Goal: Task Accomplishment & Management: Manage account settings

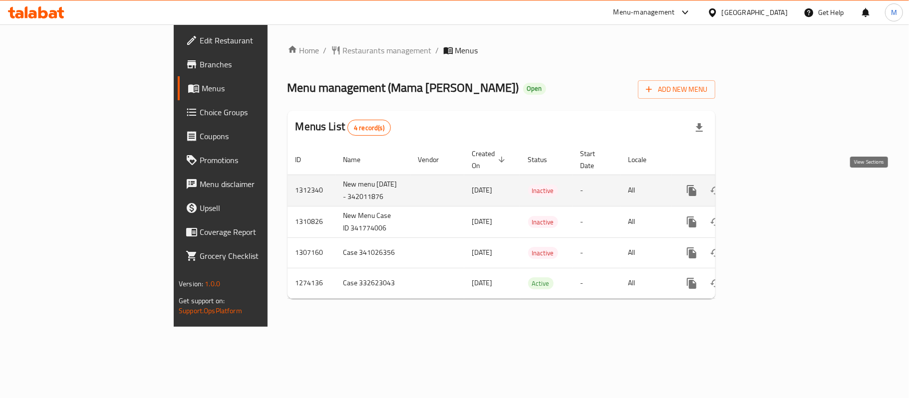
click at [776, 182] on link "enhanced table" at bounding box center [764, 191] width 24 height 24
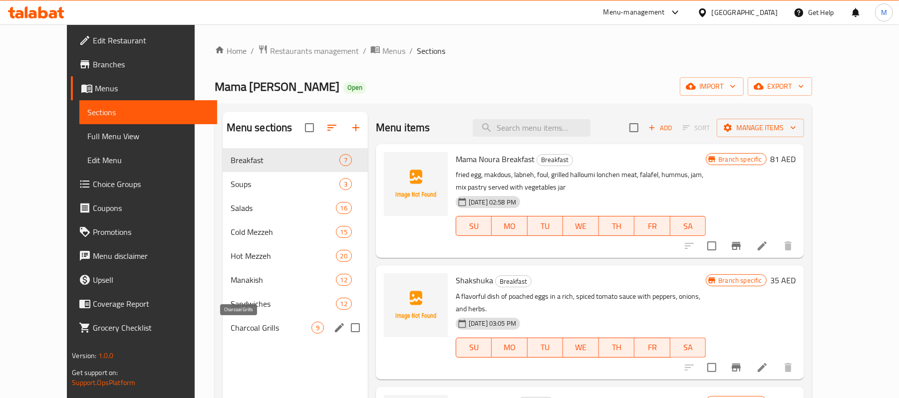
click at [231, 330] on span "Charcoal Grills" at bounding box center [271, 328] width 81 height 12
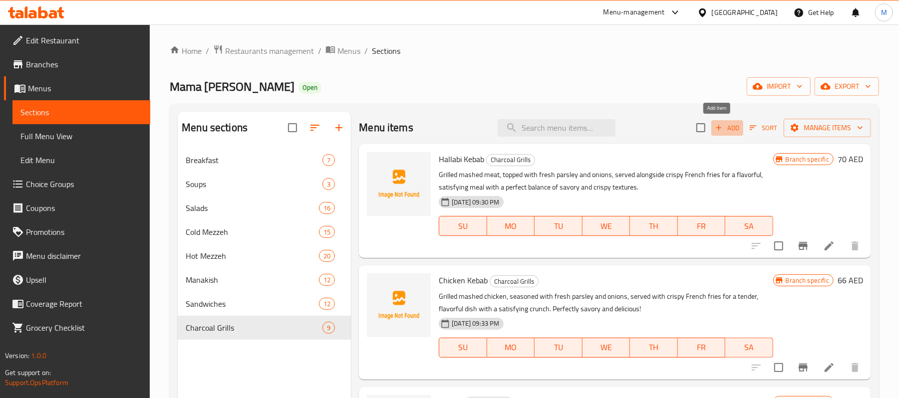
click at [727, 129] on span "Add" at bounding box center [727, 127] width 27 height 11
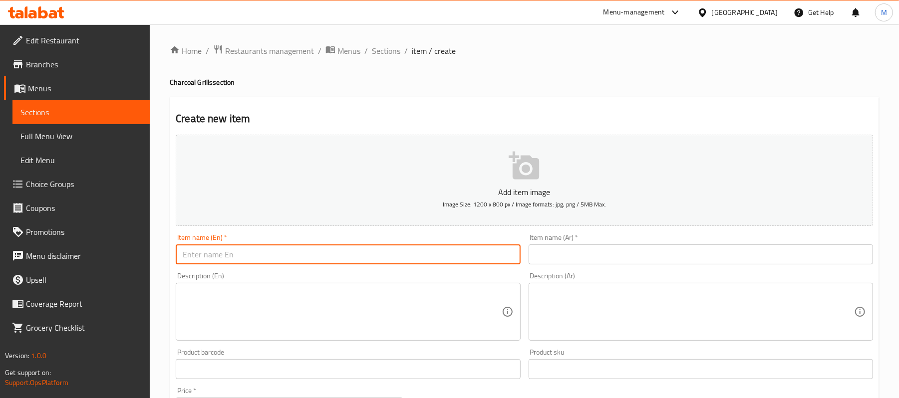
click at [358, 257] on input "text" at bounding box center [348, 255] width 344 height 20
paste input "LAMB BROCHETTES CHARCOAL GRILLS 79 grill tender lamb cubes served with grilled …"
type input "LAMB BROCHETTES CHARCOAL GRILLS 79 grill tender lamb cubes served with grilled …"
click at [324, 257] on input "LAMB BROCHETTES CHARCOAL GRILLS 79 grill tender lamb cubes served with grilled …" at bounding box center [348, 255] width 344 height 20
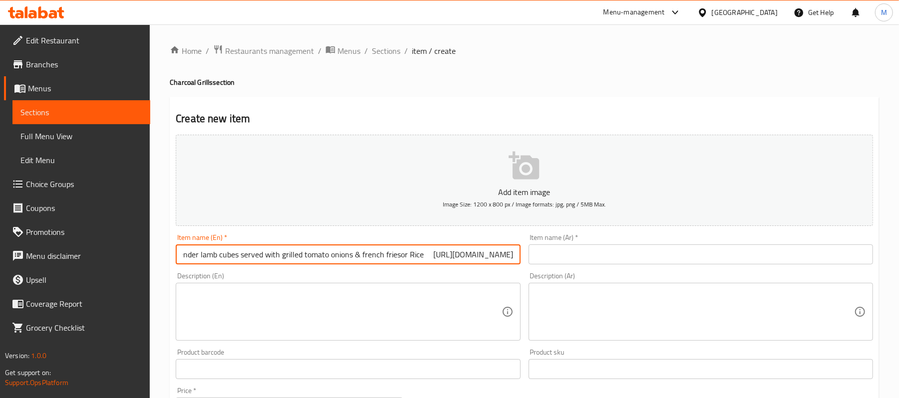
click at [324, 257] on input "LAMB BROCHETTES CHARCOAL GRILLS 79 grill tender lamb cubes served with grilled …" at bounding box center [348, 255] width 344 height 20
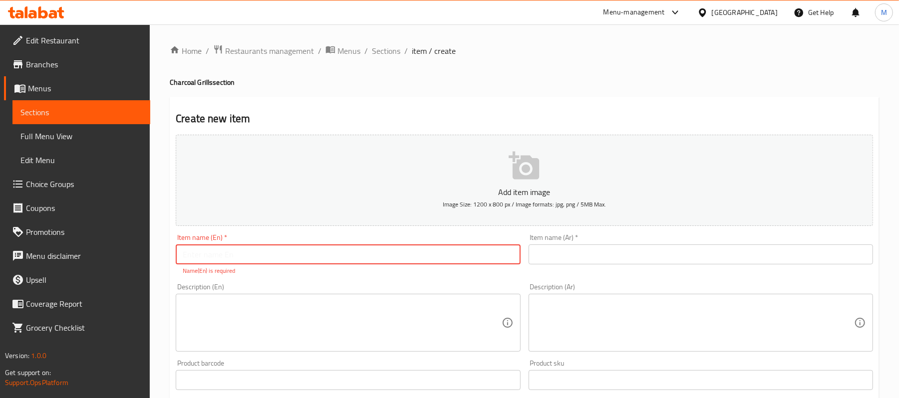
paste input "LAMB BROCHETTES"
click at [290, 261] on input "LAMB BROCHETTES" at bounding box center [348, 255] width 344 height 20
type input "Lamb Brochettes"
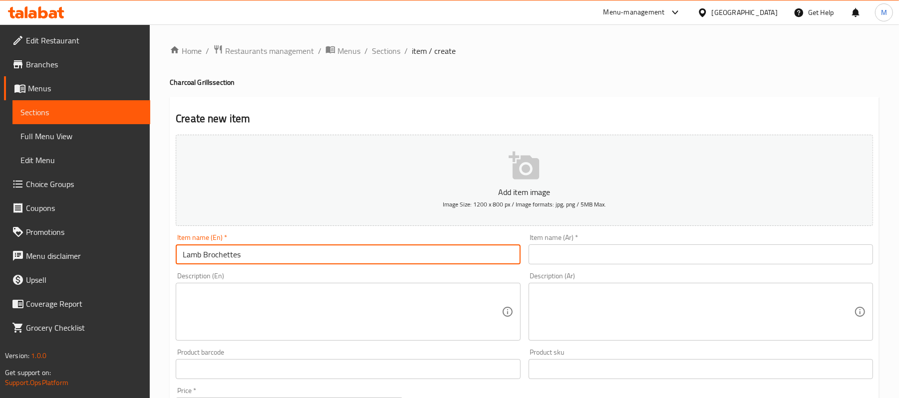
click at [214, 254] on input "Lamb Brochettes" at bounding box center [348, 255] width 344 height 20
click at [723, 256] on input "text" at bounding box center [700, 255] width 344 height 20
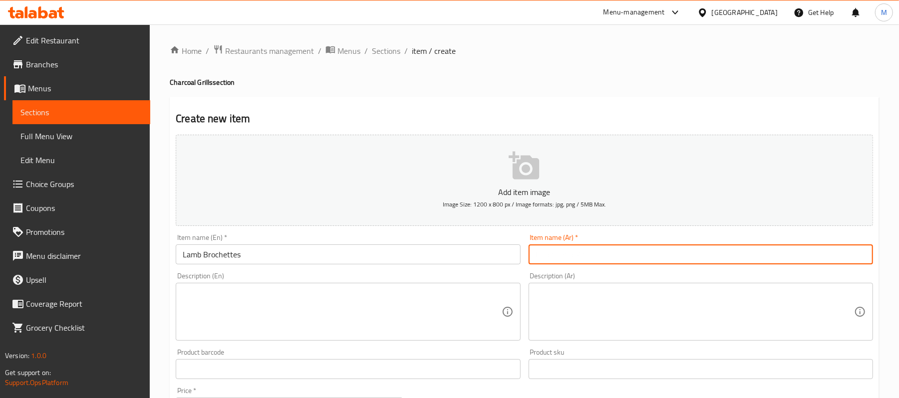
paste input "أسياخ لحم الضأن"
type input "أسياخ لحم الضأن"
click at [264, 302] on textarea at bounding box center [342, 311] width 318 height 47
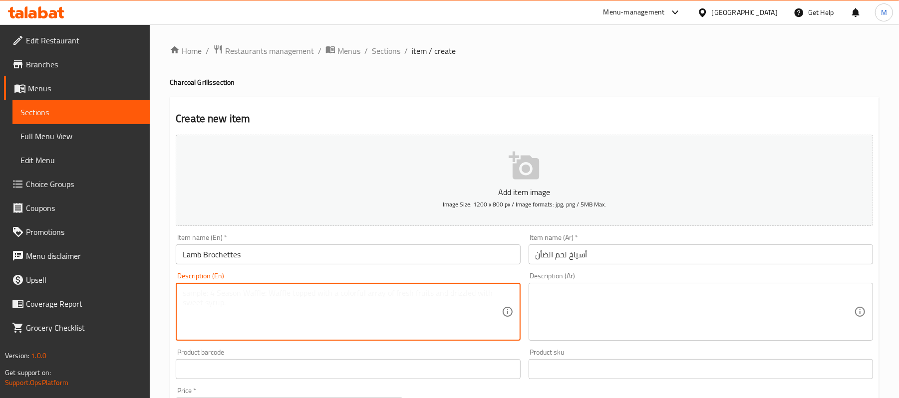
paste textarea "grill tender lamb cubes served with grilled tomato onions & french friesor Rice"
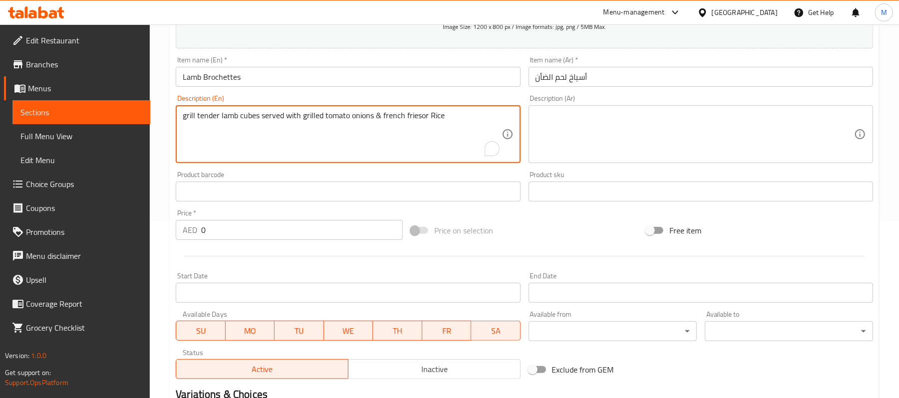
scroll to position [215, 0]
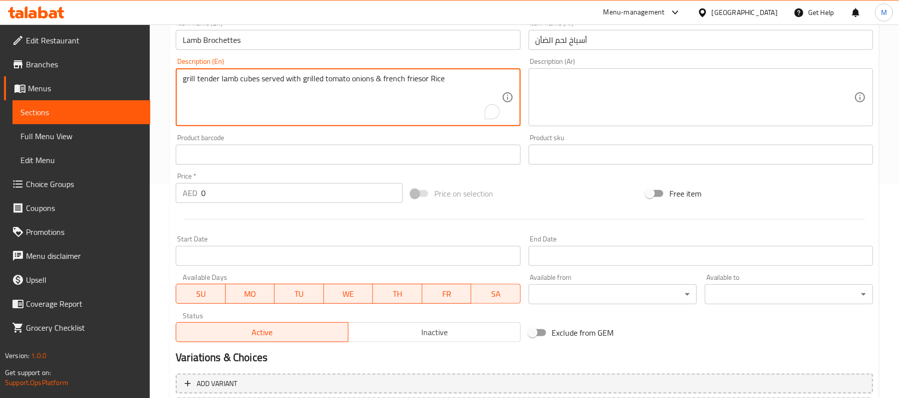
type textarea "grill tender lamb cubes served with grilled tomato onions & french friesor Rice"
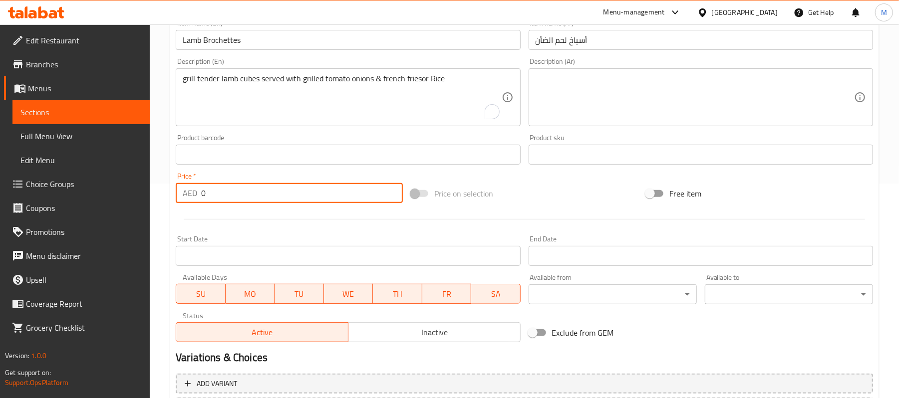
drag, startPoint x: 209, startPoint y: 200, endPoint x: 202, endPoint y: 200, distance: 7.0
click at [202, 200] on input "0" at bounding box center [302, 193] width 202 height 20
type input "79"
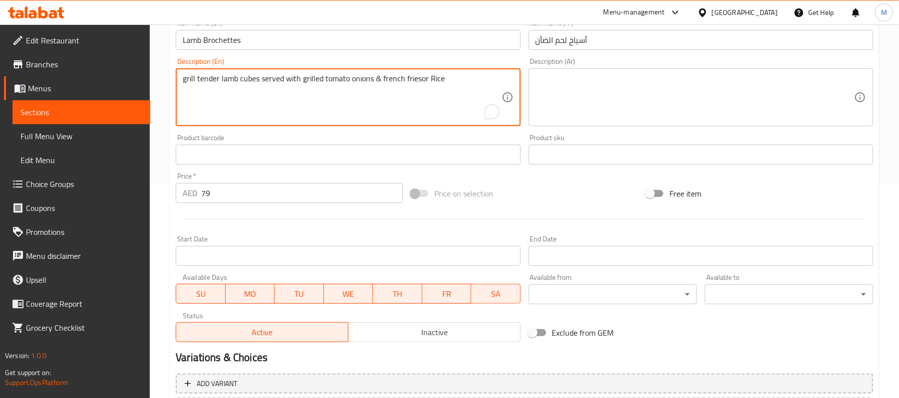
click at [204, 78] on textarea "grill tender lamb cubes served with grilled tomato onions & french friesor Rice" at bounding box center [342, 97] width 318 height 47
click at [376, 81] on textarea "grill tender lamb cubes served with grilled tomato onions & french friesor Rice" at bounding box center [342, 97] width 318 height 47
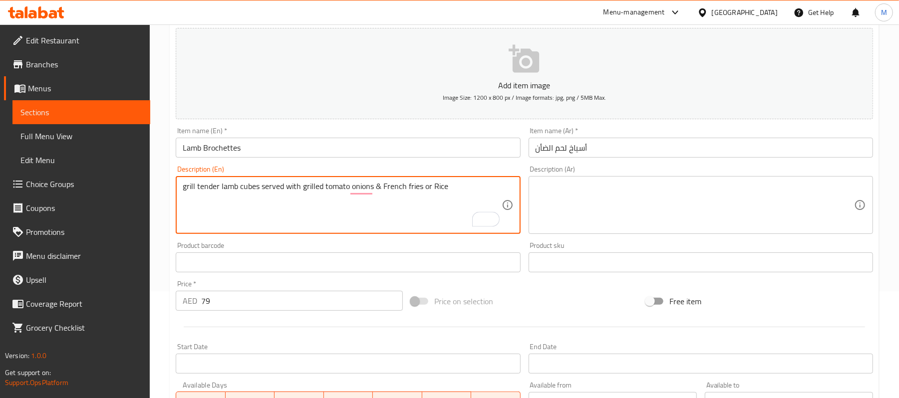
scroll to position [106, 0]
click at [363, 190] on textarea "grill tender lamb cubes served with grilled tomato, onions & French fries or Ri…" at bounding box center [342, 205] width 318 height 47
click at [431, 196] on textarea "grill tender lamb cubes served with grilled tomato, onions & French fries or Ri…" at bounding box center [342, 205] width 318 height 47
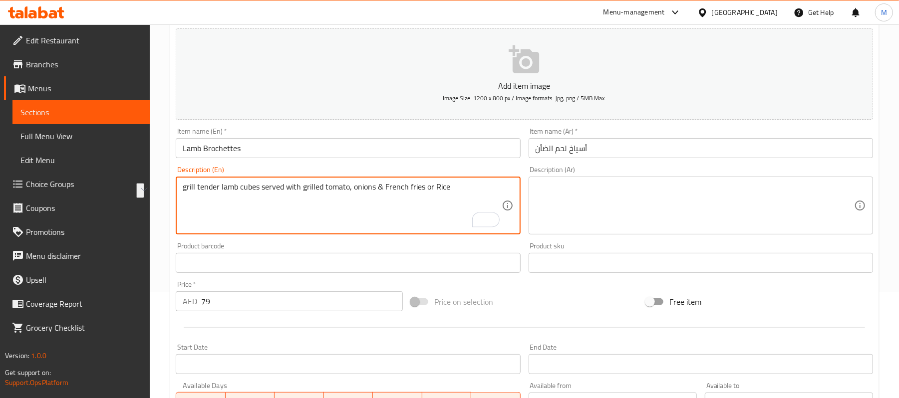
click at [433, 186] on textarea "grill tender lamb cubes served with grilled tomato, onions & French fries or Ri…" at bounding box center [342, 205] width 318 height 47
click at [432, 188] on textarea "grill tender lamb cubes served with grilled tomato, onions & French fries or Ri…" at bounding box center [342, 205] width 318 height 47
click at [403, 190] on textarea "grill tender lamb cubes served with grilled tomato, onions & French fries or ri…" at bounding box center [342, 205] width 318 height 47
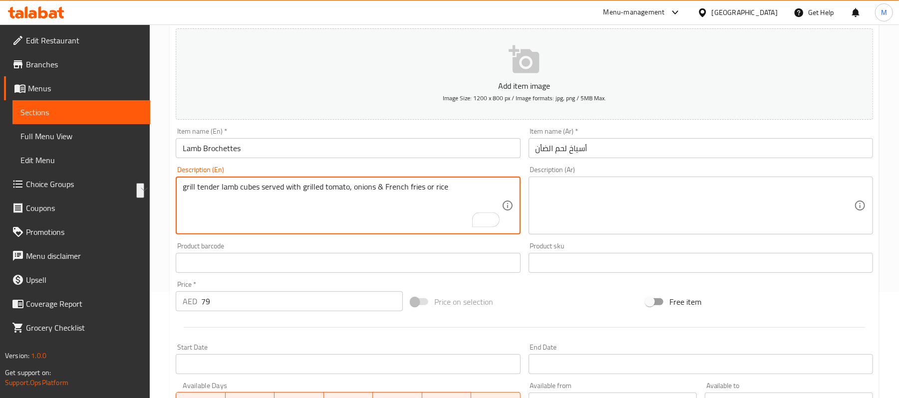
type textarea "grill tender lamb cubes served with grilled tomato, onions & French fries or ri…"
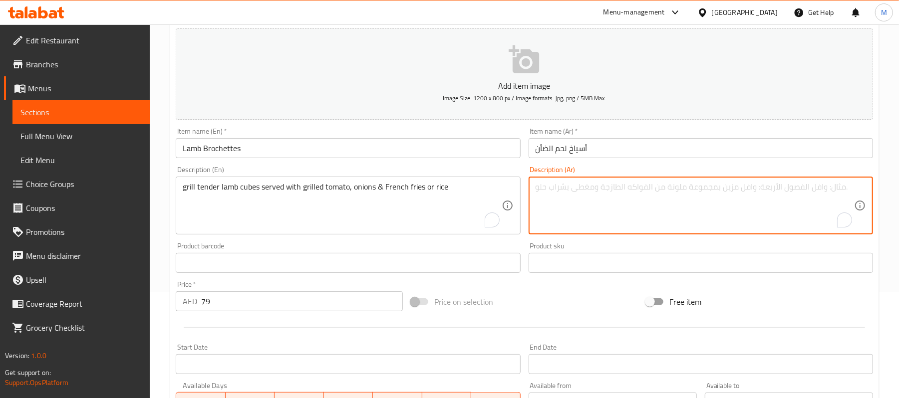
click at [622, 205] on textarea "To enrich screen reader interactions, please activate Accessibility in Grammarl…" at bounding box center [694, 205] width 318 height 47
paste textarea "مكعبات لحم ضأن مشوية تقدم مع الطماطم المشوية والبصل والبطاطس المقلية أو الأرز"
click at [681, 193] on textarea "مكعبات لحم ضأن مشوية تقدم مع الطماطم المشوية والبصل والبطاطس المقلية أو الأرز" at bounding box center [694, 205] width 318 height 47
click at [674, 189] on textarea "مكعبات لحم ضأن مشوية تقدم مع الطماطم المشوية، والبصل والبطاطس المقلية أو الأرز" at bounding box center [694, 205] width 318 height 47
type textarea "مكعبات لحم ضأن مشوية تقدم مع الطماطم المشوية، البصل والبطاطس المقلية أو الأرز"
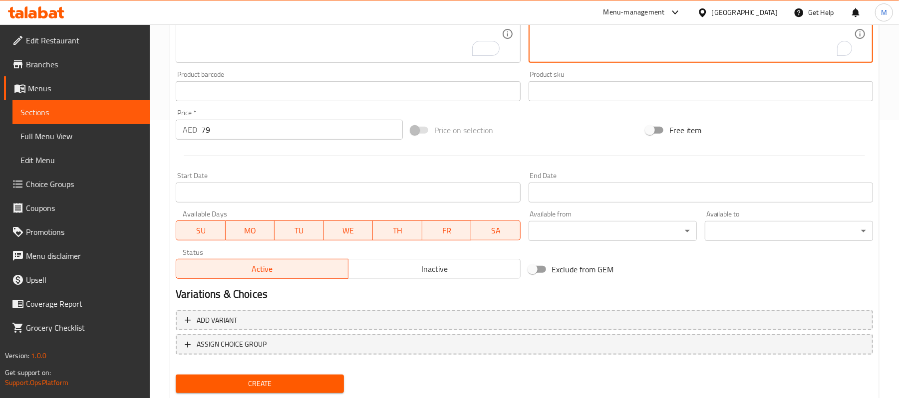
scroll to position [306, 0]
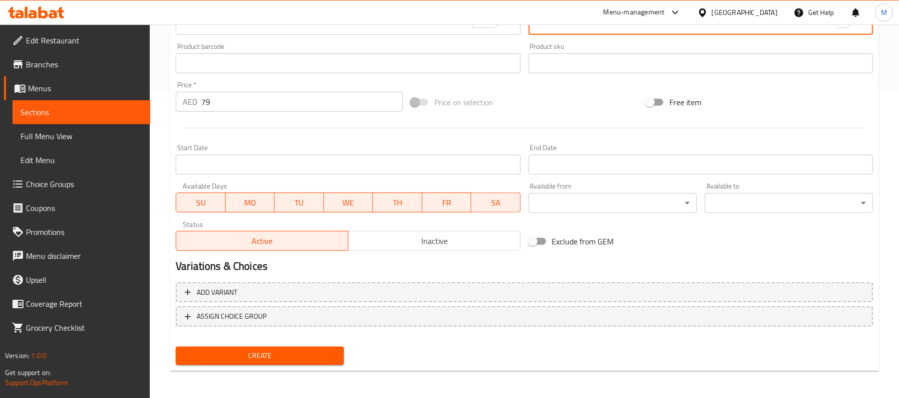
drag, startPoint x: 203, startPoint y: 347, endPoint x: 186, endPoint y: 215, distance: 133.8
click at [203, 348] on button "Create" at bounding box center [260, 356] width 168 height 18
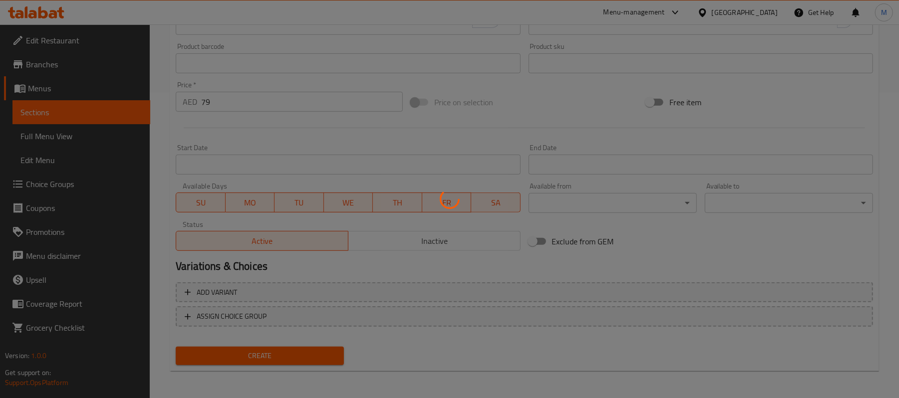
type input "0"
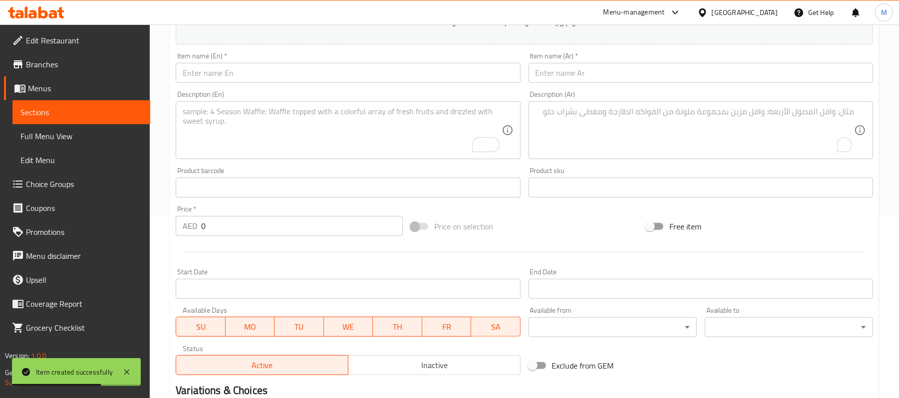
scroll to position [0, 0]
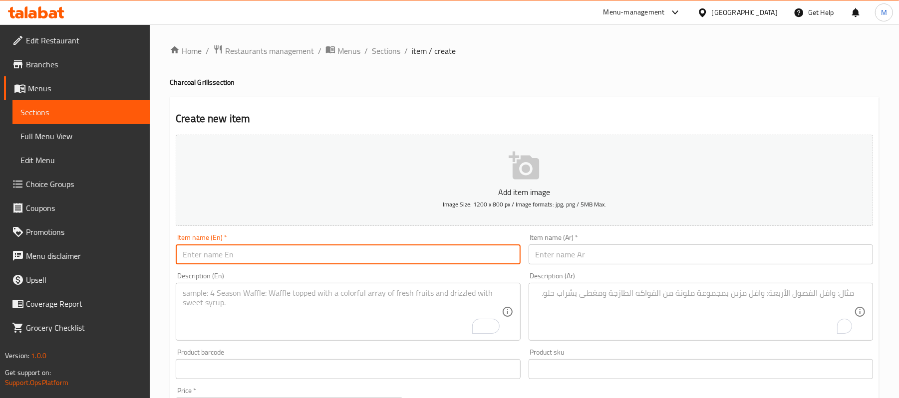
click at [266, 251] on input "text" at bounding box center [348, 255] width 344 height 20
paste input "EGGPLANT KABAB"
click at [263, 260] on input "EGGPLANT KABAB" at bounding box center [348, 255] width 344 height 20
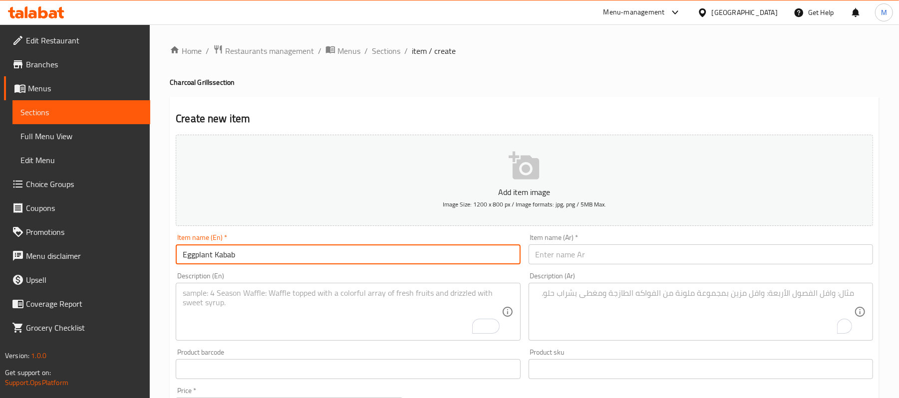
type input "Eggplant Kabab"
click at [225, 248] on input "Eggplant Kabab" at bounding box center [348, 255] width 344 height 20
click at [557, 258] on input "text" at bounding box center [700, 255] width 344 height 20
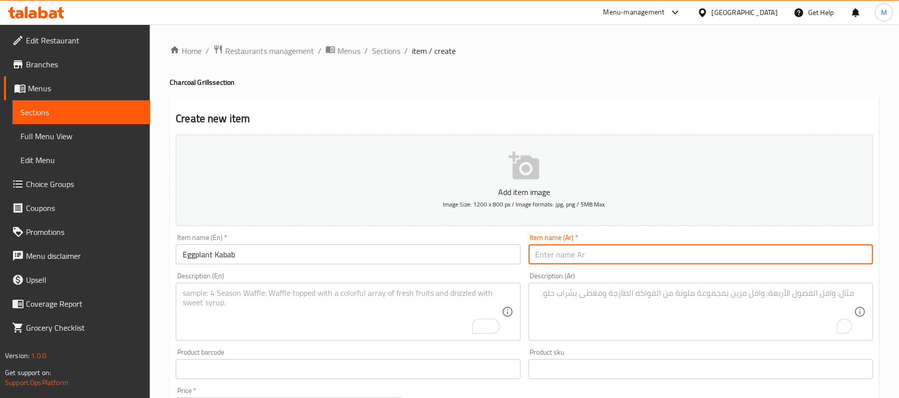
paste input "كباب الباذنجان"
click at [559, 259] on input "كباب الباذنجان" at bounding box center [700, 255] width 344 height 20
click at [563, 256] on input "كباب الباذنجان" at bounding box center [700, 255] width 344 height 20
type input "كباب باذنجان"
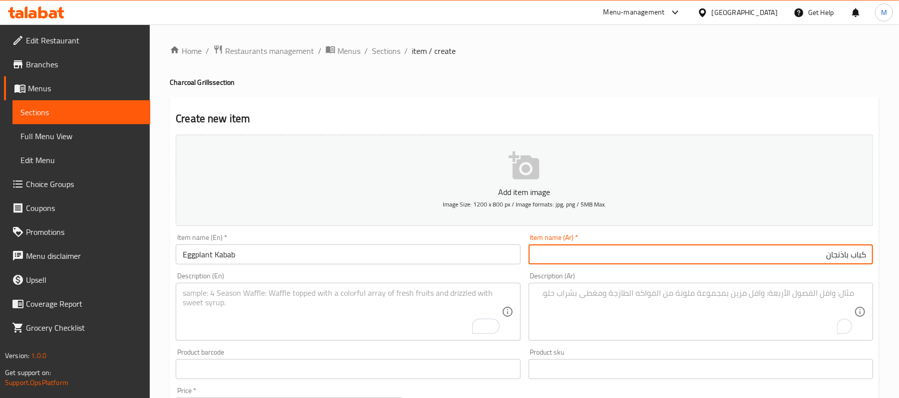
click at [291, 300] on textarea "To enrich screen reader interactions, please activate Accessibility in Grammarl…" at bounding box center [342, 311] width 318 height 47
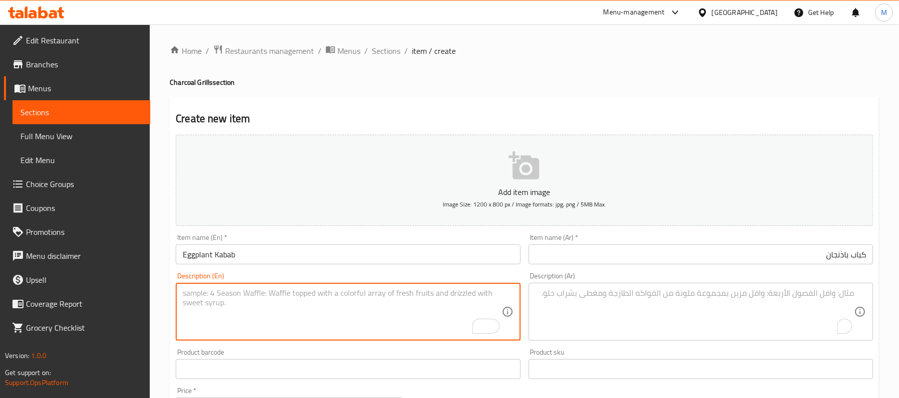
paste textarea "grilled kabab with eggplant served with grilled vegetables and fries"
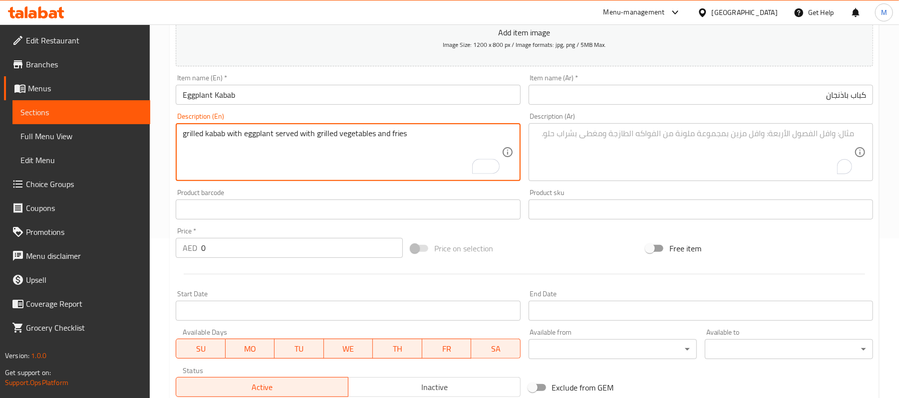
scroll to position [178, 0]
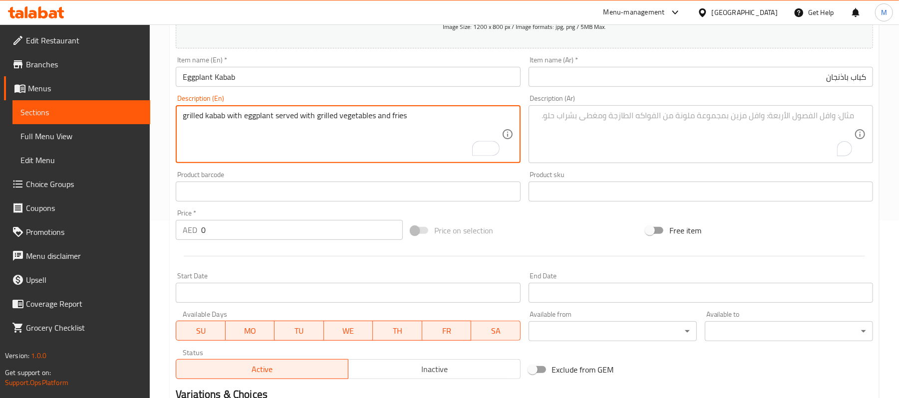
type textarea "grilled kabab with eggplant served with grilled vegetables and fries"
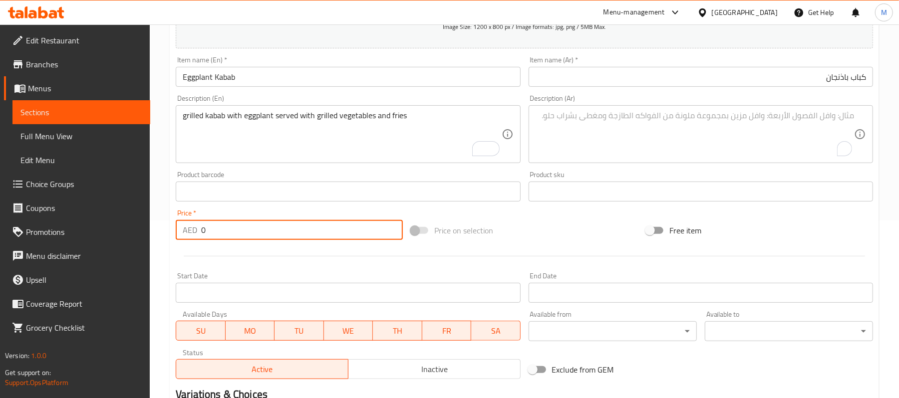
drag, startPoint x: 208, startPoint y: 236, endPoint x: 198, endPoint y: 234, distance: 10.3
click at [198, 234] on div "AED 0 Price *" at bounding box center [289, 230] width 227 height 20
paste input "68"
type input "68"
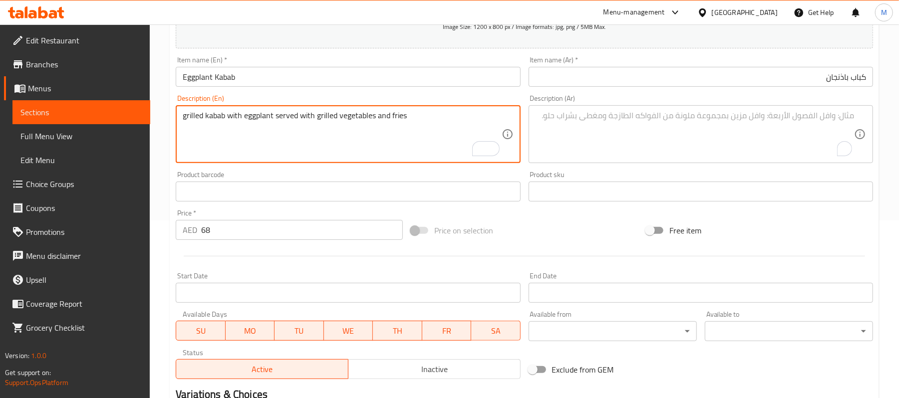
click at [296, 116] on textarea "grilled kabab with eggplant served with grilled vegetables and fries" at bounding box center [342, 134] width 318 height 47
click at [621, 121] on textarea "To enrich screen reader interactions, please activate Accessibility in Grammarl…" at bounding box center [694, 134] width 318 height 47
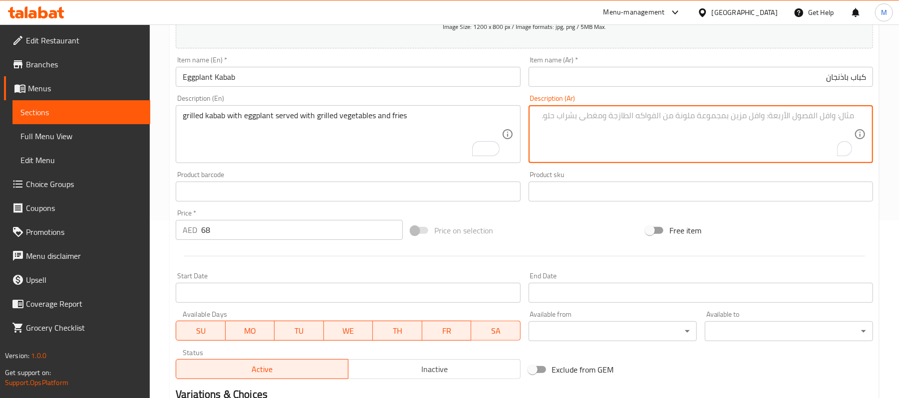
paste textarea "كباب مشوي مع باذنجان يقدم مع خضار مشوية وبطاطس مقلية"
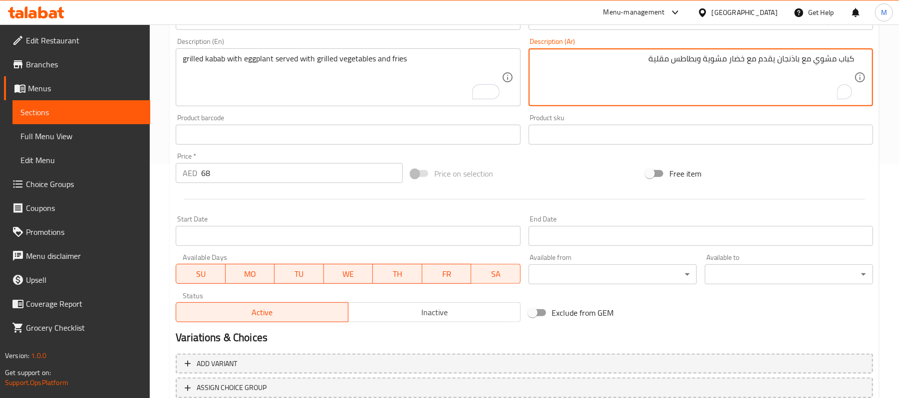
scroll to position [306, 0]
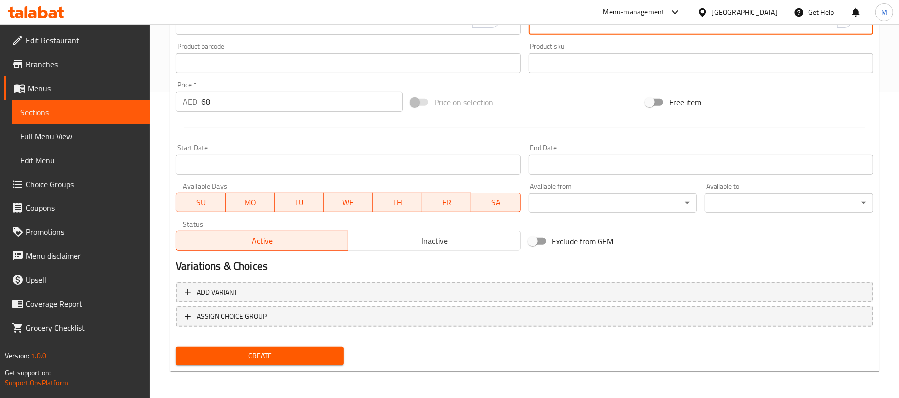
type textarea "كباب مشوي مع باذنجان يقدم مع خضار مشوية وبطاطس مقلية"
click at [227, 352] on span "Create" at bounding box center [260, 356] width 152 height 12
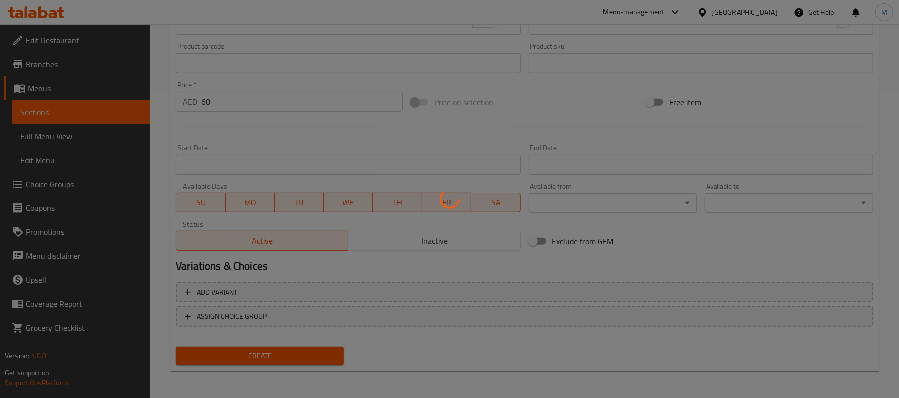
type input "0"
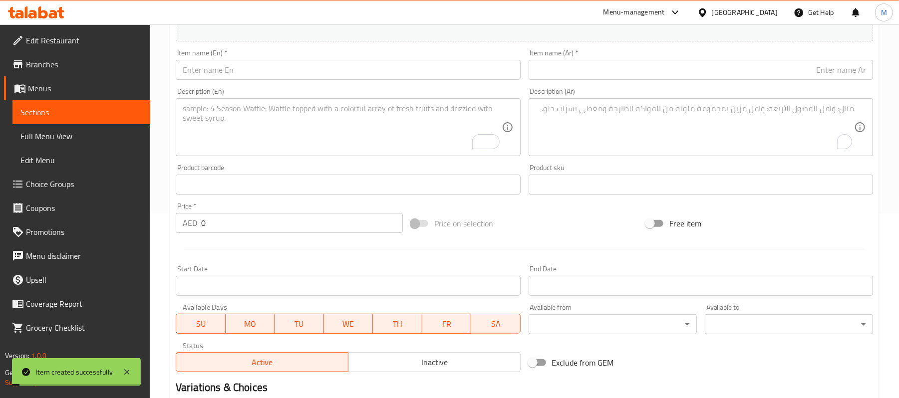
scroll to position [0, 0]
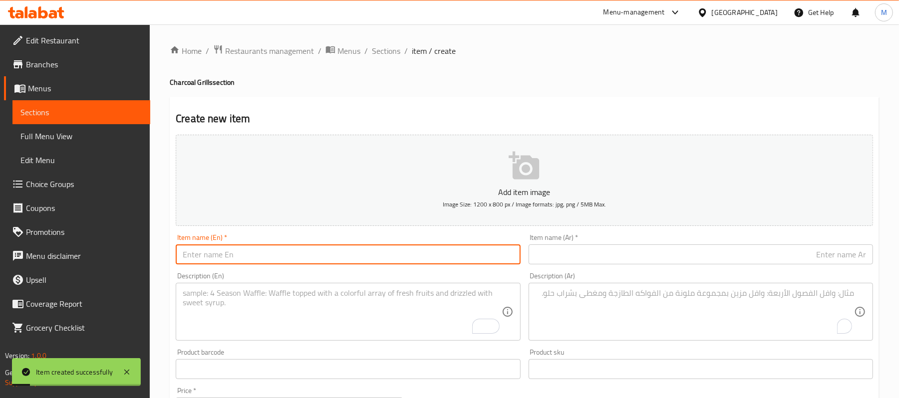
click at [313, 259] on input "text" at bounding box center [348, 255] width 344 height 20
paste input "KABAB KHASHKHASH"
click at [313, 259] on input "KABAB KHASHKHASH" at bounding box center [348, 255] width 344 height 20
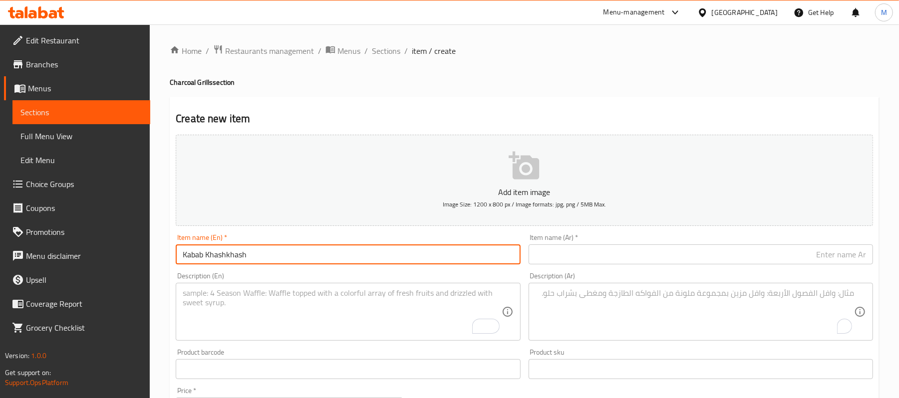
click at [291, 259] on input "Kabab Khashkhash" at bounding box center [348, 255] width 344 height 20
type input "Kabab Khashkhash"
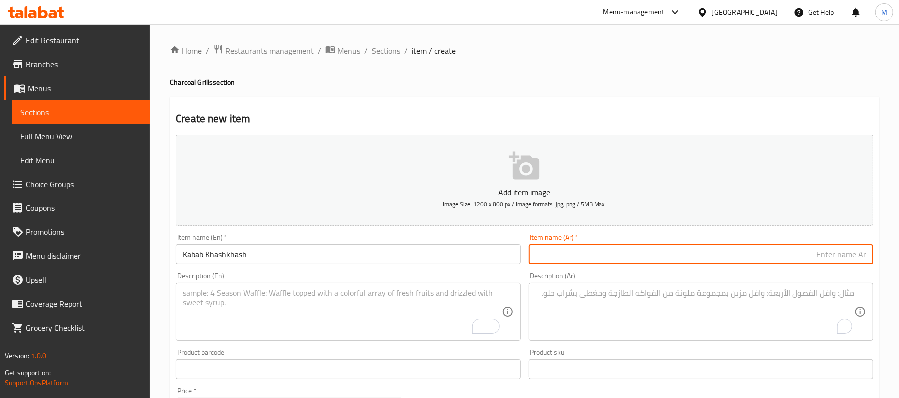
click at [782, 248] on input "text" at bounding box center [700, 255] width 344 height 20
paste input "كباب خشخاش"
type input "كباب خشخاش"
click at [408, 319] on textarea "To enrich screen reader interactions, please activate Accessibility in Grammarl…" at bounding box center [342, 311] width 318 height 47
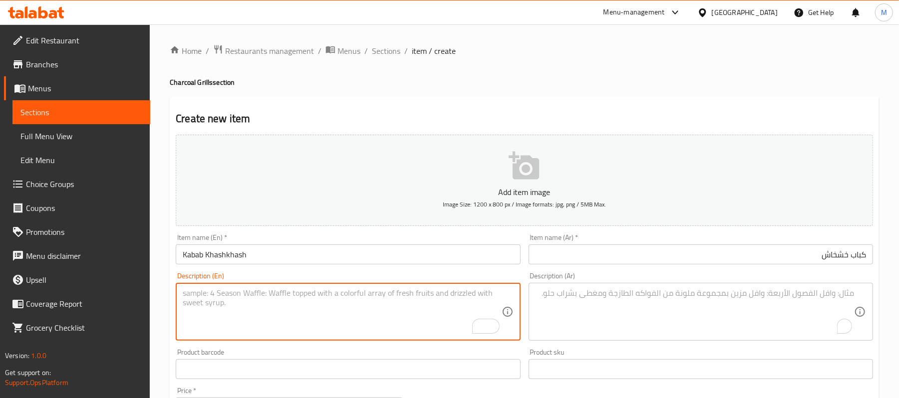
paste textarea "garlic and sauce tomato with meat lamb Minced fries french & vegetables grilled…"
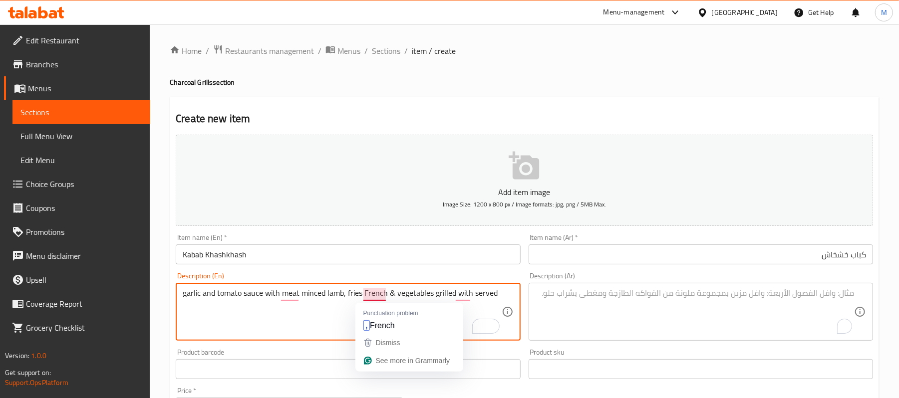
click at [378, 298] on textarea "garlic and tomato sauce with meat minced lamb, fries French & vegetables grille…" at bounding box center [342, 311] width 318 height 47
click at [335, 309] on textarea "garlic and tomato sauce with meat minced lamb, fries French & vegetables grille…" at bounding box center [342, 311] width 318 height 47
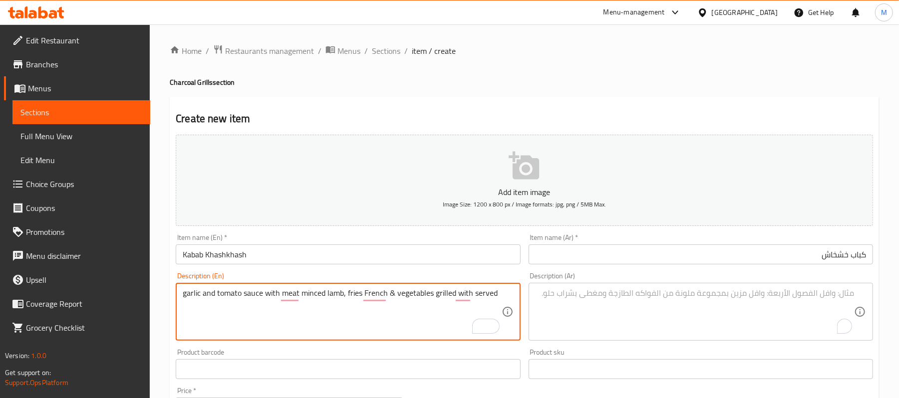
paste textarea "garlic and sauce tomato with meat lamb Minced fries french & vegetables grilled…"
drag, startPoint x: 183, startPoint y: 301, endPoint x: 502, endPoint y: 308, distance: 319.0
click at [502, 308] on div "garlic and tomato sauce with meat minced lamb, fries French & vegetables grille…" at bounding box center [348, 312] width 344 height 58
click at [325, 296] on textarea "garlic and tomato sauce with minced lamb, fries, French & vegetables grilled wi…" at bounding box center [342, 311] width 318 height 47
click at [322, 296] on textarea "garlic and tomato sauce with minced lamb, fries, French & vegetables grilled wi…" at bounding box center [342, 311] width 318 height 47
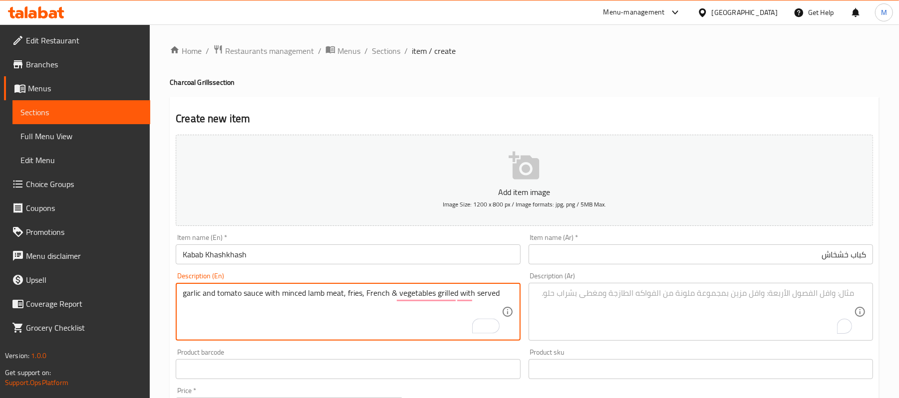
click at [380, 294] on textarea "garlic and tomato sauce with minced lamb meat, fries, French & vegetables grill…" at bounding box center [342, 311] width 318 height 47
drag, startPoint x: 347, startPoint y: 292, endPoint x: 358, endPoint y: 308, distance: 19.4
click at [347, 292] on textarea "garlic and tomato sauce with minced lamb meat, fries, & vegetables grilled with…" at bounding box center [342, 311] width 318 height 47
paste textarea "French"
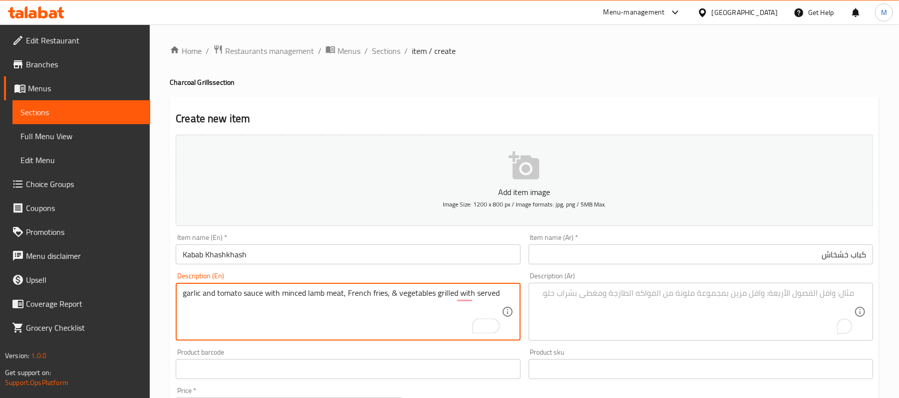
drag, startPoint x: 454, startPoint y: 293, endPoint x: 526, endPoint y: 282, distance: 72.8
click at [526, 282] on div "Add item image Image Size: 1200 x 800 px / Image formats: jpg, png / 5MB Max. I…" at bounding box center [524, 346] width 705 height 430
click at [442, 296] on textarea "garlic and tomato sauce with minced lamb meat, French fries, & vegetables grill…" at bounding box center [342, 311] width 318 height 47
click at [396, 298] on textarea "garlic and tomato sauce with minced lamb meat, French fries, & vegetables" at bounding box center [342, 311] width 318 height 47
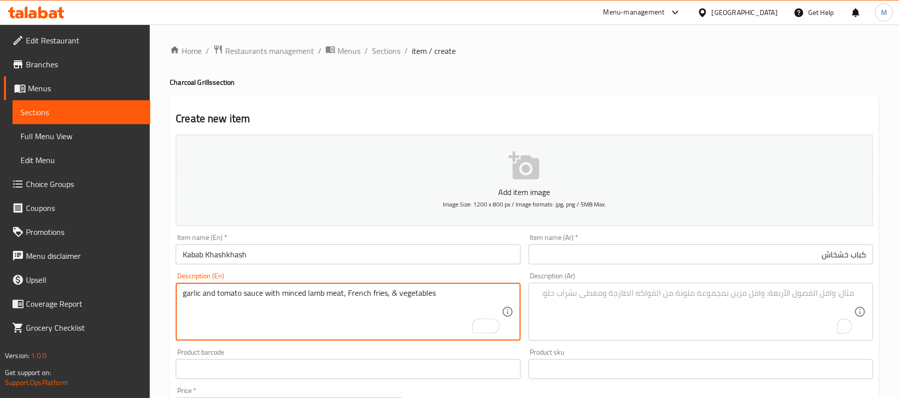
paste textarea "grilled"
click at [400, 296] on textarea "garlic and tomato sauce with minced lamb meat, French fries, & grilled vegetabl…" at bounding box center [342, 311] width 318 height 47
type textarea "garlic and tomato sauce with minced lamb meat, French fries, & grilled vegetabl…"
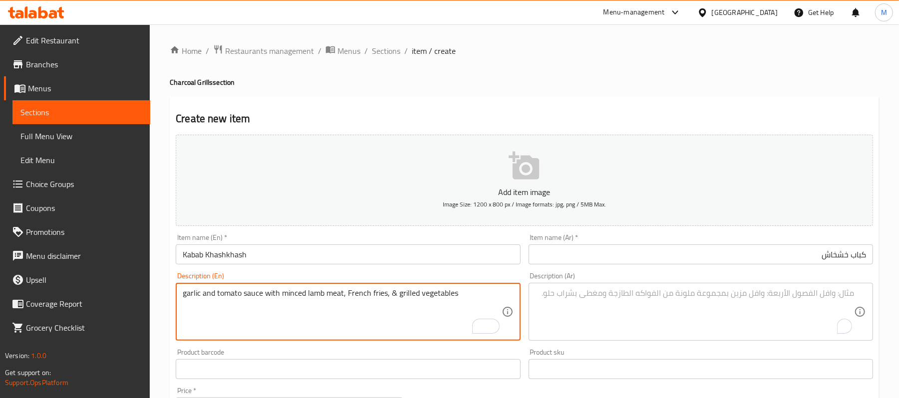
click at [334, 330] on textarea "garlic and tomato sauce with minced lamb meat, French fries, & grilled vegetabl…" at bounding box center [342, 311] width 318 height 47
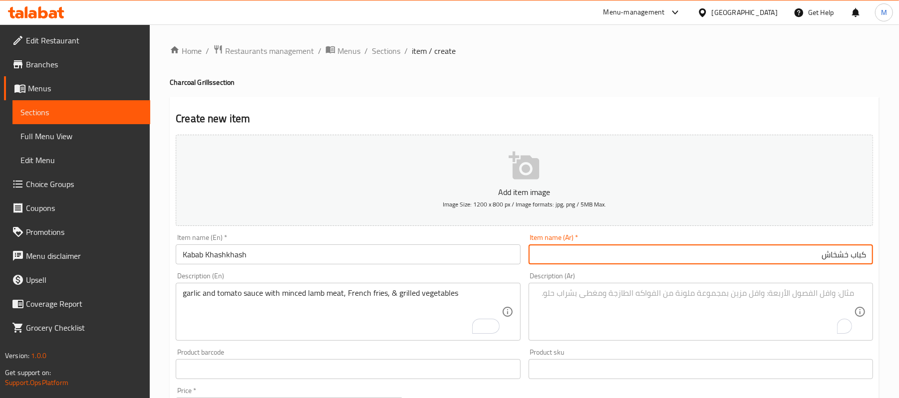
click at [617, 252] on input "كباب خشخاش" at bounding box center [700, 255] width 344 height 20
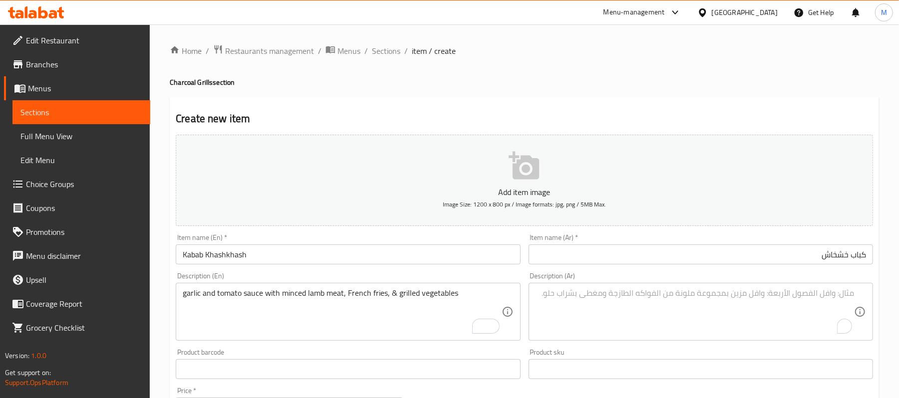
click at [649, 337] on div "Description (Ar)" at bounding box center [700, 312] width 344 height 58
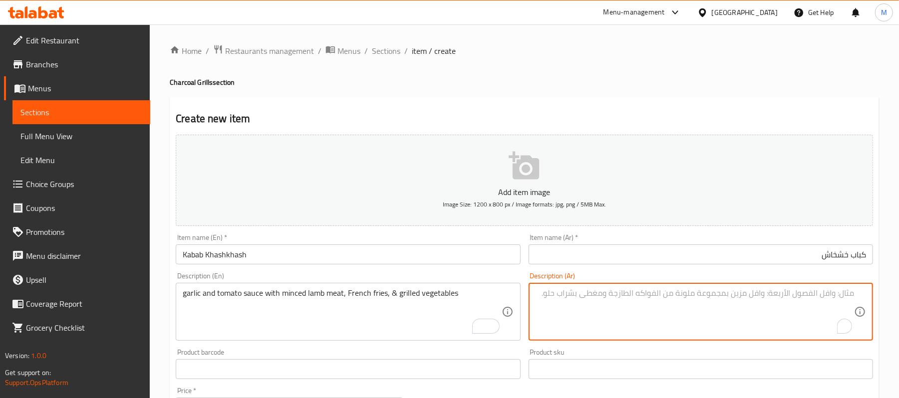
paste textarea "صلصة الثوم والطماطم مع لحم الضأن المفروم والبطاطس المقلية والخضروات المشوية"
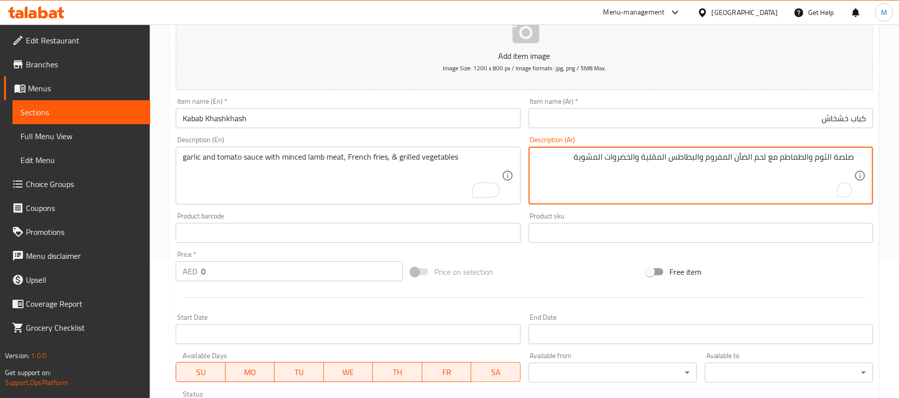
scroll to position [158, 0]
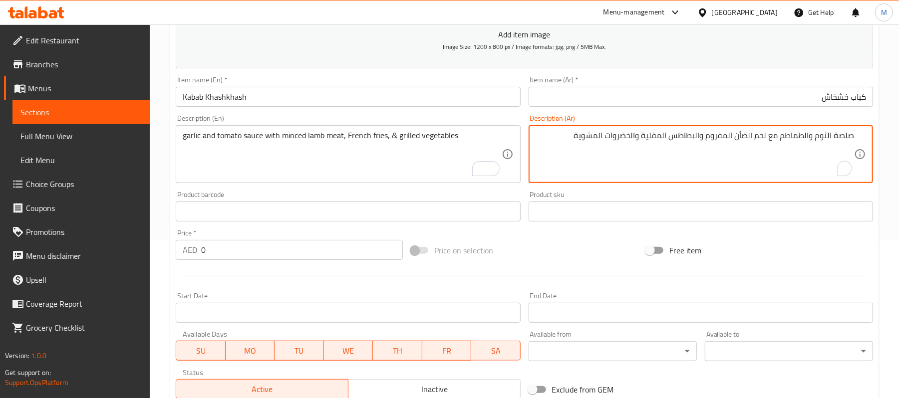
type textarea "صلصة الثوم والطماطم مع لحم الضأن المفروم والبطاطس المقلية والخضروات المشوية"
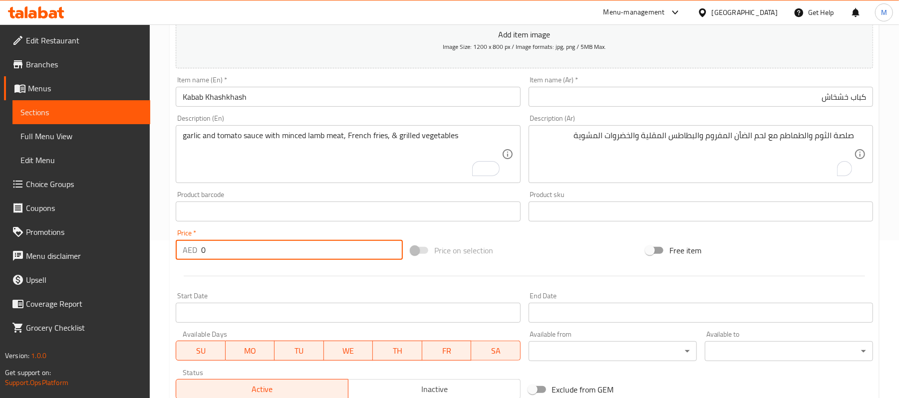
drag, startPoint x: 208, startPoint y: 253, endPoint x: 186, endPoint y: 250, distance: 22.1
click at [186, 250] on div "AED 0 Price *" at bounding box center [289, 250] width 227 height 20
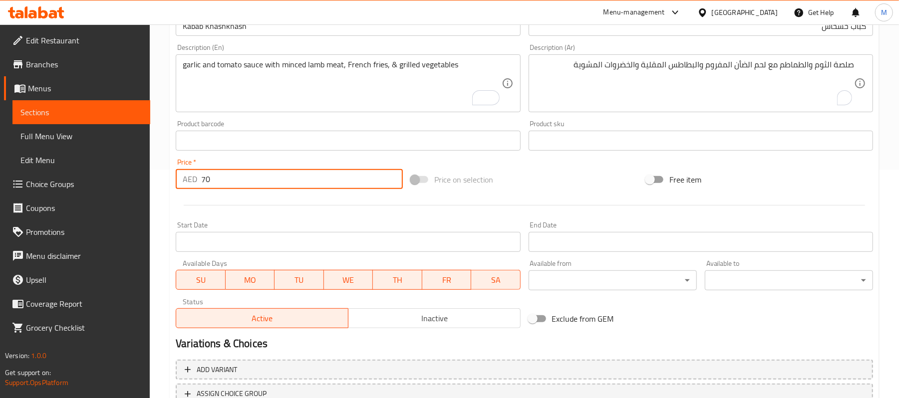
scroll to position [306, 0]
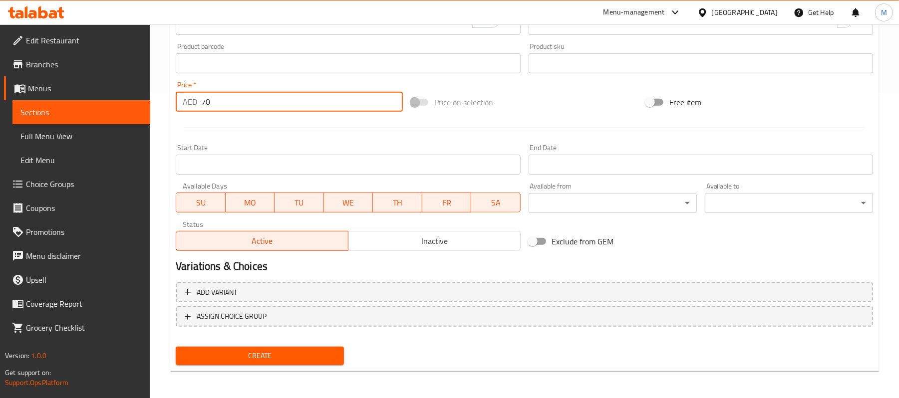
type input "70"
click at [310, 348] on button "Create" at bounding box center [260, 356] width 168 height 18
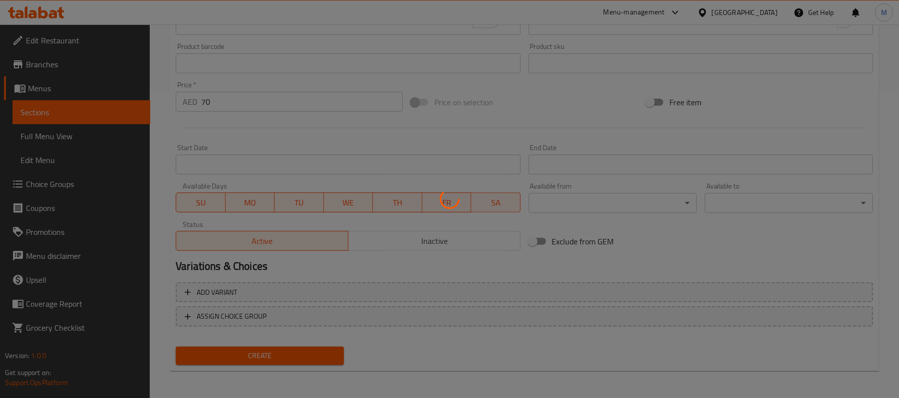
type input "0"
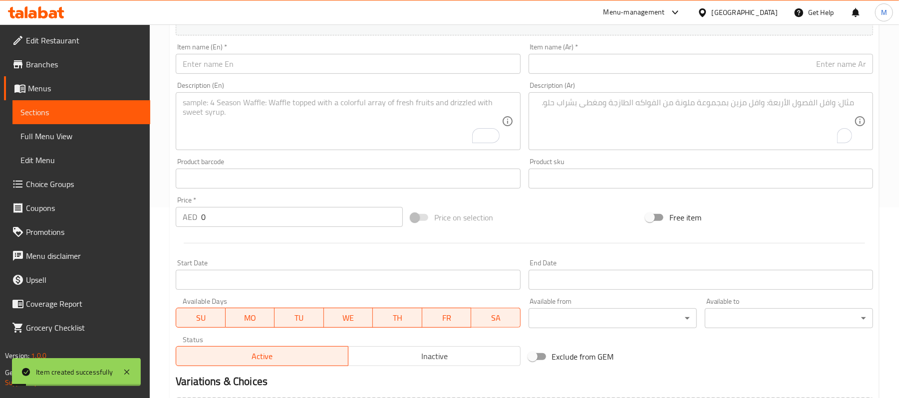
scroll to position [0, 0]
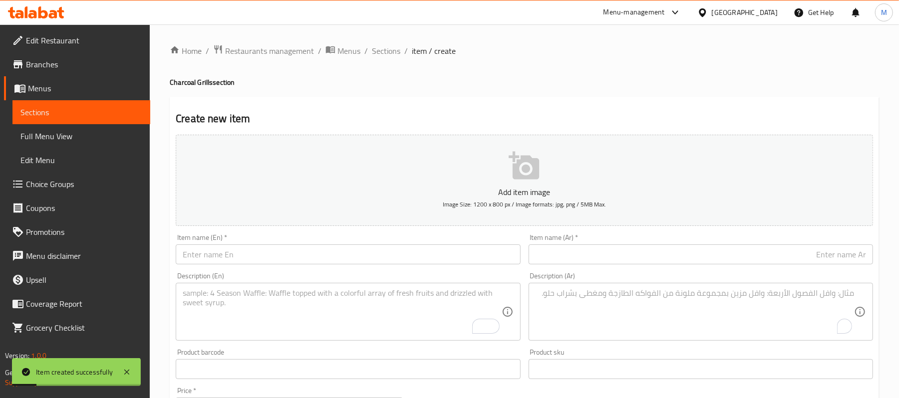
click at [388, 40] on div "Home / Restaurants management / Menus / Sections / item / create Charcoal Grill…" at bounding box center [524, 364] width 749 height 681
click at [383, 56] on span "Sections" at bounding box center [386, 51] width 28 height 12
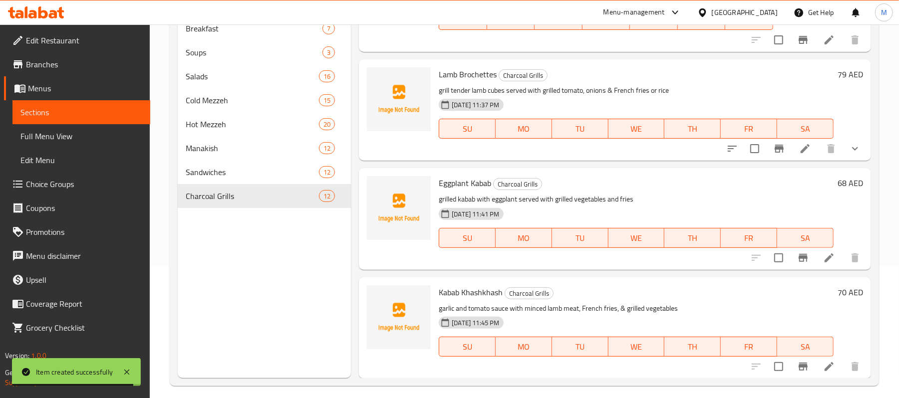
scroll to position [133, 0]
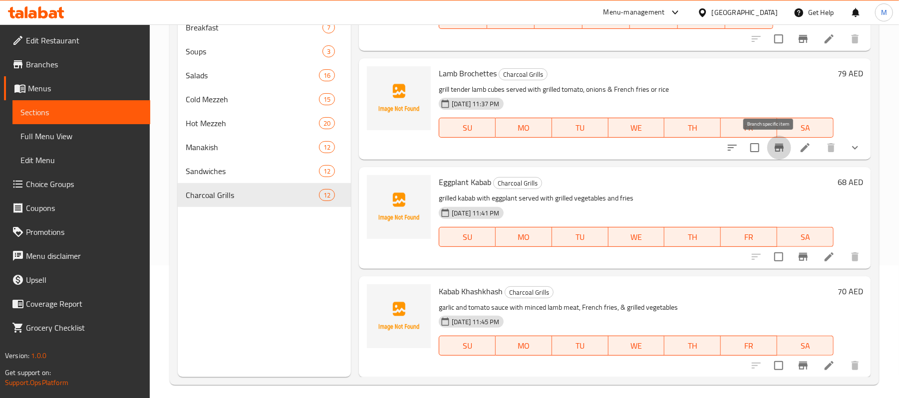
click at [775, 150] on icon "Branch-specific-item" at bounding box center [779, 148] width 9 height 8
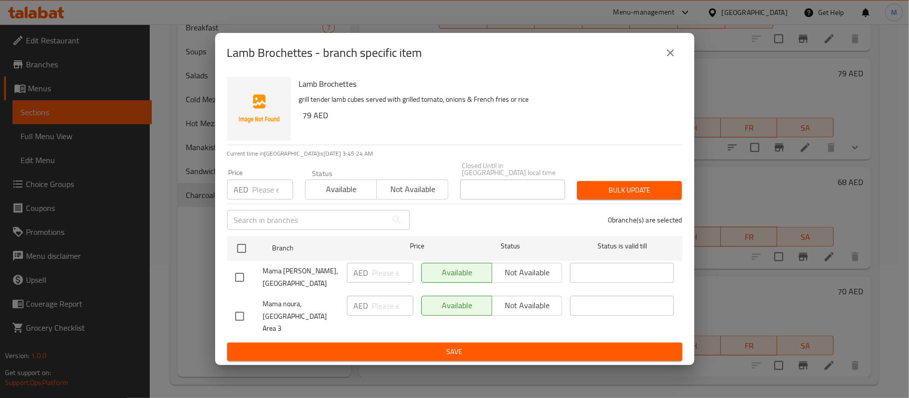
click at [243, 316] on input "checkbox" at bounding box center [239, 316] width 21 height 21
checkbox input "true"
click at [514, 309] on span "Not available" at bounding box center [527, 305] width 62 height 14
click at [610, 196] on span "Bulk update" at bounding box center [629, 190] width 89 height 12
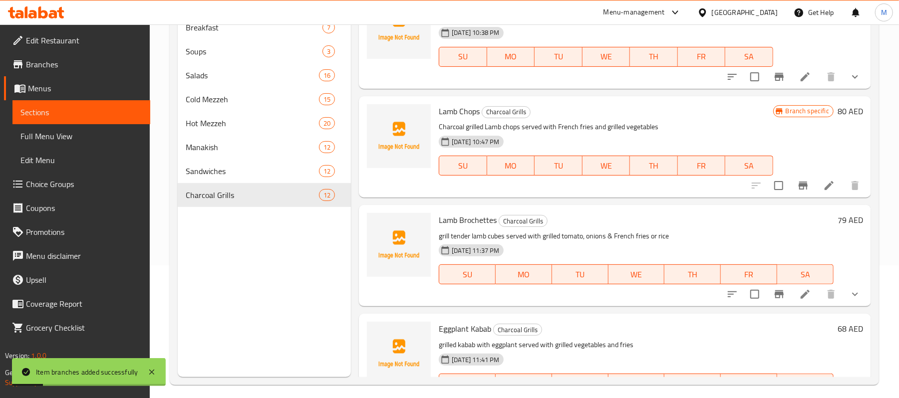
scroll to position [784, 0]
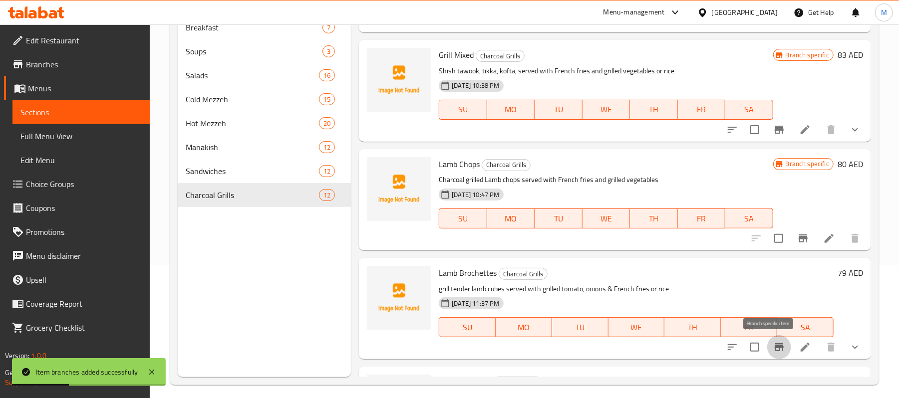
click at [773, 351] on icon "Branch-specific-item" at bounding box center [779, 347] width 12 height 12
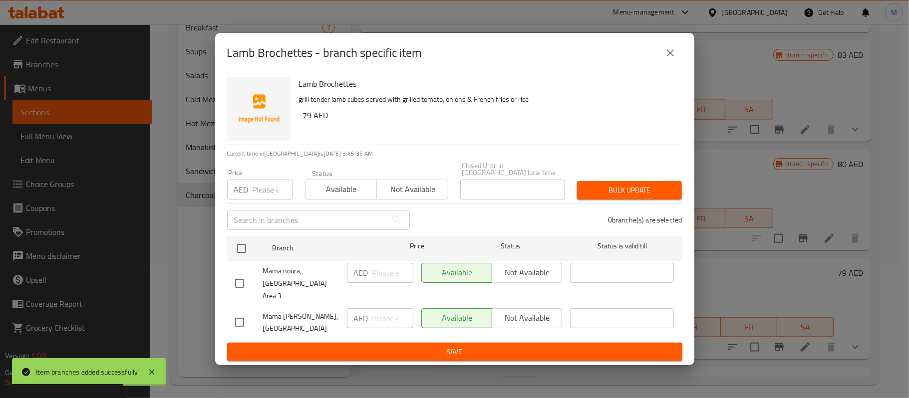
click at [241, 285] on input "checkbox" at bounding box center [239, 283] width 21 height 21
checkbox input "true"
click at [388, 196] on span "Not available" at bounding box center [412, 189] width 63 height 14
click at [608, 197] on span "Bulk update" at bounding box center [629, 190] width 89 height 12
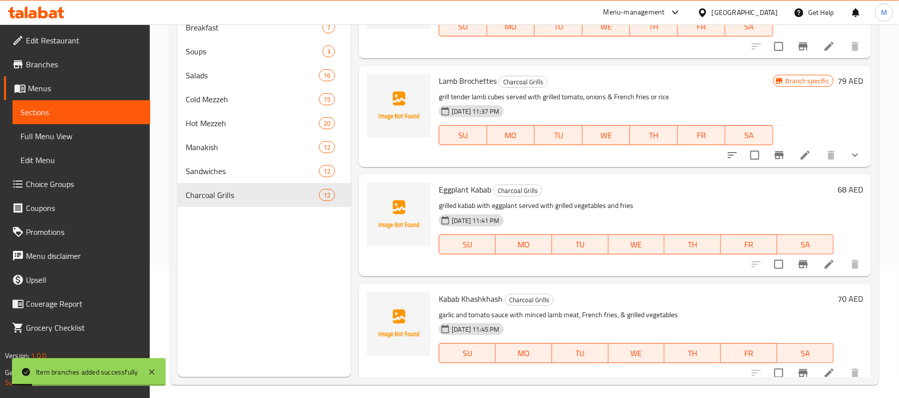
scroll to position [984, 0]
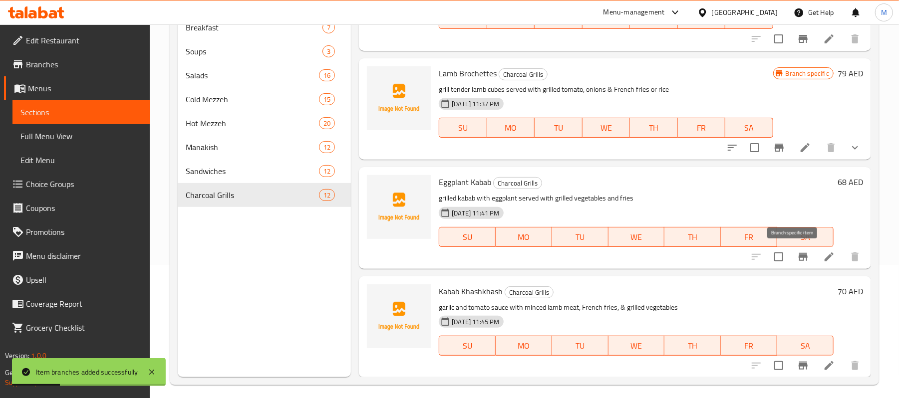
click at [798, 258] on icon "Branch-specific-item" at bounding box center [802, 257] width 9 height 8
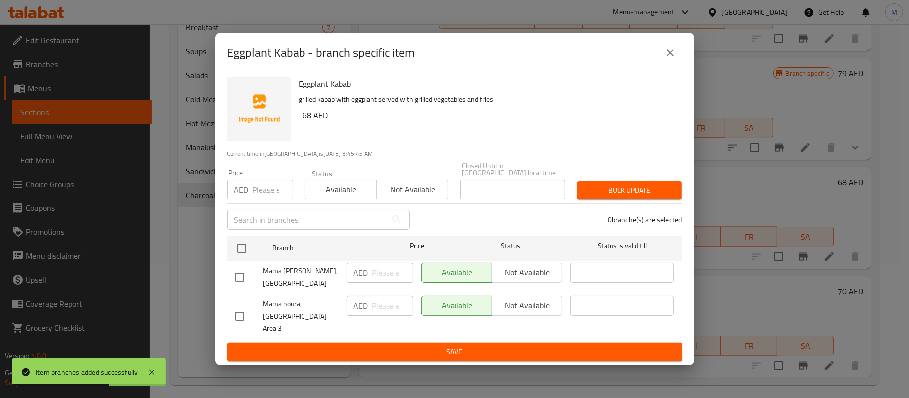
click at [238, 316] on input "checkbox" at bounding box center [239, 316] width 21 height 21
checkbox input "true"
click at [404, 191] on span "Not available" at bounding box center [412, 189] width 63 height 14
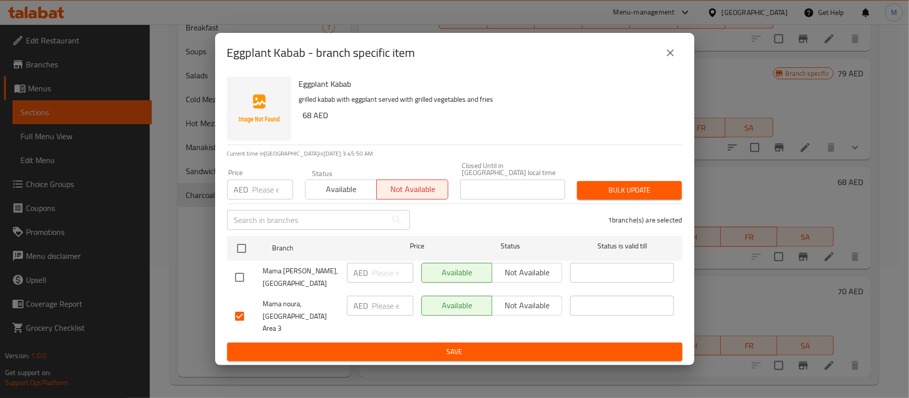
click at [642, 196] on span "Bulk update" at bounding box center [629, 190] width 89 height 12
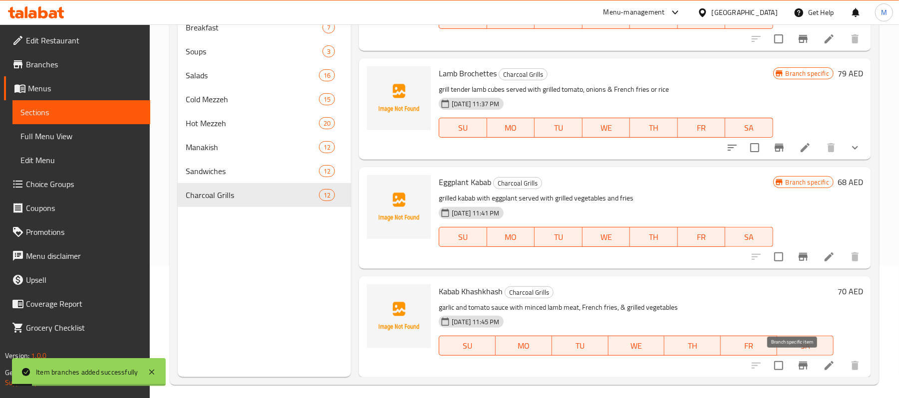
click at [797, 368] on icon "Branch-specific-item" at bounding box center [803, 366] width 12 height 12
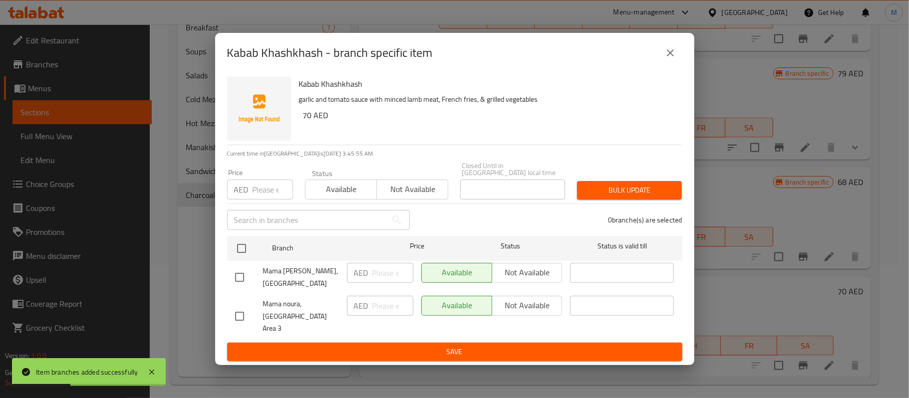
click at [240, 316] on input "checkbox" at bounding box center [239, 316] width 21 height 21
checkbox input "true"
click at [396, 197] on span "Not available" at bounding box center [412, 189] width 63 height 14
click at [631, 197] on span "Bulk update" at bounding box center [629, 190] width 89 height 12
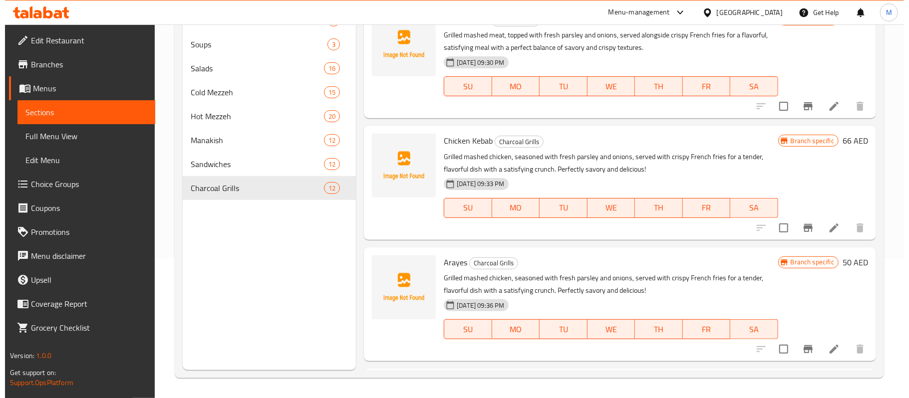
scroll to position [0, 0]
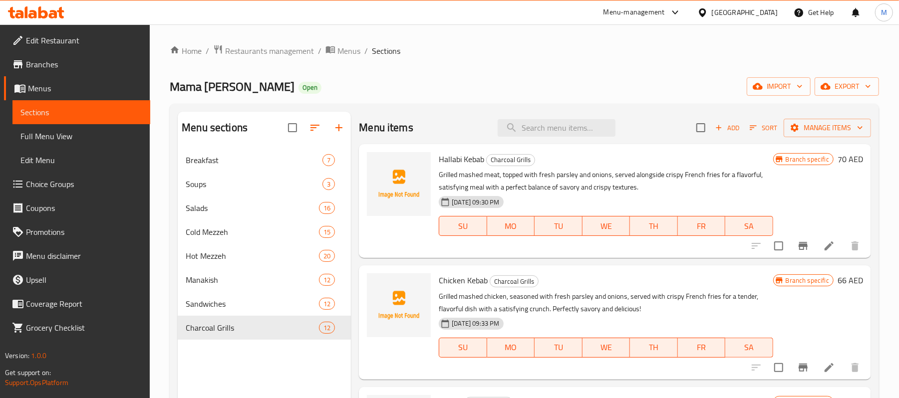
click at [723, 132] on span "Add" at bounding box center [727, 127] width 27 height 11
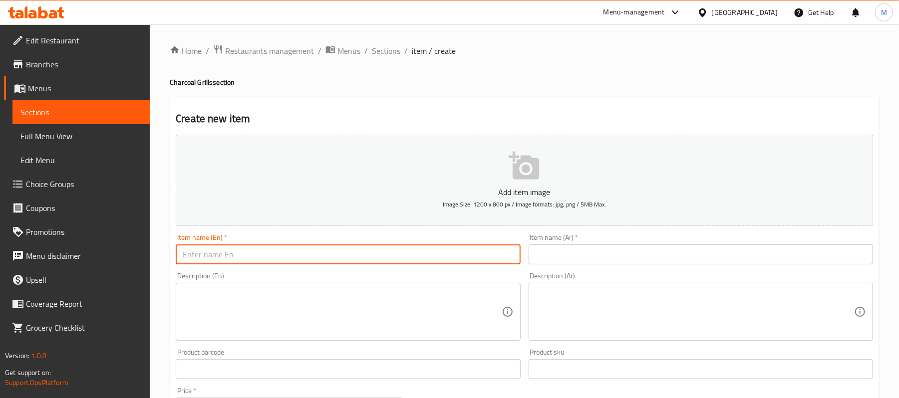
click at [382, 257] on input "text" at bounding box center [348, 255] width 344 height 20
paste input "SHISH TAOUK"
click at [382, 257] on input "SHISH TAOUK" at bounding box center [348, 255] width 344 height 20
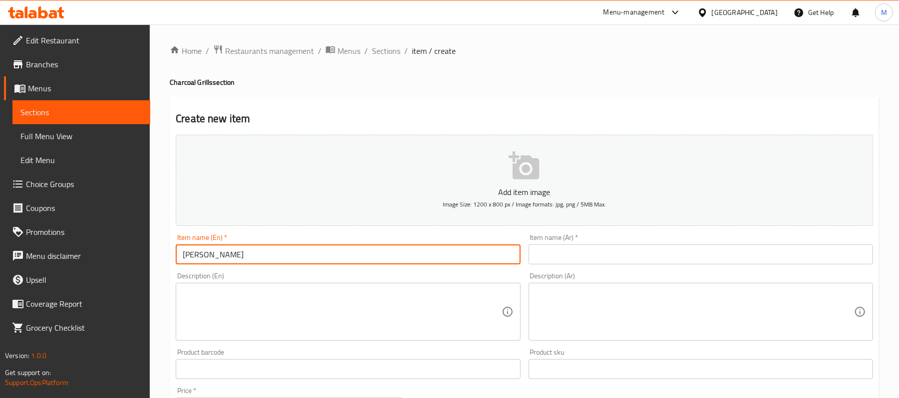
type input "Shish Taouk"
click at [386, 50] on span "Sections" at bounding box center [386, 51] width 28 height 12
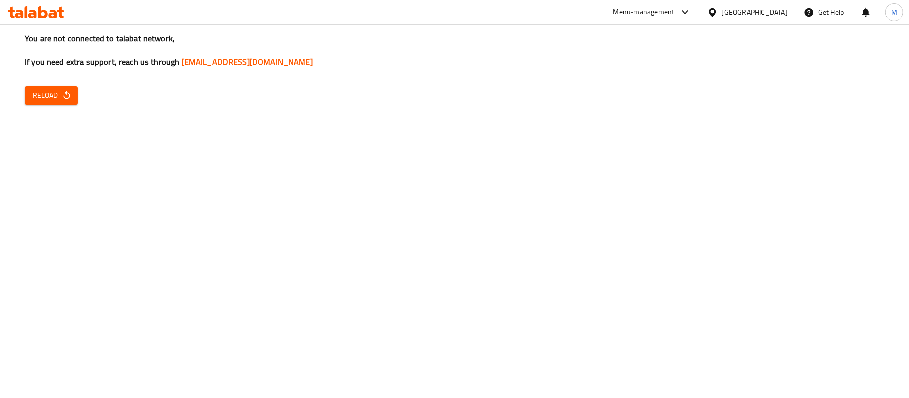
click at [62, 101] on span "Reload" at bounding box center [51, 95] width 37 height 12
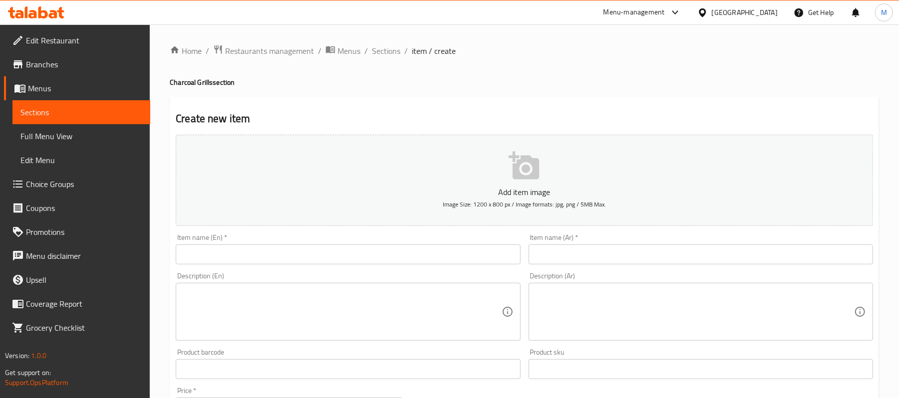
click at [60, 182] on span "Choice Groups" at bounding box center [84, 184] width 116 height 12
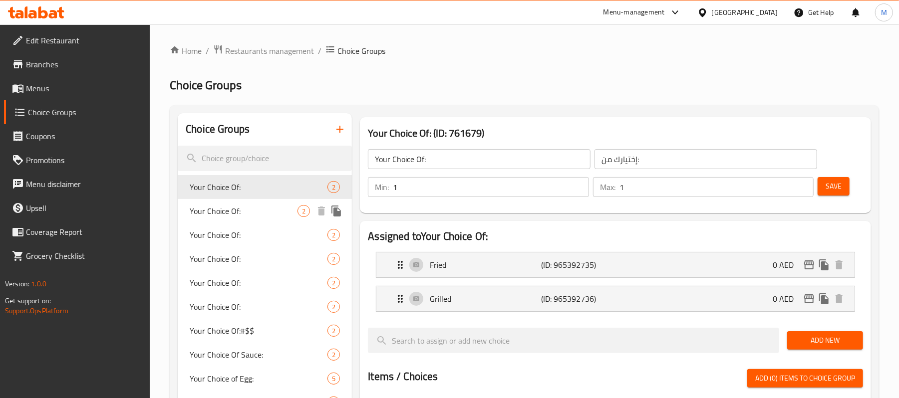
click at [237, 212] on span "Your Choice Of:" at bounding box center [244, 211] width 108 height 12
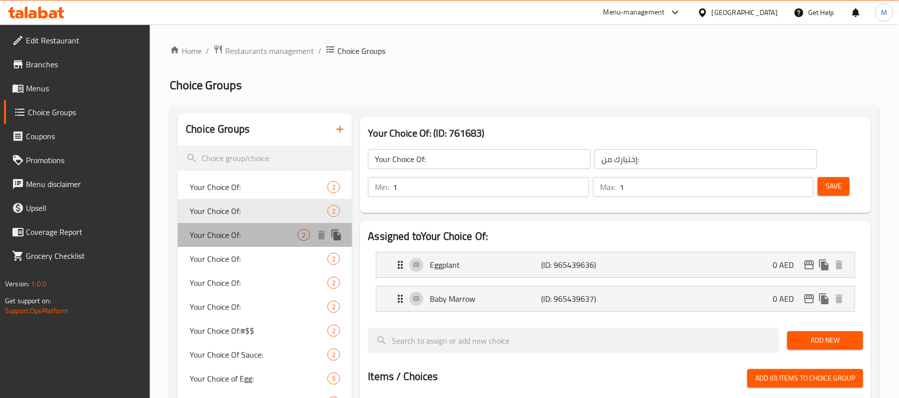
click at [235, 236] on span "Your Choice Of:" at bounding box center [244, 235] width 108 height 12
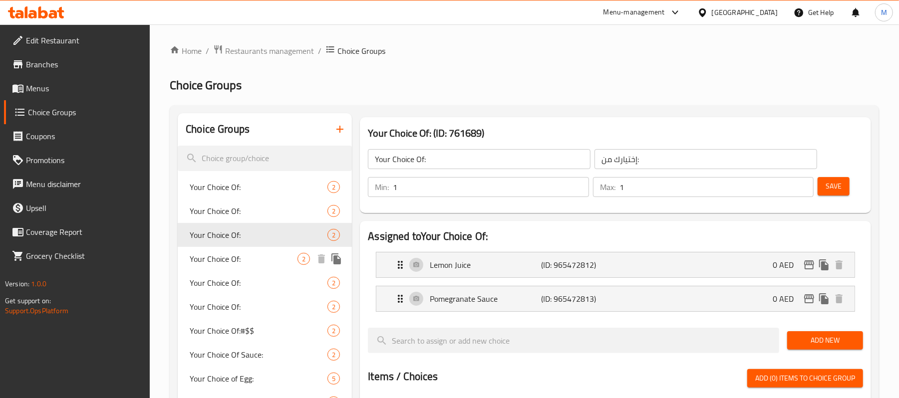
click at [237, 259] on span "Your Choice Of:" at bounding box center [244, 259] width 108 height 12
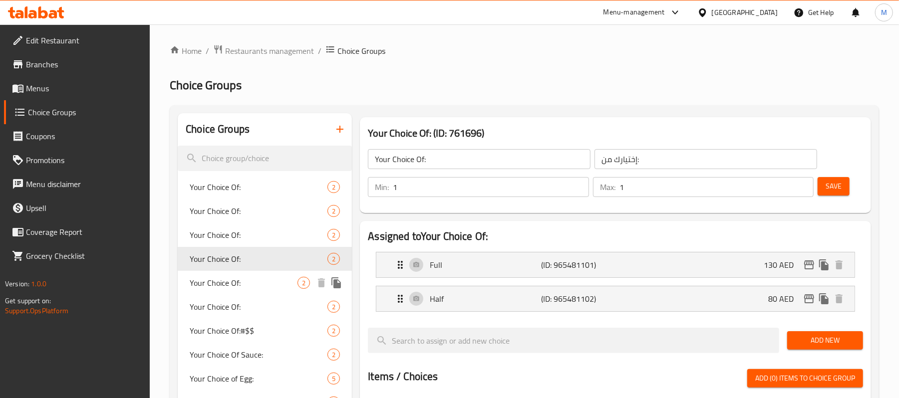
click at [238, 280] on span "Your Choice Of:" at bounding box center [244, 283] width 108 height 12
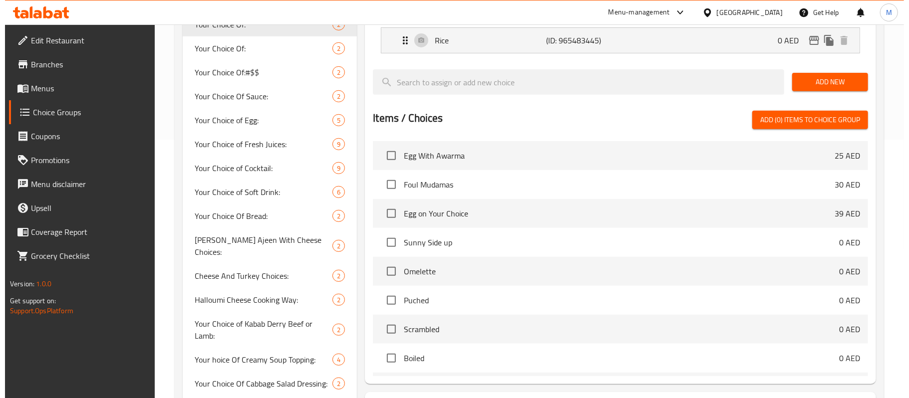
scroll to position [332, 0]
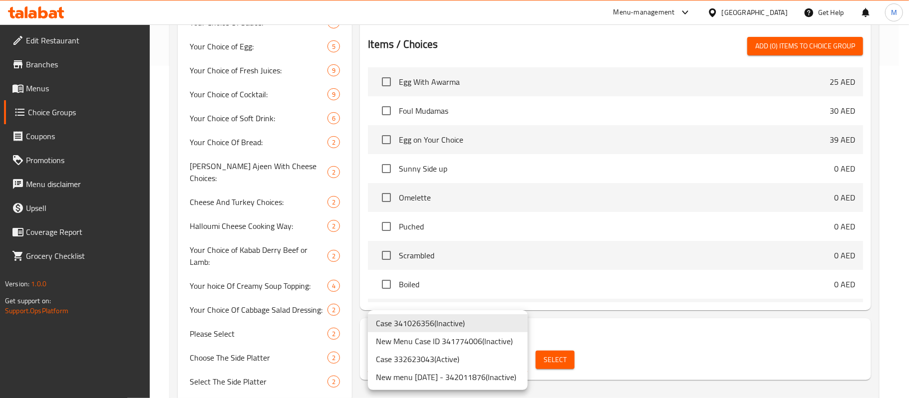
click at [433, 373] on li "New menu 16/9/2025 - 342011876 ( Inactive )" at bounding box center [448, 377] width 160 height 18
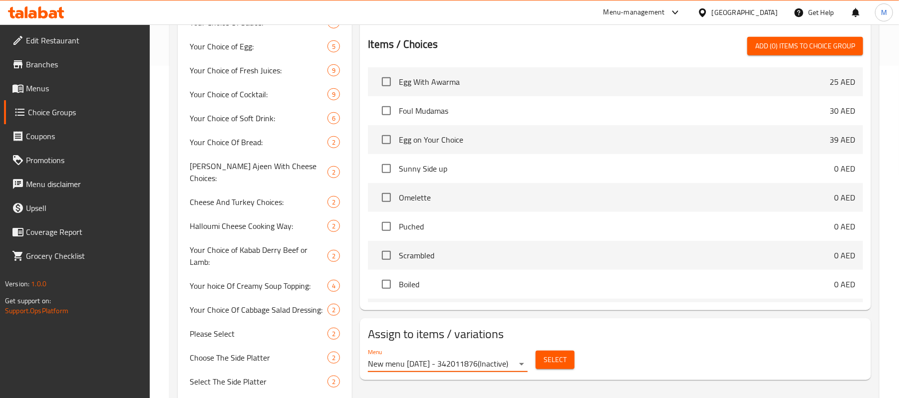
click at [553, 366] on span "Select" at bounding box center [554, 360] width 23 height 12
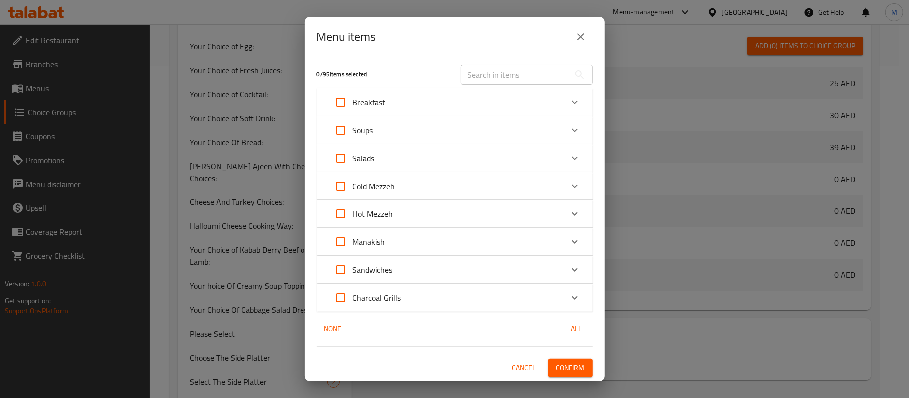
click at [476, 300] on div "Charcoal Grills" at bounding box center [446, 298] width 234 height 24
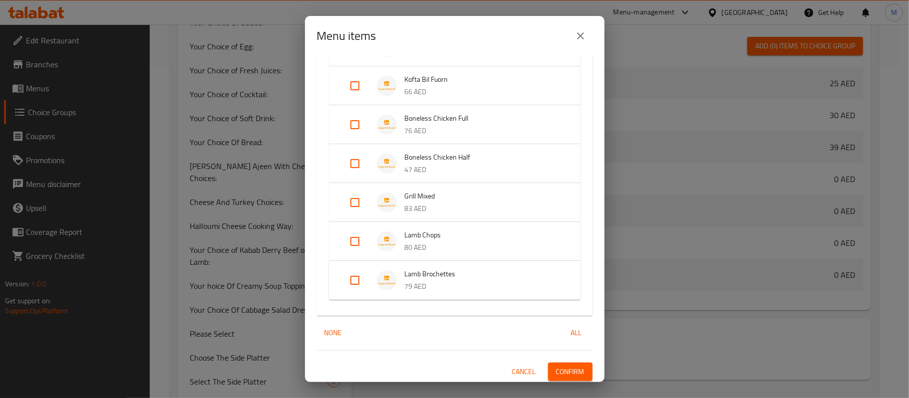
scroll to position [422, 0]
click at [352, 280] on input "Expand" at bounding box center [355, 278] width 24 height 24
checkbox input "true"
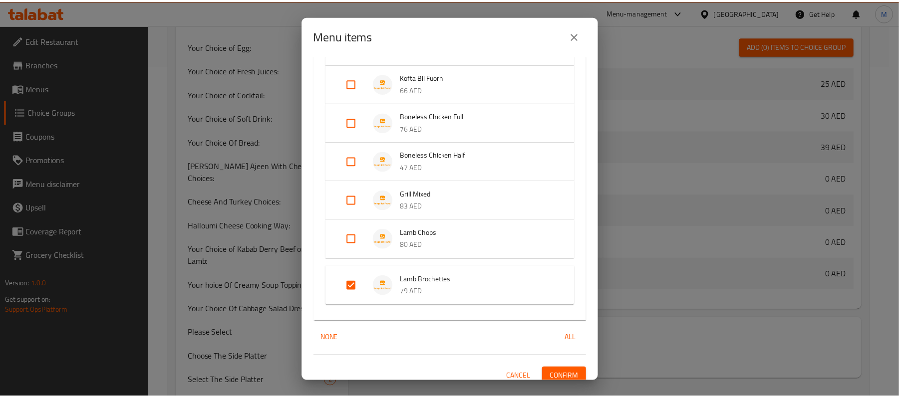
scroll to position [430, 0]
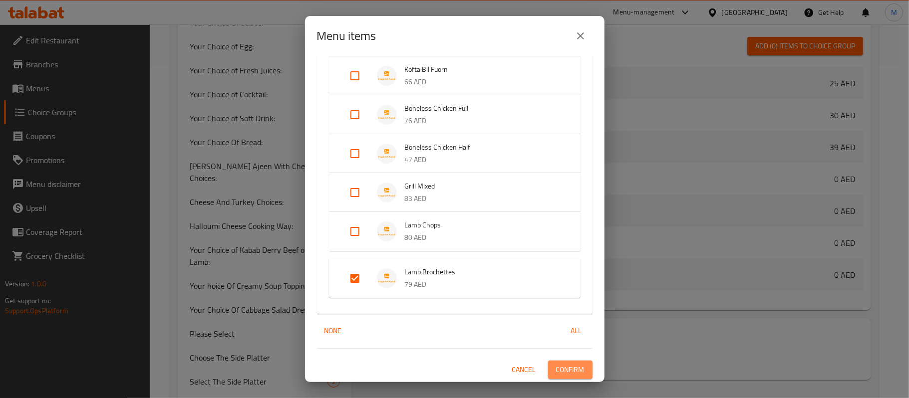
click at [560, 372] on span "Confirm" at bounding box center [570, 370] width 28 height 12
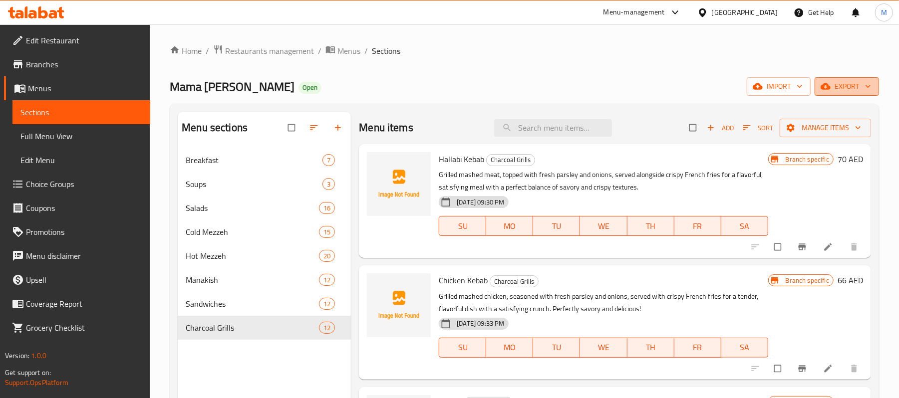
click at [830, 91] on icon "button" at bounding box center [825, 86] width 10 height 10
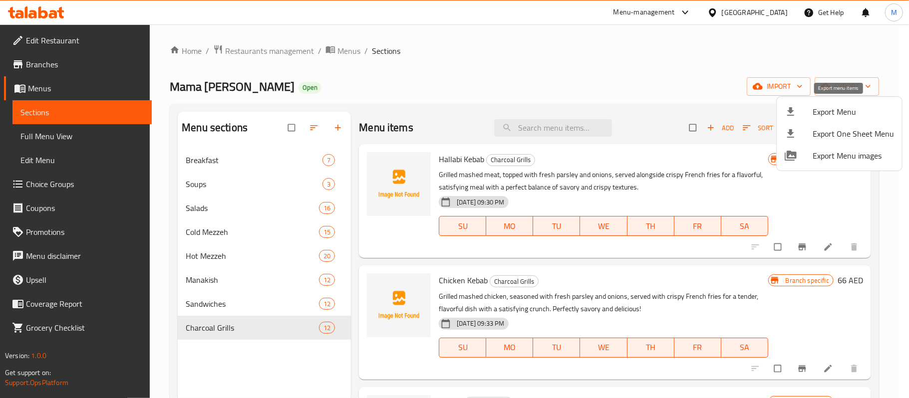
click at [813, 114] on span "Export Menu" at bounding box center [852, 112] width 81 height 12
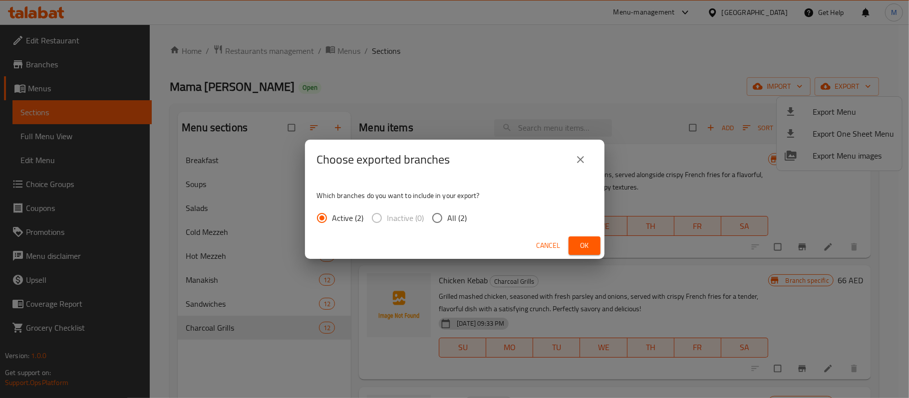
click at [438, 222] on input "All (2)" at bounding box center [437, 218] width 21 height 21
radio input "true"
click at [576, 249] on span "Ok" at bounding box center [584, 246] width 16 height 12
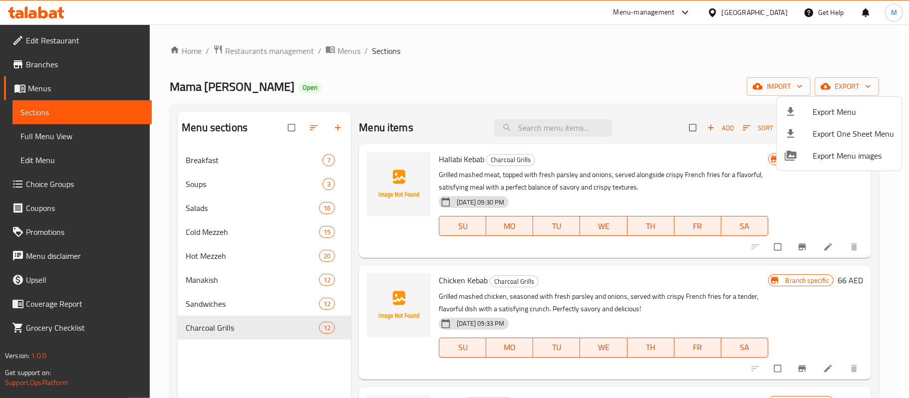
click at [347, 48] on div at bounding box center [454, 199] width 909 height 398
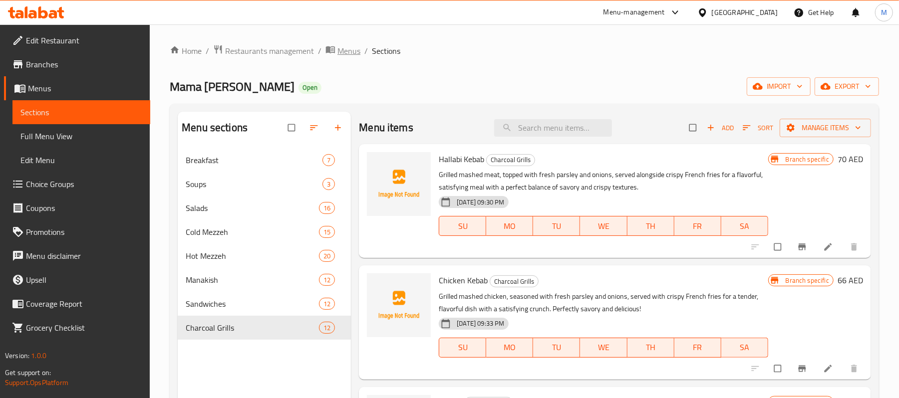
click at [347, 52] on span "Menus" at bounding box center [348, 51] width 23 height 12
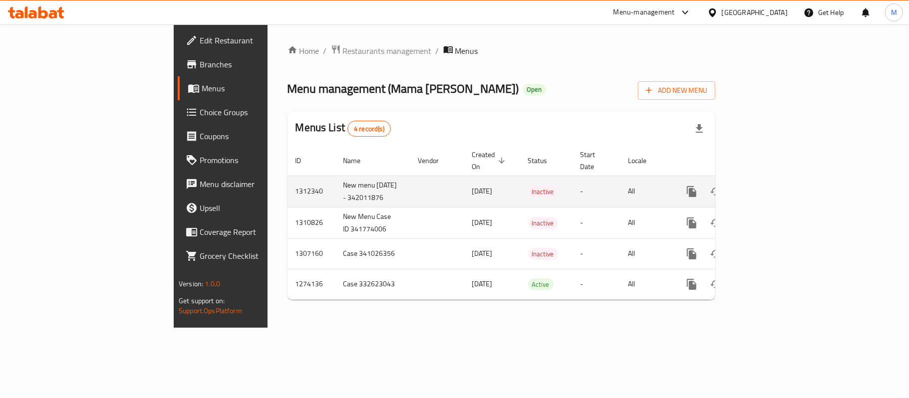
click at [287, 188] on td "1312340" at bounding box center [311, 191] width 48 height 31
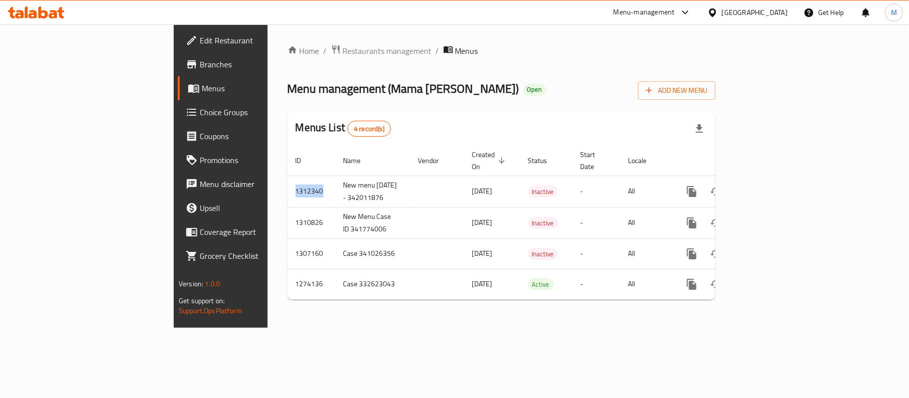
copy td "1312340"
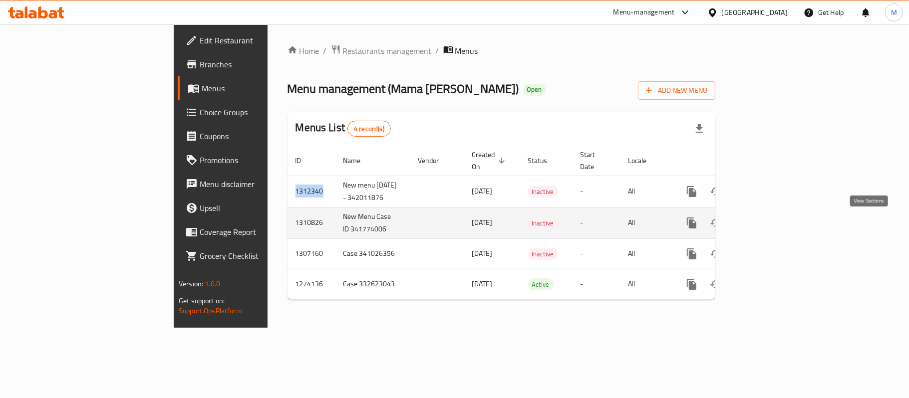
click at [770, 228] on icon "enhanced table" at bounding box center [764, 223] width 12 height 12
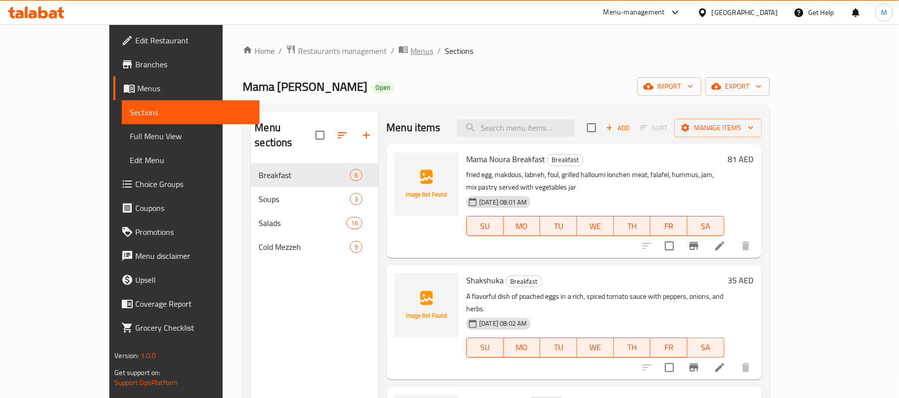
click at [410, 53] on span "Menus" at bounding box center [421, 51] width 23 height 12
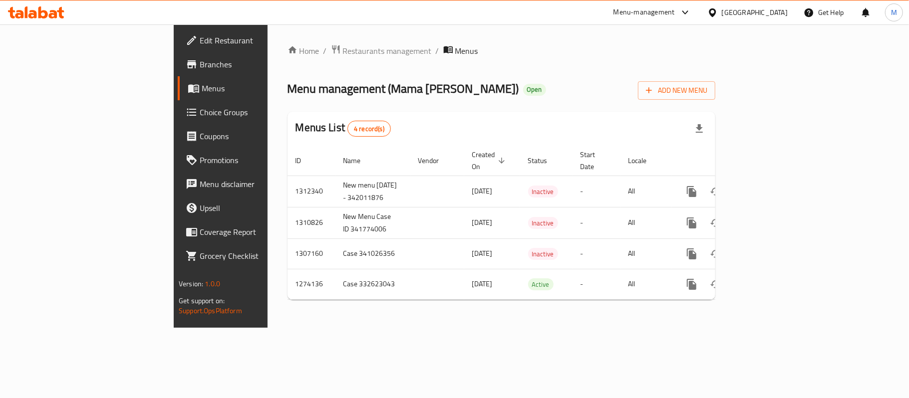
click at [725, 10] on div "[GEOGRAPHIC_DATA]" at bounding box center [755, 12] width 66 height 11
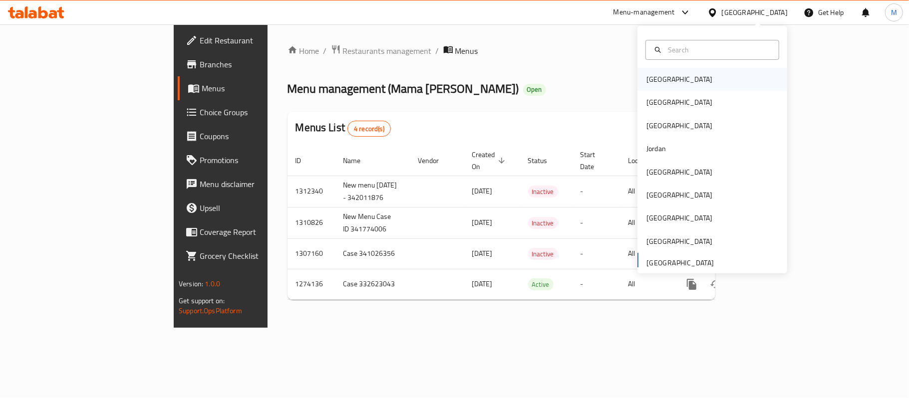
click at [677, 80] on div "Bahrain" at bounding box center [712, 79] width 150 height 23
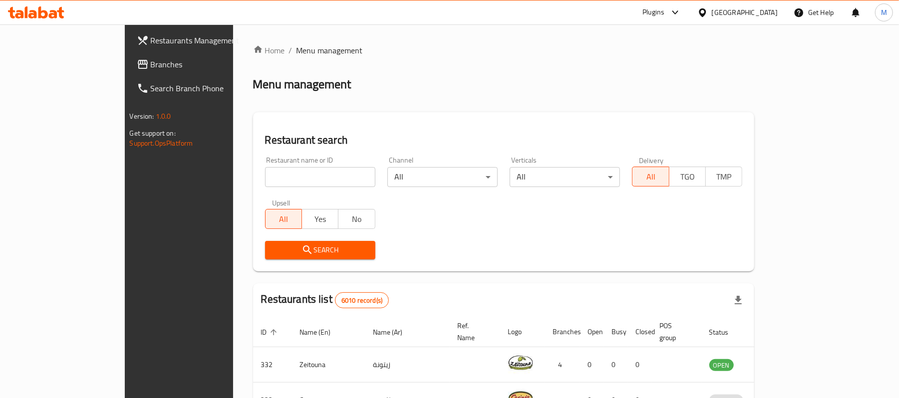
click at [151, 60] on span "Branches" at bounding box center [209, 64] width 116 height 12
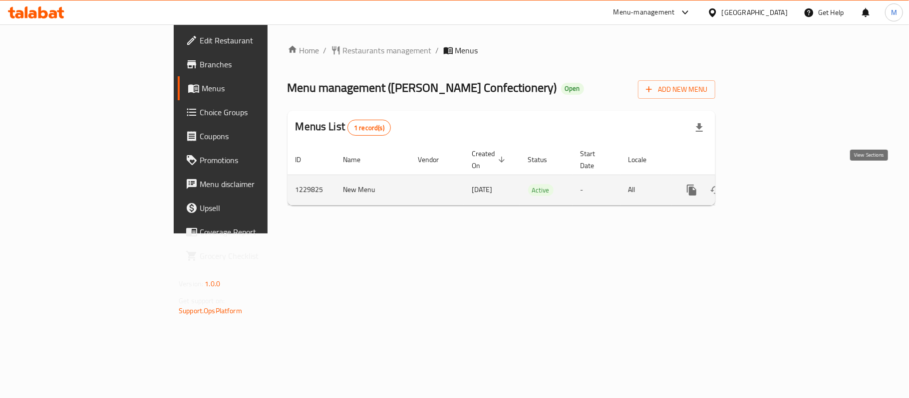
click at [768, 186] on icon "enhanced table" at bounding box center [763, 190] width 9 height 9
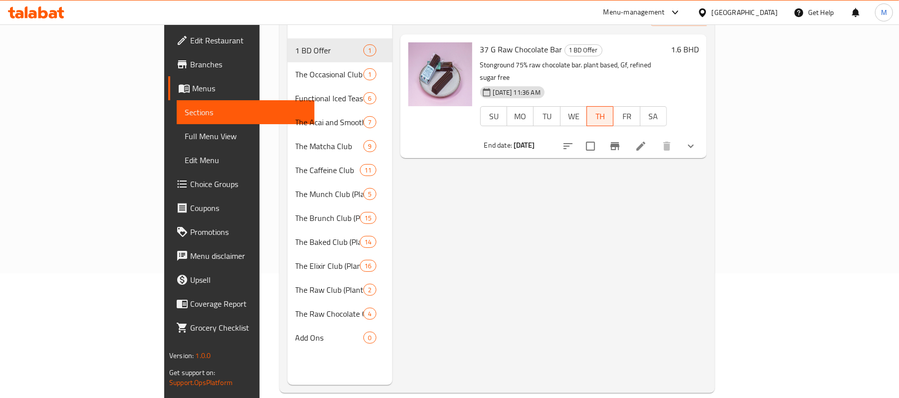
scroll to position [140, 0]
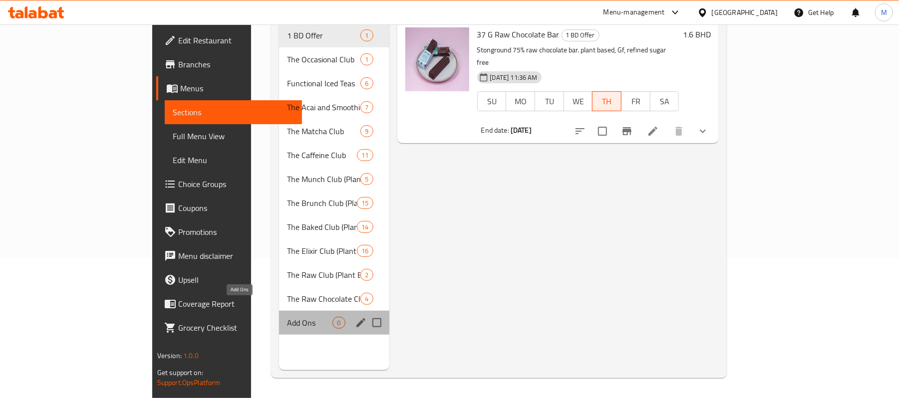
click at [287, 317] on span "Add Ons" at bounding box center [309, 323] width 45 height 12
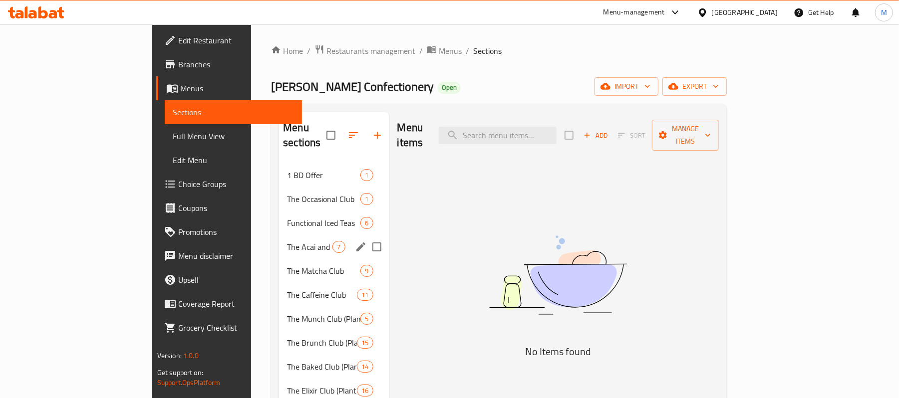
scroll to position [66, 0]
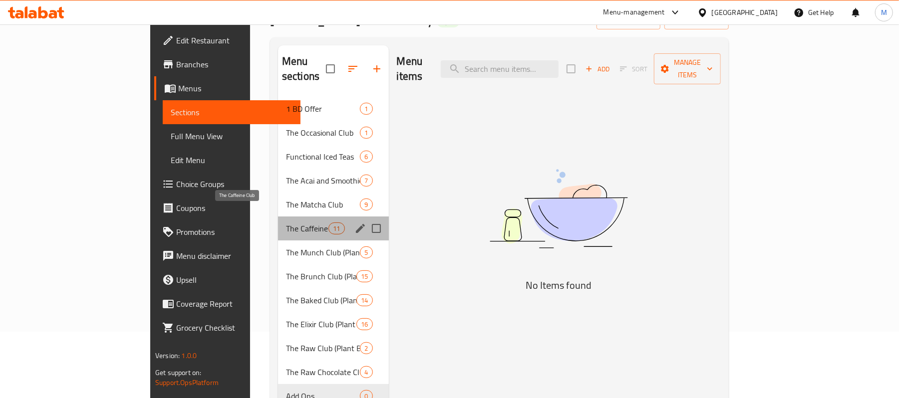
click at [286, 223] on span "The Caffeine Club" at bounding box center [307, 229] width 42 height 12
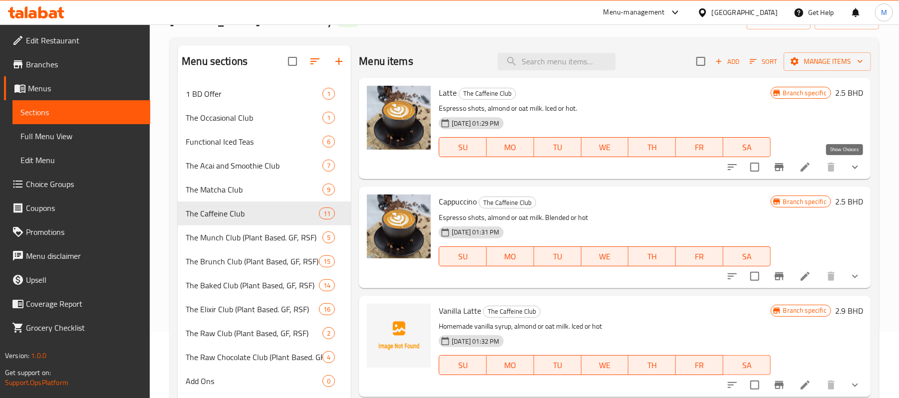
click at [849, 168] on icon "show more" at bounding box center [855, 167] width 12 height 12
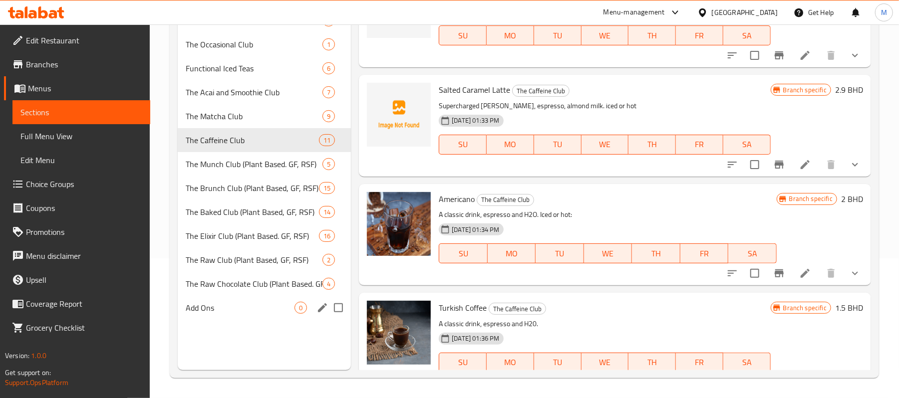
scroll to position [140, 0]
click at [209, 310] on span "Add Ons" at bounding box center [240, 308] width 109 height 12
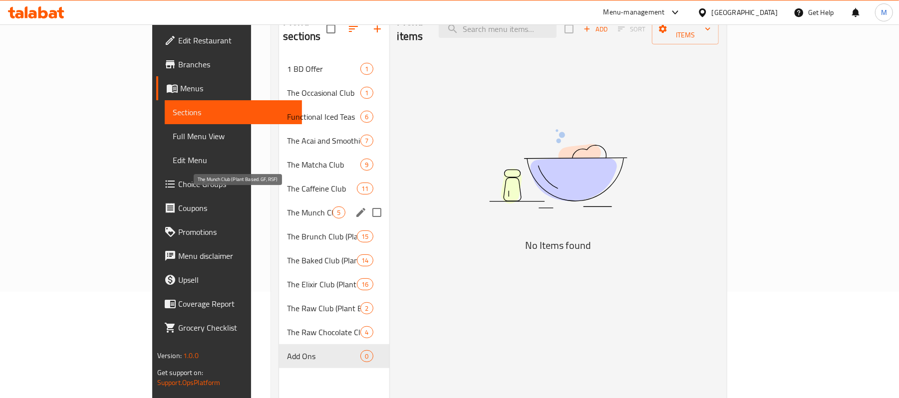
scroll to position [74, 0]
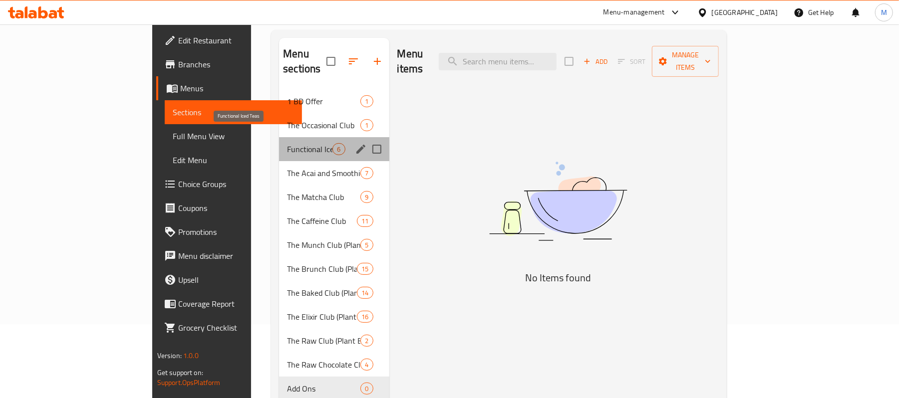
click at [287, 143] on span "Functional Iced Teas" at bounding box center [309, 149] width 45 height 12
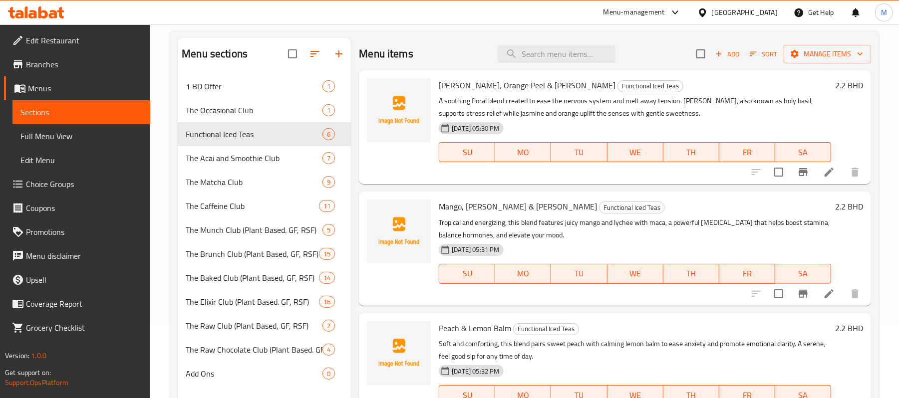
click at [708, 11] on icon at bounding box center [702, 12] width 10 height 10
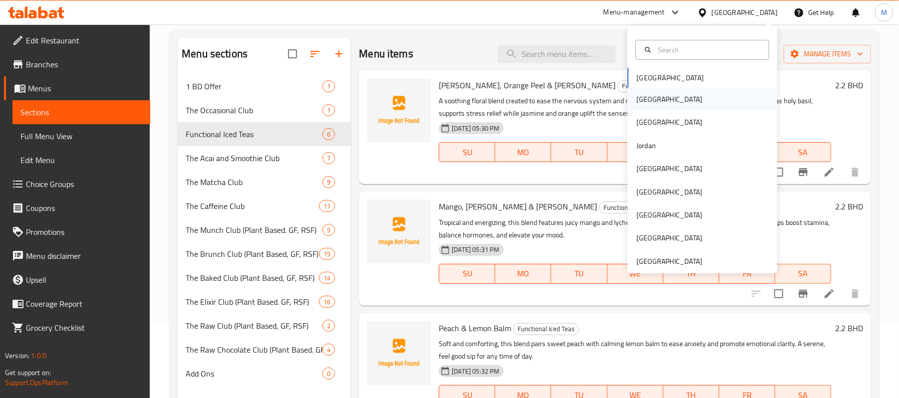
click at [647, 104] on div "Egypt" at bounding box center [669, 99] width 82 height 23
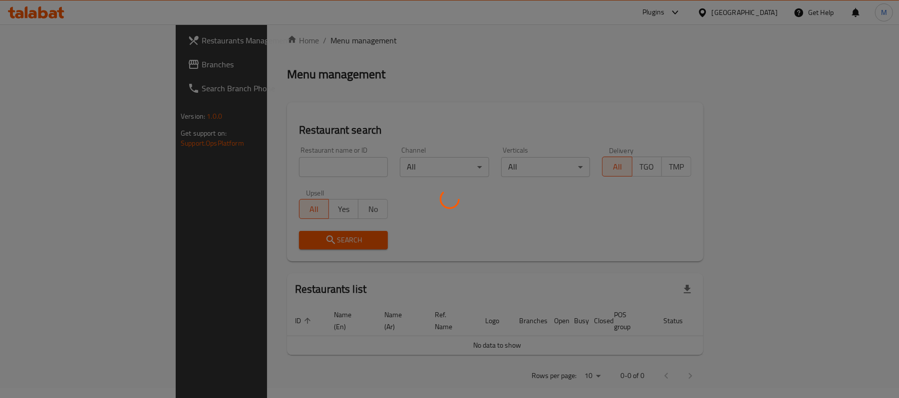
scroll to position [74, 0]
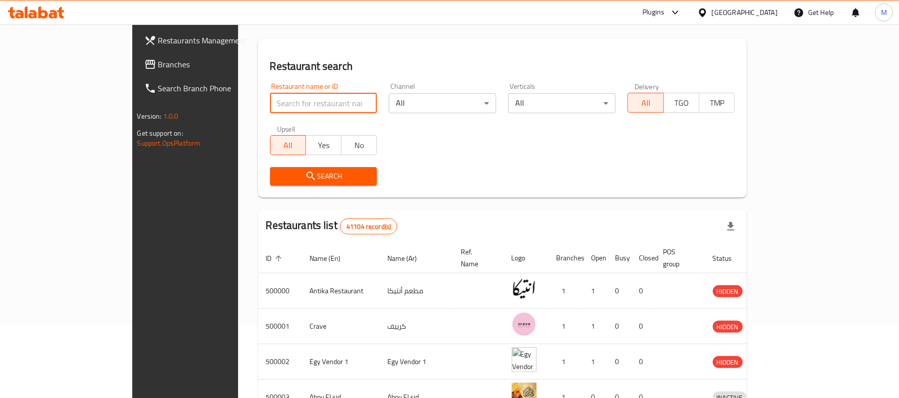
click at [270, 101] on input "search" at bounding box center [323, 103] width 107 height 20
paste input "تاندر TANDAR"
click button "Search" at bounding box center [323, 176] width 107 height 18
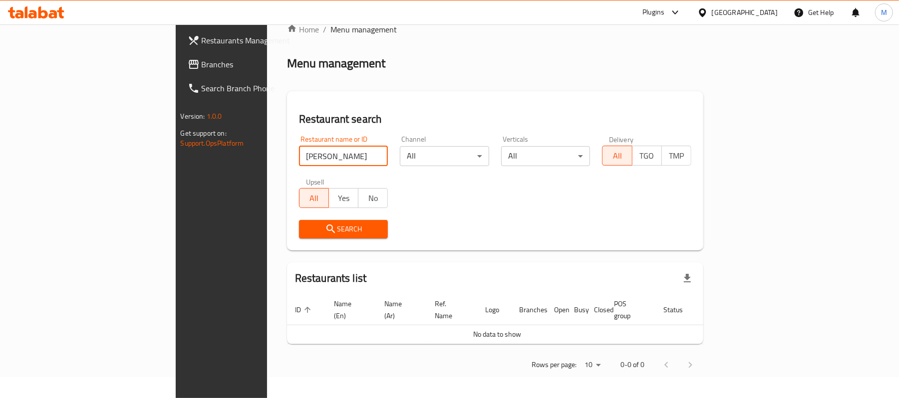
scroll to position [10, 0]
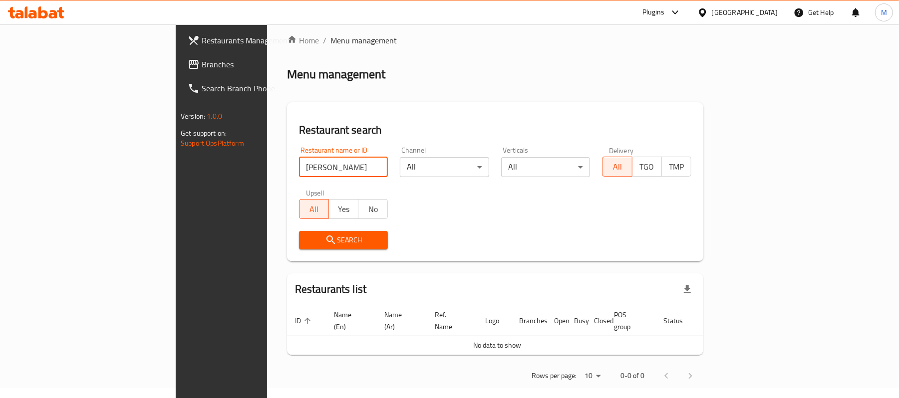
drag, startPoint x: 205, startPoint y: 170, endPoint x: 151, endPoint y: 186, distance: 56.2
click at [267, 186] on div "Home / Menu management Menu management Restaurant search Restaurant name or ID …" at bounding box center [495, 211] width 456 height 395
type input "TANDAR"
click button "Search" at bounding box center [343, 240] width 89 height 18
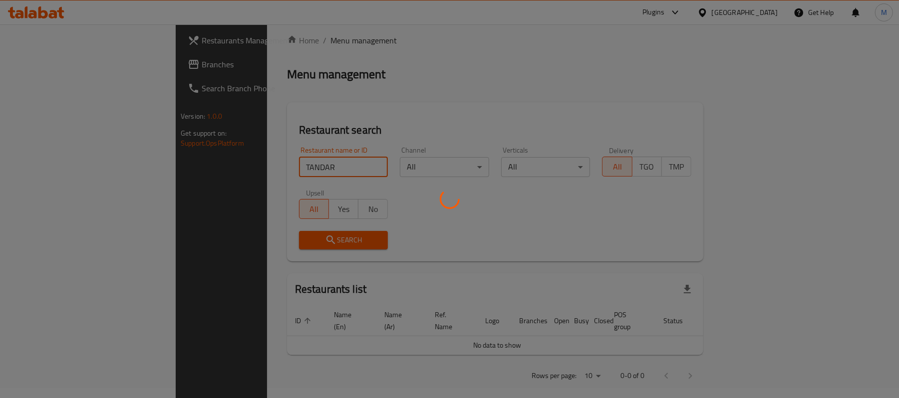
scroll to position [28, 0]
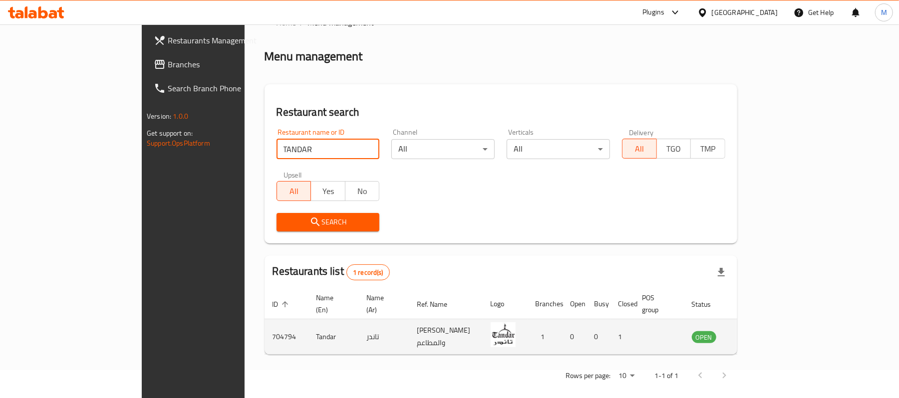
click at [756, 333] on icon "enhanced table" at bounding box center [750, 337] width 11 height 8
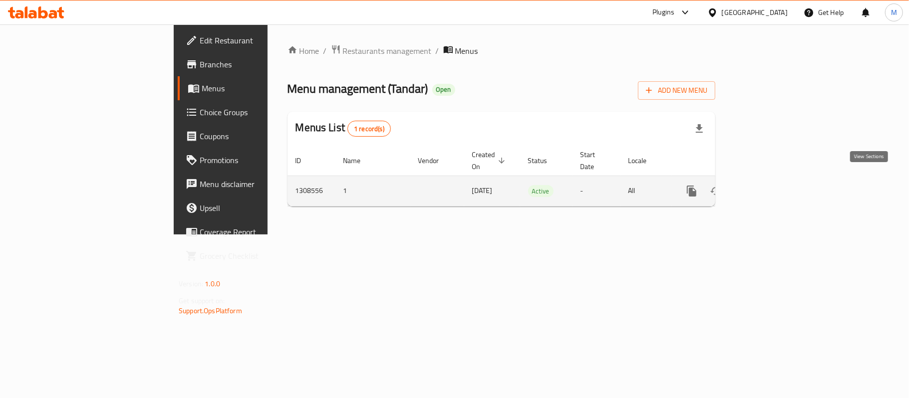
click at [768, 187] on icon "enhanced table" at bounding box center [763, 191] width 9 height 9
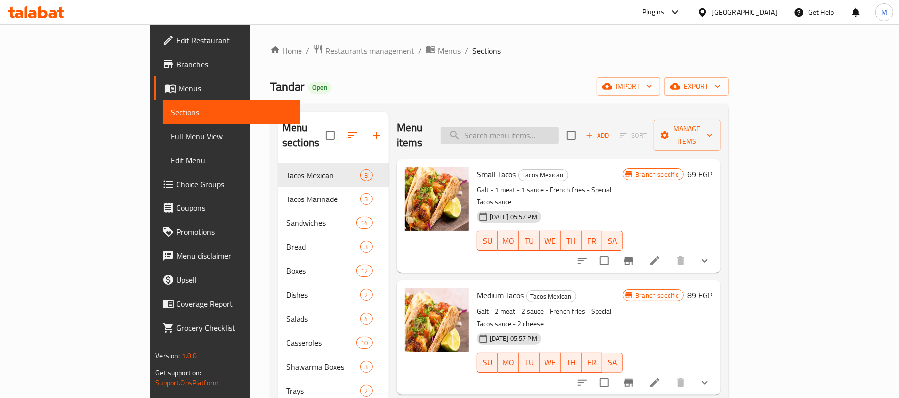
click at [558, 127] on input "search" at bounding box center [500, 135] width 118 height 17
paste input "potato gratin"
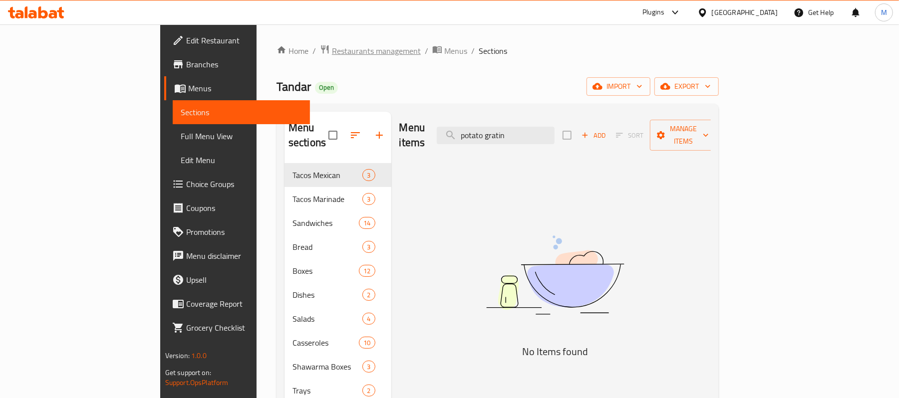
type input "potato gratin"
click at [332, 52] on span "Restaurants management" at bounding box center [376, 51] width 89 height 12
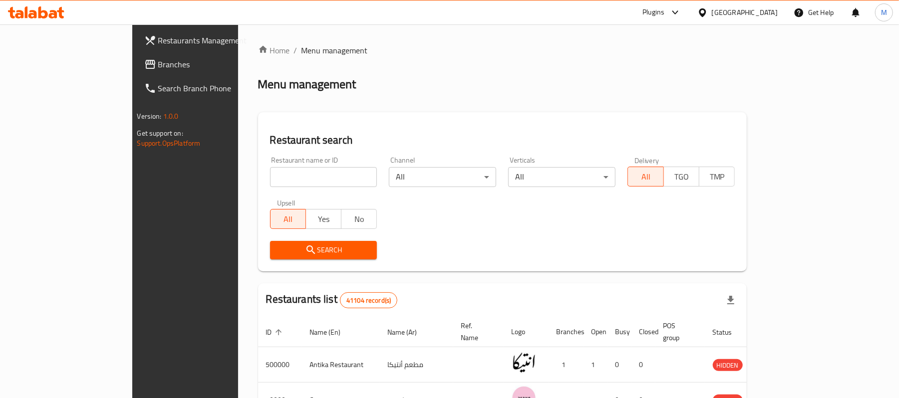
click at [136, 55] on link "Branches" at bounding box center [209, 64] width 146 height 24
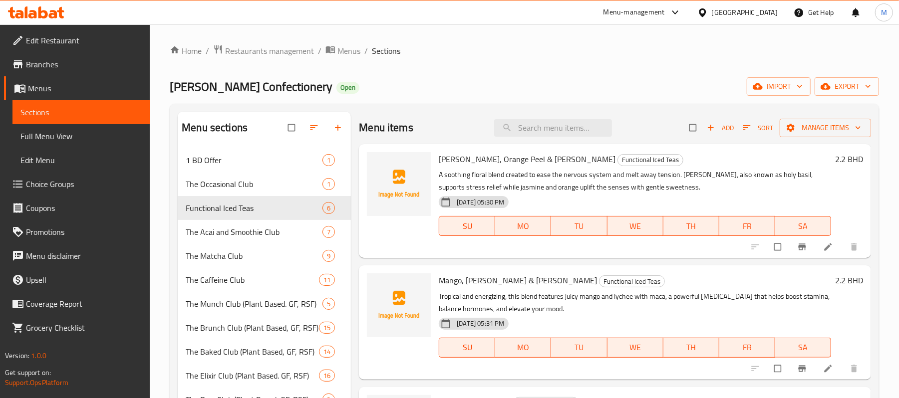
click at [58, 186] on span "Choice Groups" at bounding box center [84, 184] width 116 height 12
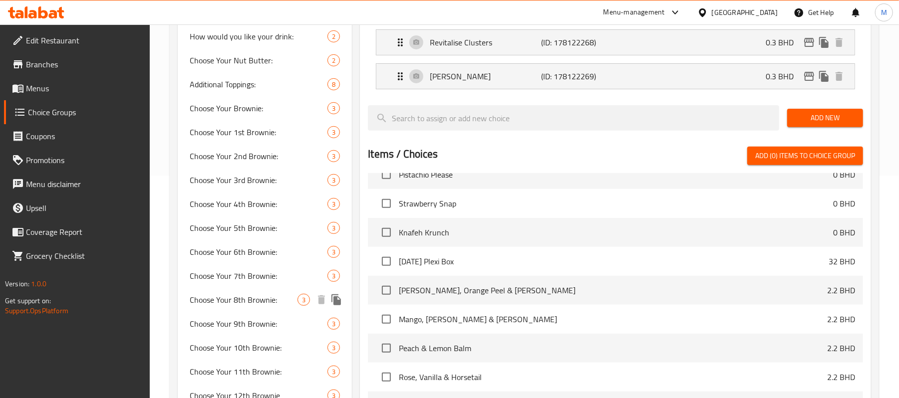
scroll to position [332, 0]
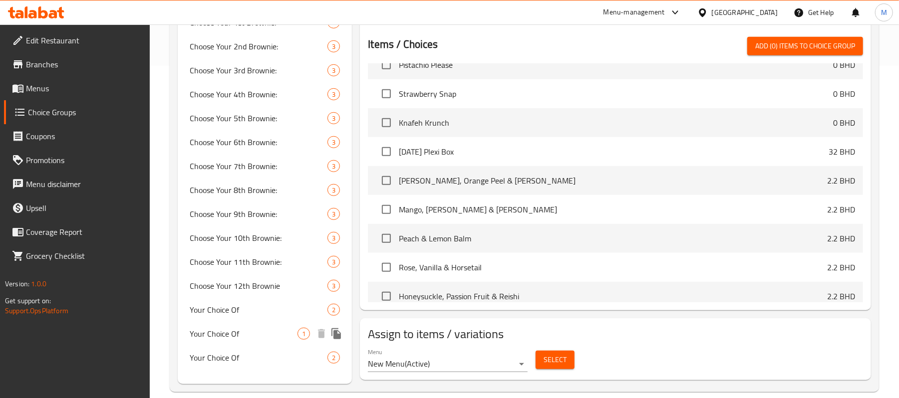
click at [236, 329] on span "Your Choice Of" at bounding box center [244, 334] width 108 height 12
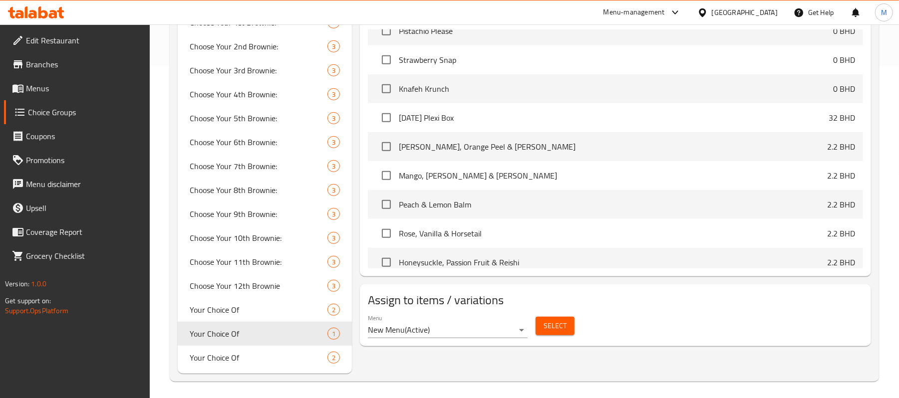
type input "Your Choice Of"
type input "اختيارك من"
type input "0"
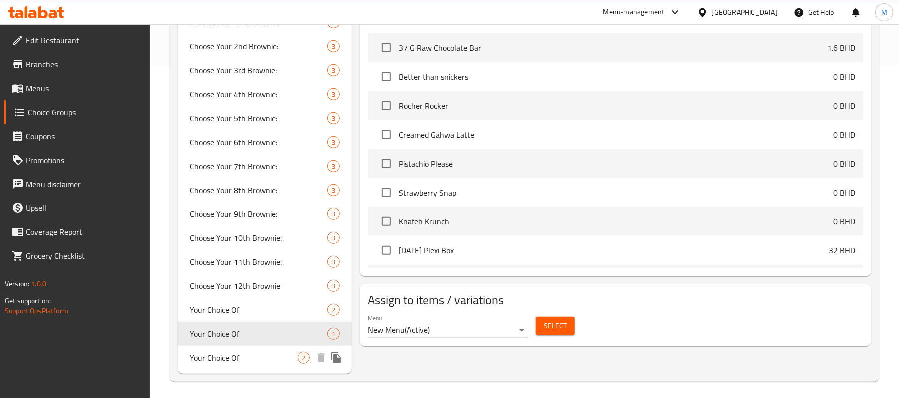
scroll to position [336, 0]
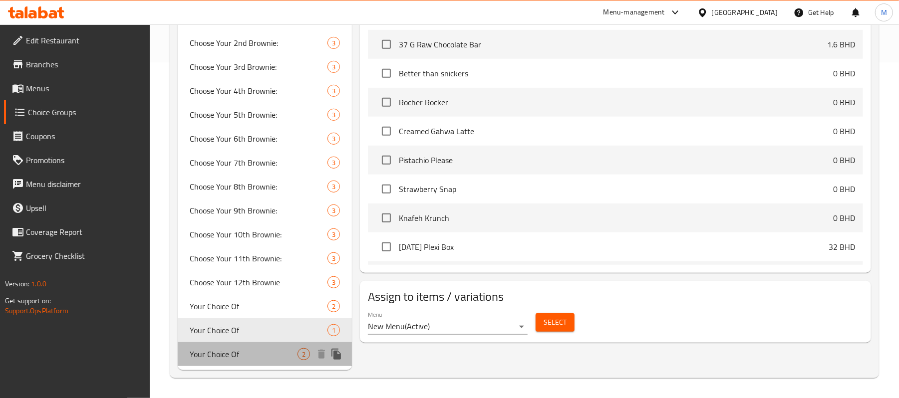
click at [233, 353] on span "Your Choice Of" at bounding box center [244, 354] width 108 height 12
type input "Your Choice Of"
type input "1"
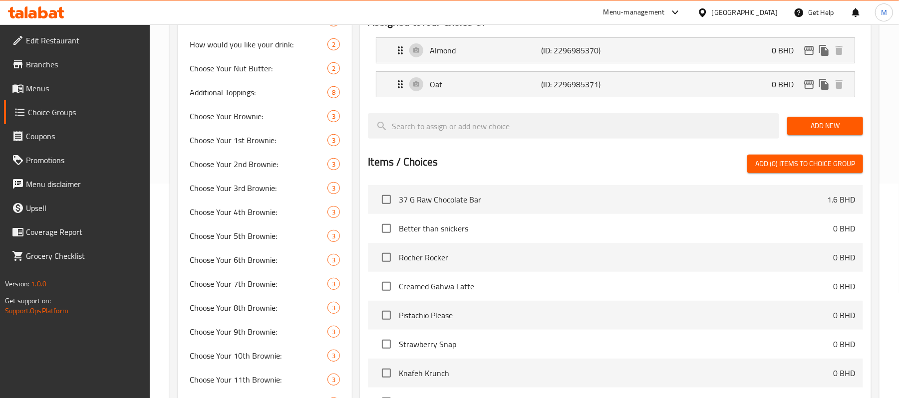
scroll to position [3, 0]
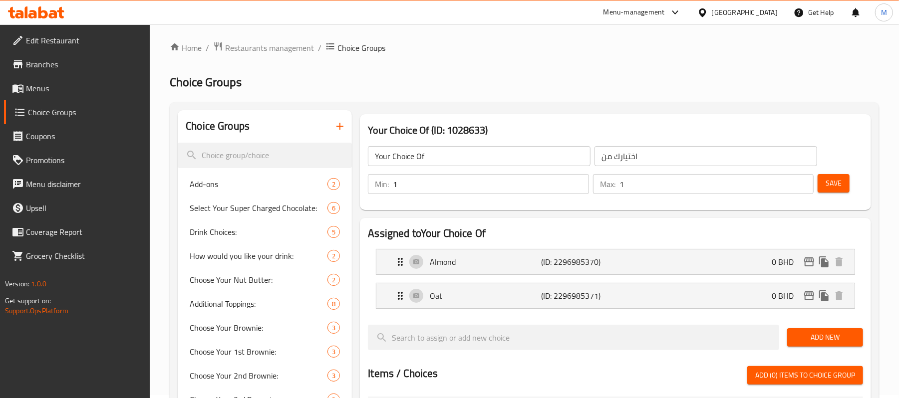
click at [335, 118] on button "button" at bounding box center [340, 126] width 24 height 24
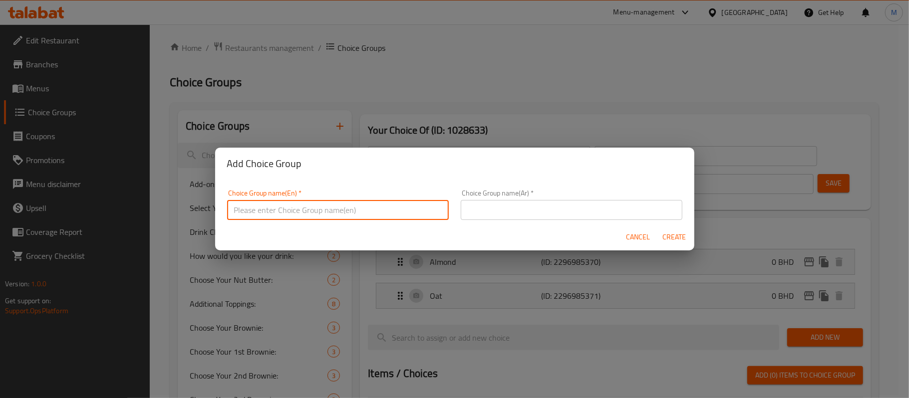
click at [326, 220] on input "text" at bounding box center [338, 210] width 222 height 20
type input "Add Ons:"
click at [552, 216] on input "text" at bounding box center [572, 210] width 222 height 20
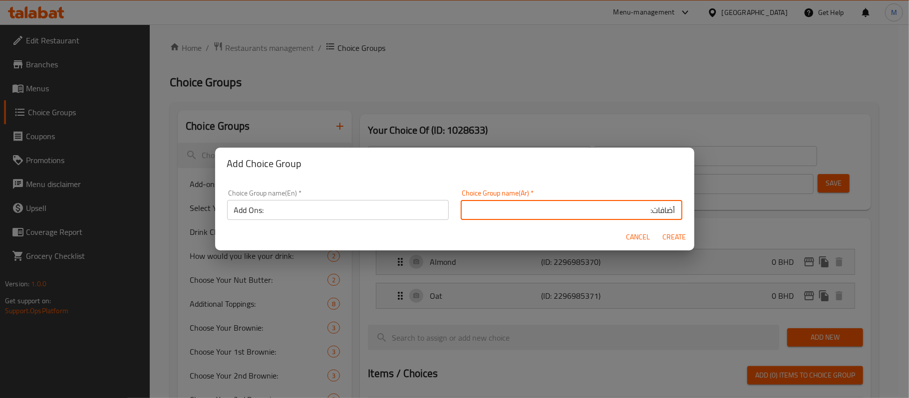
type input "أضافات:"
click at [674, 230] on button "Create" at bounding box center [674, 237] width 32 height 18
type input "Add Ons:"
type input "أضافات:"
type input "0"
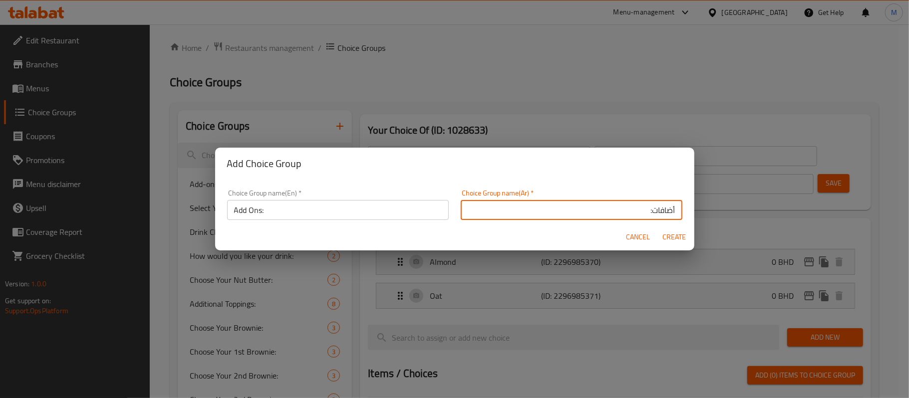
type input "0"
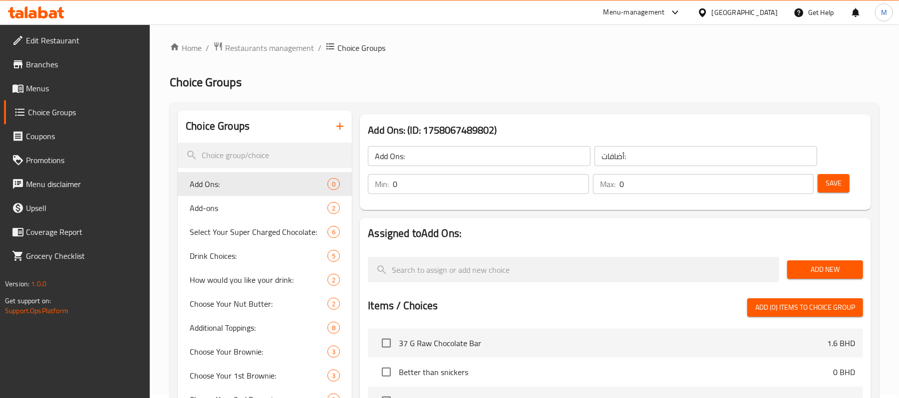
click at [402, 155] on input "Add Ons:" at bounding box center [479, 156] width 223 height 20
paste input "Functional Boost"
type input "Functional Boost:"
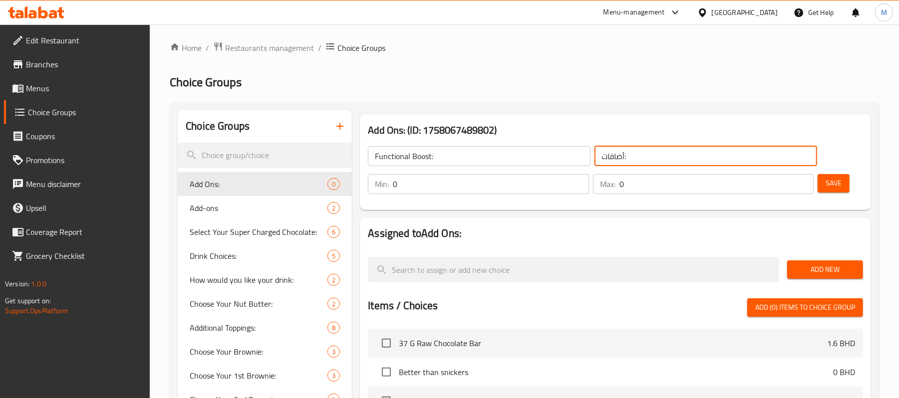
click at [663, 159] on input "أضافات:" at bounding box center [705, 156] width 223 height 20
click at [662, 159] on input "أضافات:" at bounding box center [705, 156] width 223 height 20
click at [662, 158] on input "أضافات:" at bounding box center [705, 156] width 223 height 20
click at [765, 150] on input "فنكشنال بووست:" at bounding box center [705, 156] width 223 height 20
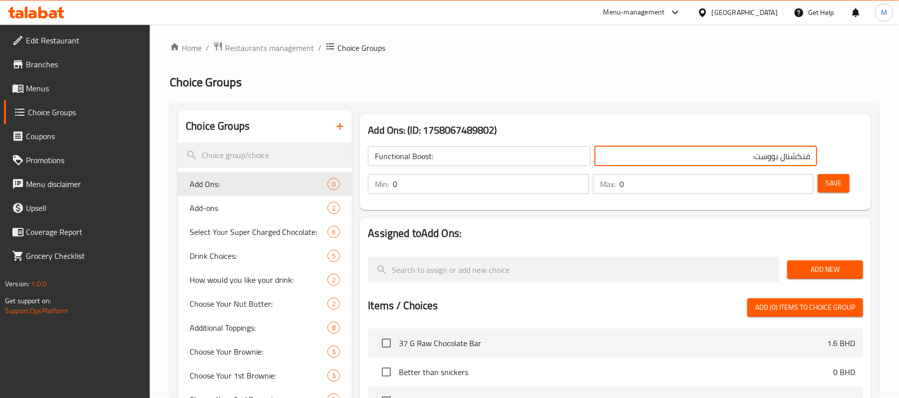
click at [765, 150] on input "فنكشنال بووست:" at bounding box center [705, 156] width 223 height 20
type input "فنكشنال بووست:"
click at [809, 269] on span "Add New" at bounding box center [825, 269] width 60 height 12
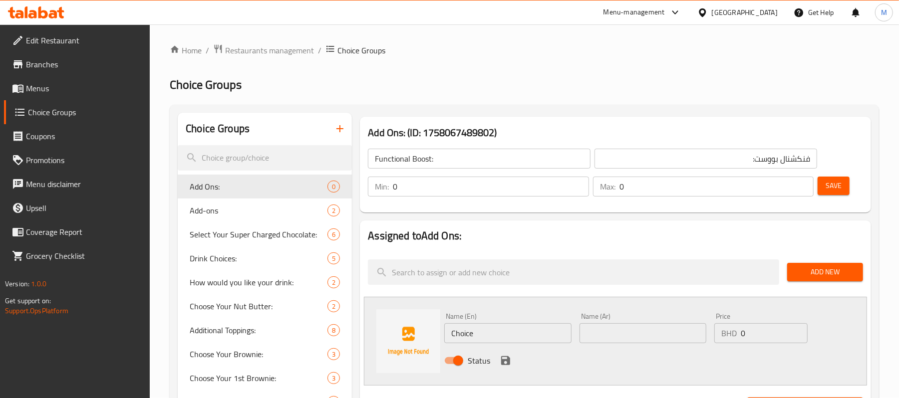
scroll to position [0, 0]
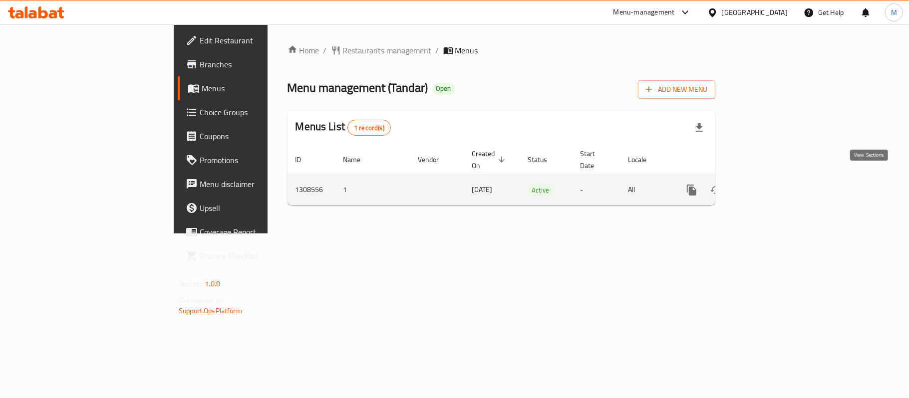
click at [770, 184] on icon "enhanced table" at bounding box center [764, 190] width 12 height 12
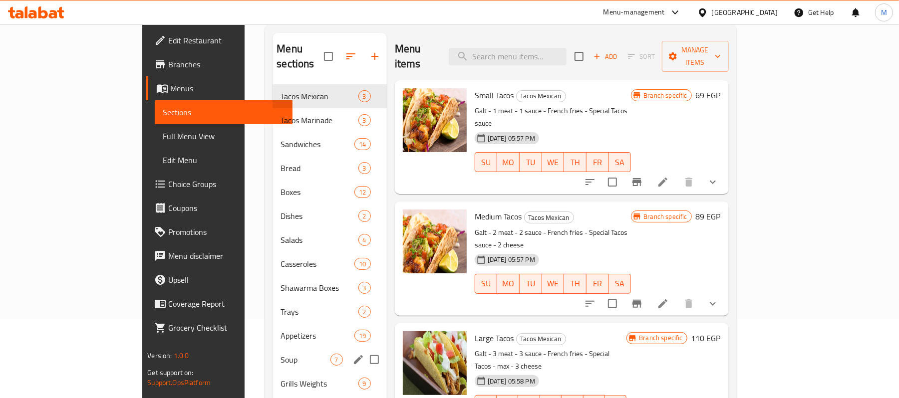
scroll to position [66, 0]
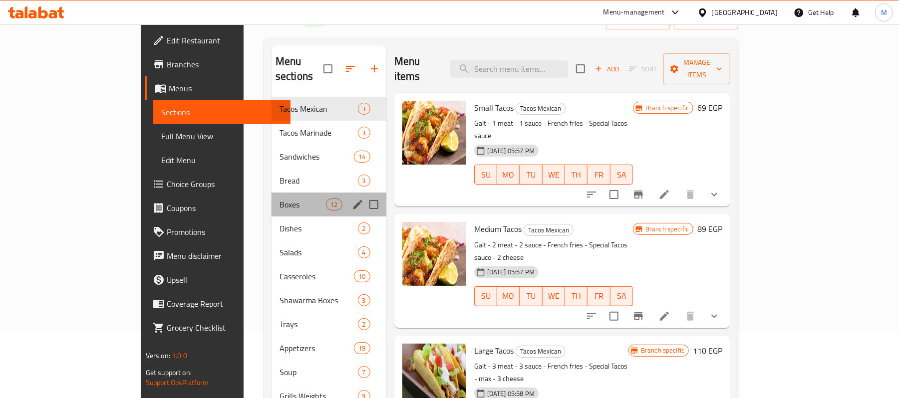
click at [271, 193] on div "Boxes 12" at bounding box center [328, 205] width 115 height 24
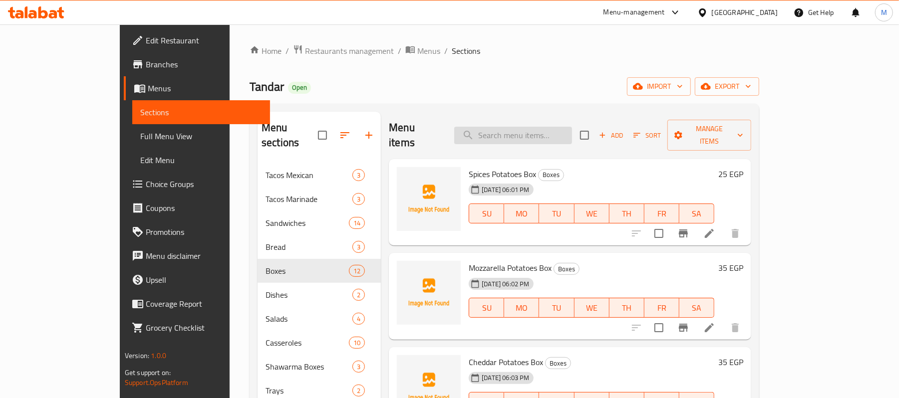
click at [572, 128] on input "search" at bounding box center [513, 135] width 118 height 17
paste input "بطاطس مكسيكي"
type input "بطاطس مكسيكي"
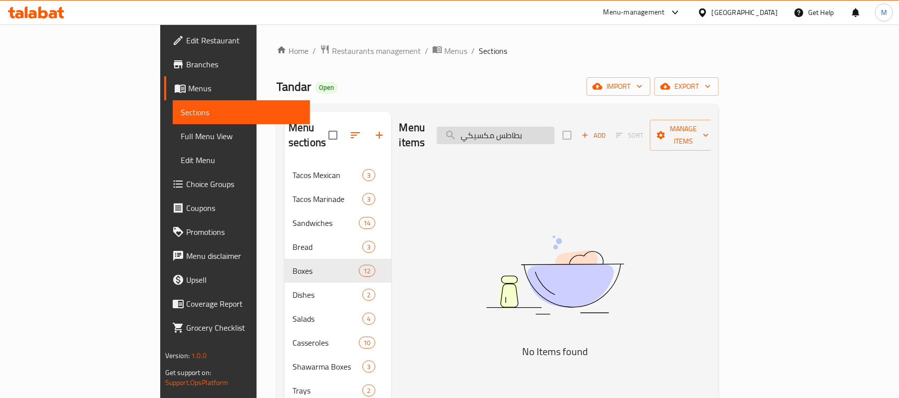
click at [533, 130] on input "بطاطس مكسيكي" at bounding box center [496, 135] width 118 height 17
type input "M"
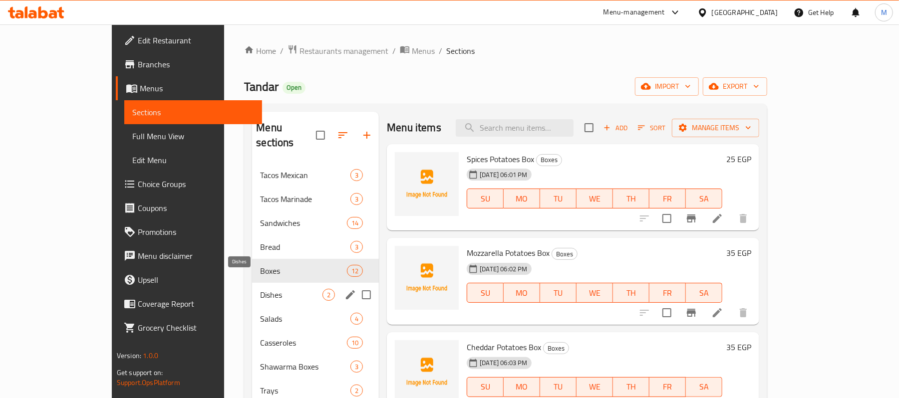
click at [260, 289] on span "Dishes" at bounding box center [291, 295] width 62 height 12
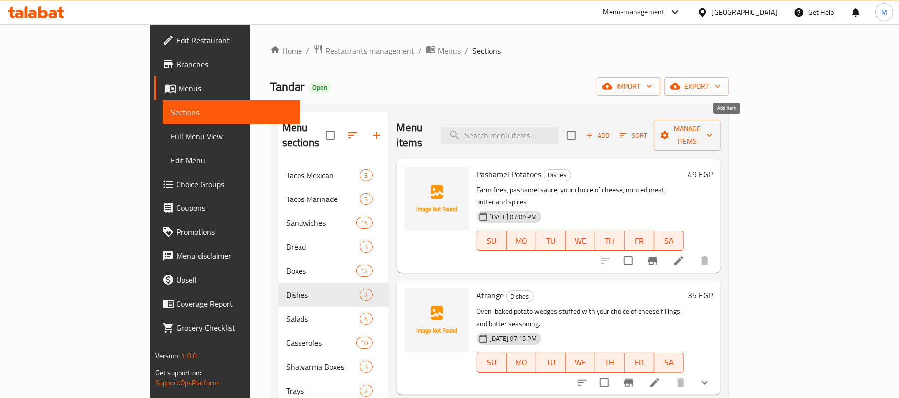
click at [611, 130] on span "Add" at bounding box center [597, 135] width 27 height 11
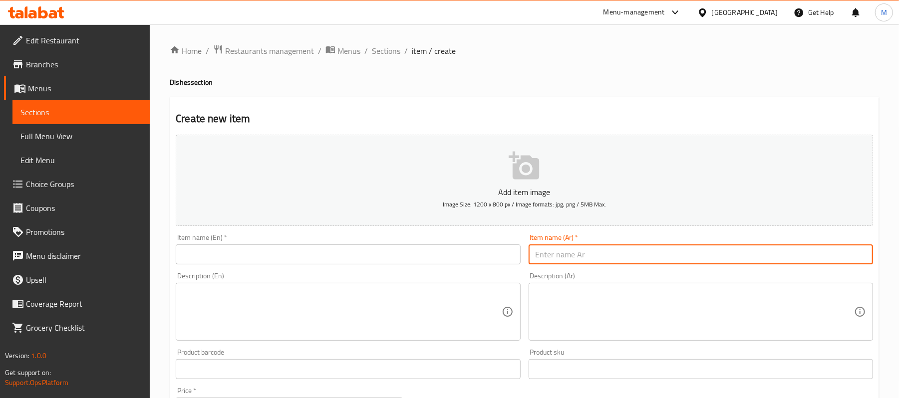
click at [663, 260] on input "text" at bounding box center [700, 255] width 344 height 20
paste input "بطاطس جراتان"
type input "بطاطس جراتان"
click at [232, 260] on input "text" at bounding box center [348, 255] width 344 height 20
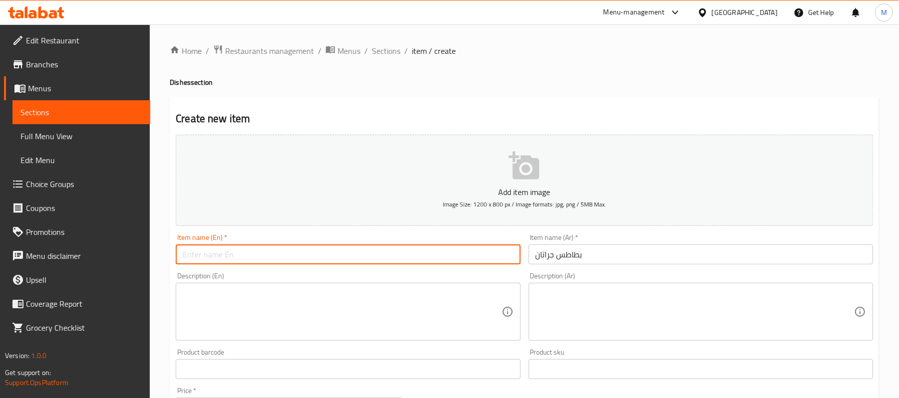
paste input "potato gratin"
click at [231, 260] on input "potato gratin" at bounding box center [348, 255] width 344 height 20
click at [286, 260] on input "Potato Gratin" at bounding box center [348, 255] width 344 height 20
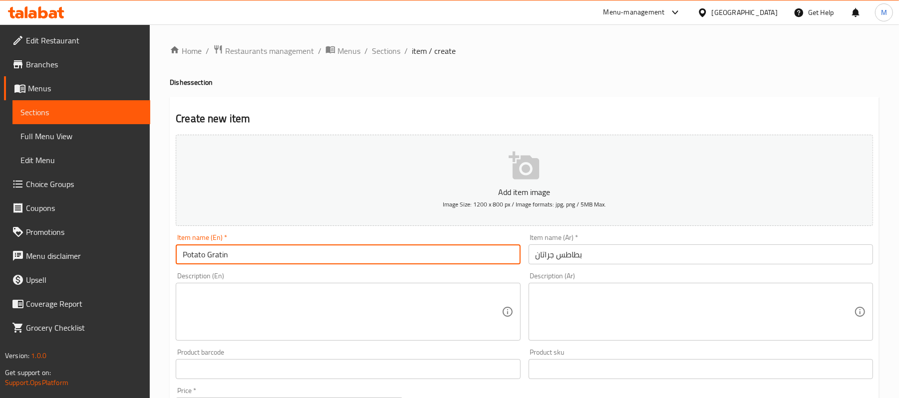
type input "Potato Gratin"
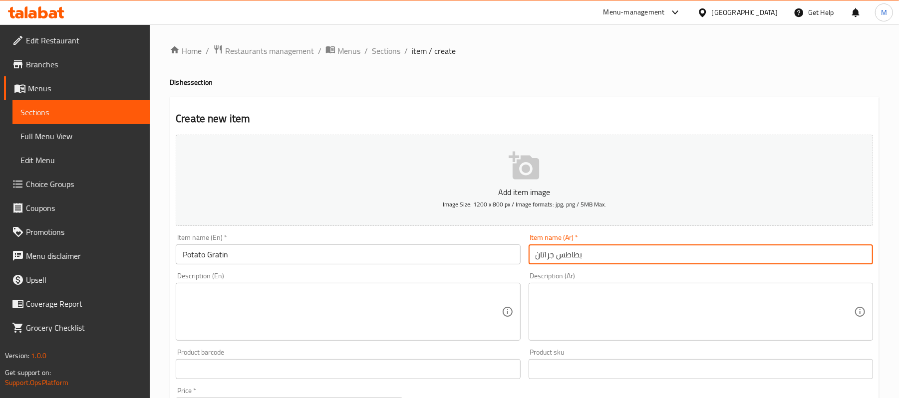
click at [539, 258] on input "بطاطس جراتان" at bounding box center [700, 255] width 344 height 20
click at [559, 250] on input "بطاطس جراتان" at bounding box center [700, 255] width 344 height 20
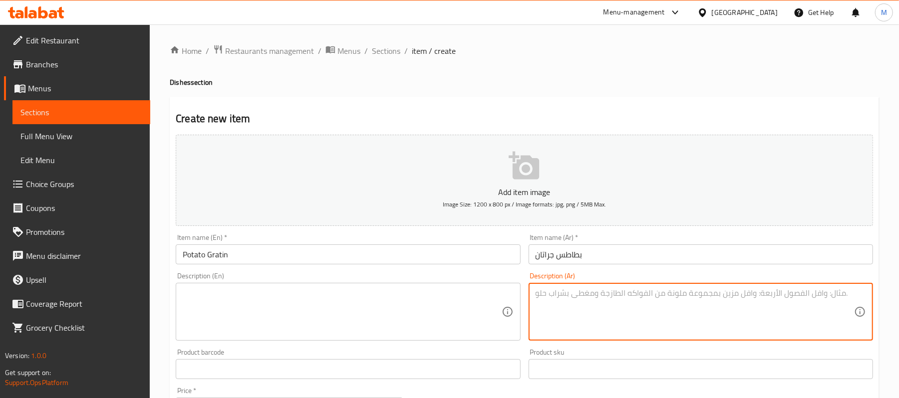
click at [689, 288] on textarea at bounding box center [694, 311] width 318 height 47
paste textarea "بطاطس مفرغة - حشو شاورما - أو لحمة مفرومة بطاطس بيوره - شرائح زيتون - جبنه موتز…"
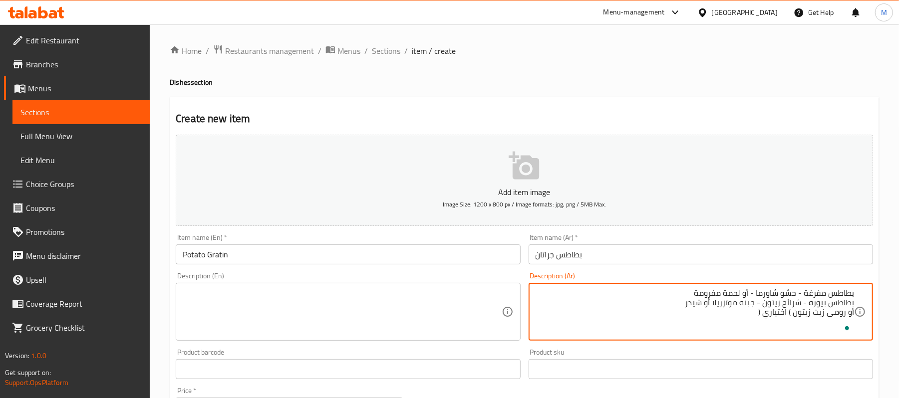
click at [804, 289] on textarea "بطاطس مفرغة - حشو شاورما - أو لحمة مفرومة بطاطس بيوره - شرائح زيتون - جبنه موتز…" at bounding box center [694, 311] width 318 height 47
click at [793, 294] on textarea "بطاطس مفرغة، - حشو شاورما - أو لحمة مفرومة بطاطس بيوره - شرائح زيتون - جبنه موت…" at bounding box center [694, 311] width 318 height 47
click at [761, 292] on textarea "بطاطس مفرغة، حشو شاورما - أو لحمة مفرومة بطاطس بيوره - شرائح زيتون - جبنه موتزر…" at bounding box center [694, 311] width 318 height 47
click at [749, 293] on textarea "بطاطس مفرغة، حشو شاورما، - أو لحمة مفرومة بطاطس بيوره - شرائح زيتون - جبنه موتز…" at bounding box center [694, 311] width 318 height 47
click at [752, 295] on textarea "بطاطس مفرغة، حشو شاورما، - أو لحمة مفرومة بطاطس بيوره - شرائح زيتون - جبنه موتز…" at bounding box center [694, 311] width 318 height 47
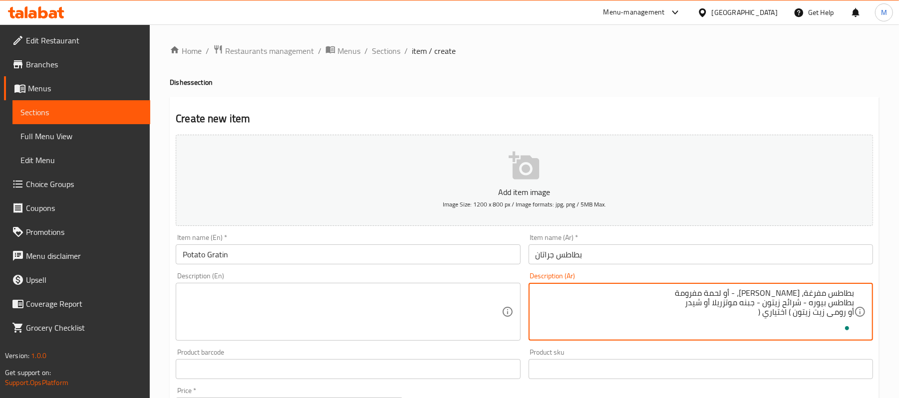
click at [751, 292] on textarea "بطاطس مفرغة، حشو شاورما، - أو لحمة مفرومة بطاطس بيوره - شرائح زيتون - جبنه موتز…" at bounding box center [694, 311] width 318 height 47
click at [799, 306] on textarea "بطاطس مفرغة، حشو شاورما، أو لحمة مفرومة بطاطس بيوره - شرائح زيتون - جبنه موتزري…" at bounding box center [694, 311] width 318 height 47
click at [798, 298] on textarea "بطاطس مفرغة، حشو شاورما، أو لحمة مفرومة بطاطس بيوره - شرائح زيتون - جبنه موتزري…" at bounding box center [694, 311] width 318 height 47
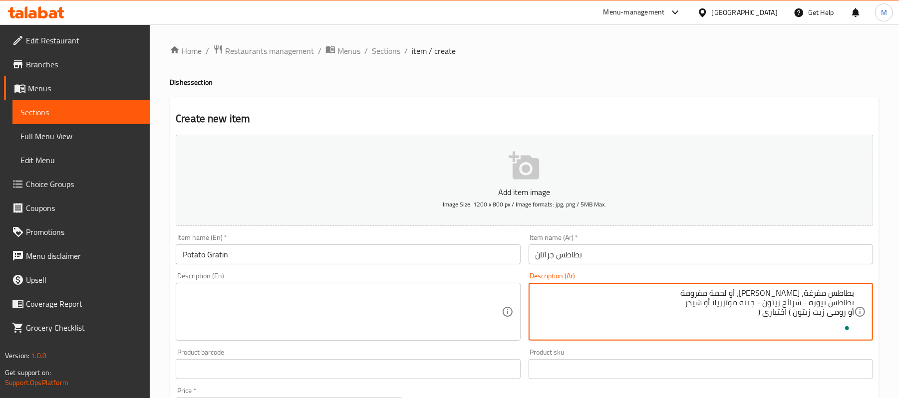
click at [795, 300] on textarea "بطاطس مفرغة، حشو شاورما، أو لحمة مفرومة بطاطس بيوره - شرائح زيتون - جبنه موتزري…" at bounding box center [694, 311] width 318 height 47
click at [665, 292] on textarea "بطاطس مفرغة، حشو شاورما، أو لحمة مفرومة أو رومى زيت زيتون ) اختياري (" at bounding box center [694, 311] width 318 height 47
paste textarea "بطاطس بيوره - شرائح زيتون - جبنه موتزريلا أو شيدر"
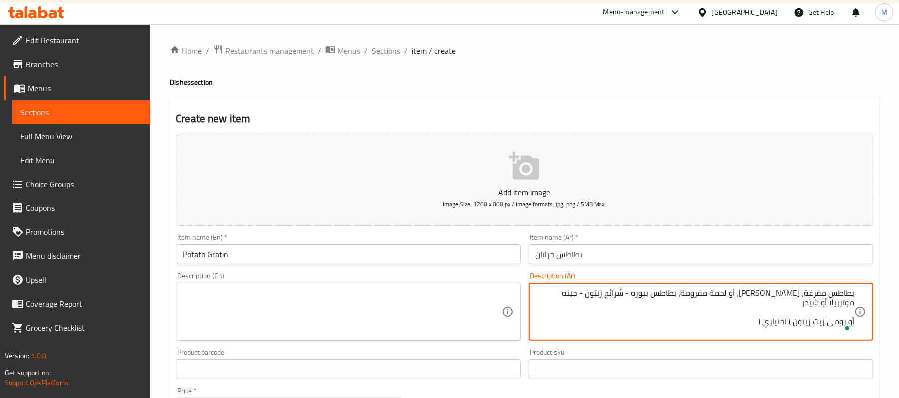
click at [809, 325] on textarea "بطاطس مفرغة، حشو شاورما، أو لحمة مفرومة، بطاطس بيوره - شرائح زيتون - جبنه موتزر…" at bounding box center [694, 311] width 318 height 47
click at [816, 304] on textarea "بطاطس مفرغة، حشو شاورما، أو لحمة مفرومة، بطاطس بيوره - شرائح زيتون - جبنه موتزر…" at bounding box center [694, 311] width 318 height 47
paste textarea "أو رومى زيت زيتون ) اختياري ("
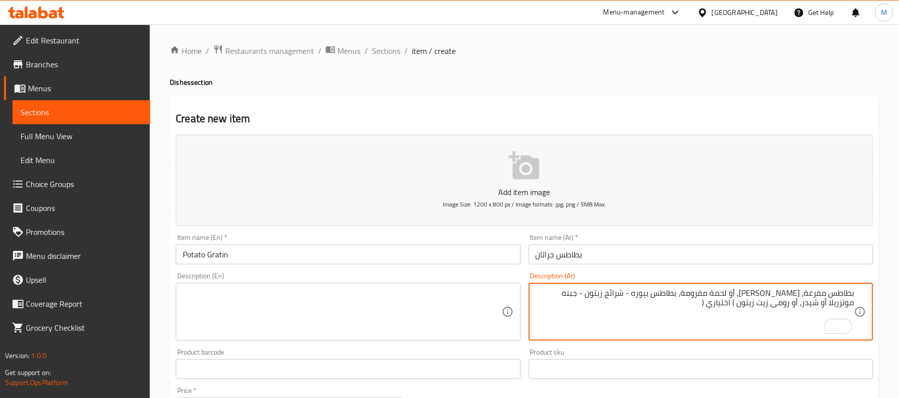
click at [654, 296] on textarea "بطاطس مفرغة، حشو شاورما، أو لحمة مفرومة، بطاطس بيوره - شرائح زيتون - جبنه موتزر…" at bounding box center [694, 311] width 318 height 47
click at [645, 294] on textarea "بطاطس مفرغة، حشو شاورما، أو لحمة مفرومة، بطاطس بيوره، - شرائح زيتون - جبنه موتز…" at bounding box center [694, 311] width 318 height 47
click at [609, 292] on textarea "بطاطس مفرغة، حشو شاورما، أو لحمة مفرومة، بطاطس بيوره، شرائح زيتون - جبنه موتزري…" at bounding box center [694, 311] width 318 height 47
click at [612, 296] on textarea "بطاطس مفرغة، حشو شاورما، أو لحمة مفرومة، بطاطس بيوره، شرائح زيتون - جبنه موتزري…" at bounding box center [694, 311] width 318 height 47
click at [603, 293] on textarea "بطاطس مفرغة، حشو شاورما، أو لحمة مفرومة، بطاطس بيوره، شرائح زيتون، - جبنه موتزر…" at bounding box center [694, 311] width 318 height 47
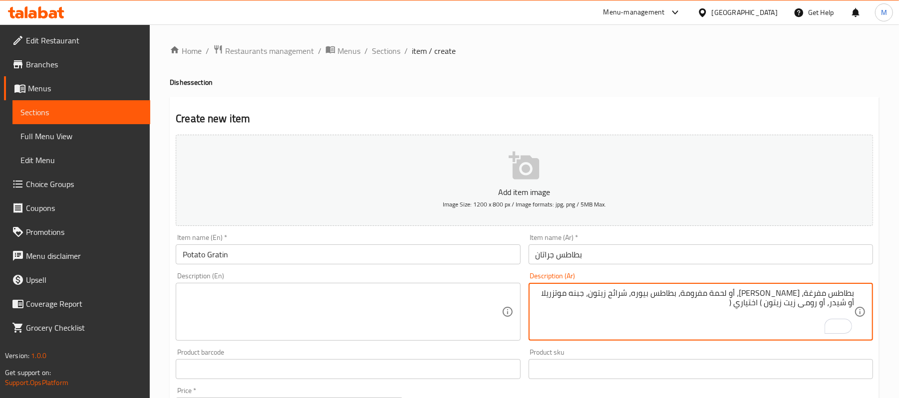
click at [789, 306] on textarea "بطاطس مفرغة، حشو شاورما، أو لحمة مفرومة، بطاطس بيوره، شرائح زيتون، جبنه موتزريل…" at bounding box center [694, 311] width 318 height 47
click at [755, 304] on textarea "بطاطس مفرغة، حشو شاورما، أو لحمة مفرومة، بطاطس بيوره، شرائح زيتون، جبنه موتزريل…" at bounding box center [694, 311] width 318 height 47
click at [656, 292] on textarea "بطاطس مفرغة، حشو شاورما، أو لحمة مفرومة، بطاطس بيوره، شرائح زيتون، جبنه موتزريل…" at bounding box center [694, 311] width 318 height 47
click at [771, 304] on textarea "بطاطس مفرغة، حشو شاورما، أو لحمة مفرومة، بطاطس بيورية، شرائح زيتون، جبنه موتزري…" at bounding box center [694, 311] width 318 height 47
click at [806, 308] on textarea "بطاطس مفرغة، حشو شاورما، أو لحمة مفرومة، بطاطس بيورية، شرائح زيتون، جبنه موتزري…" at bounding box center [694, 311] width 318 height 47
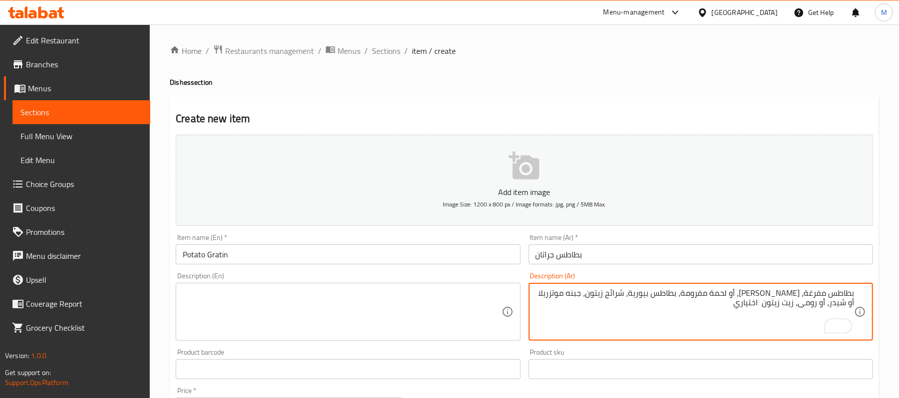
click at [689, 293] on textarea "بطاطس مفرغة، حشو شاورما، أو لحمة مفرومة، بطاطس بيورية، شرائح زيتون، جبنه موتزري…" at bounding box center [694, 311] width 318 height 47
type textarea "بطاطس مفرغة، حشو شاورما، أو لحمة مفرومة، بطاطس بيورية، شرائح زيتون، جبنه موتزري…"
click at [260, 292] on textarea at bounding box center [342, 311] width 318 height 47
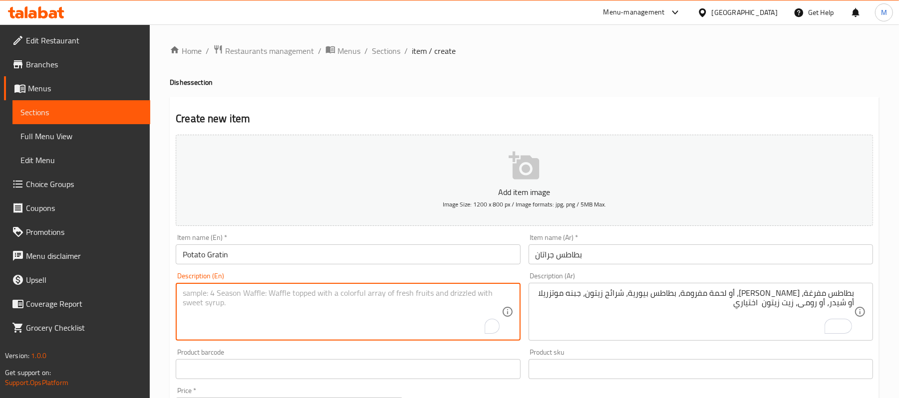
paste textarea "Hollowed potatoes, shawarma filling, or minced meat, mashed potatoes, olive sli…"
type textarea "Hollowed potatoes, shawarma filling, or minced meat, mashed potatoes, olive sli…"
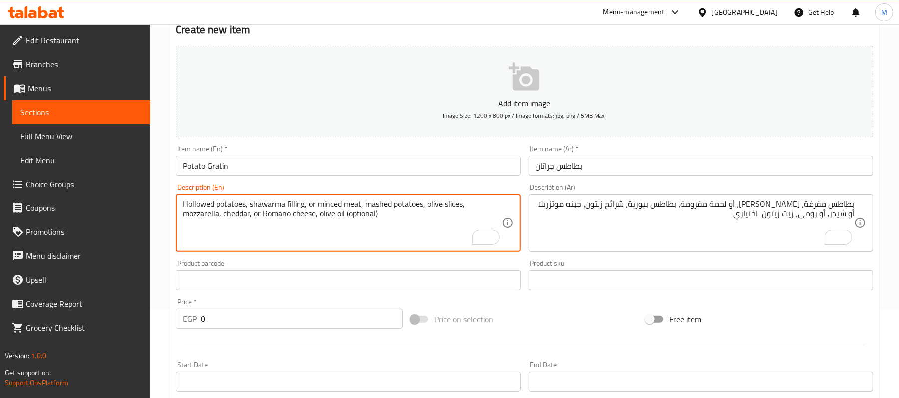
scroll to position [200, 0]
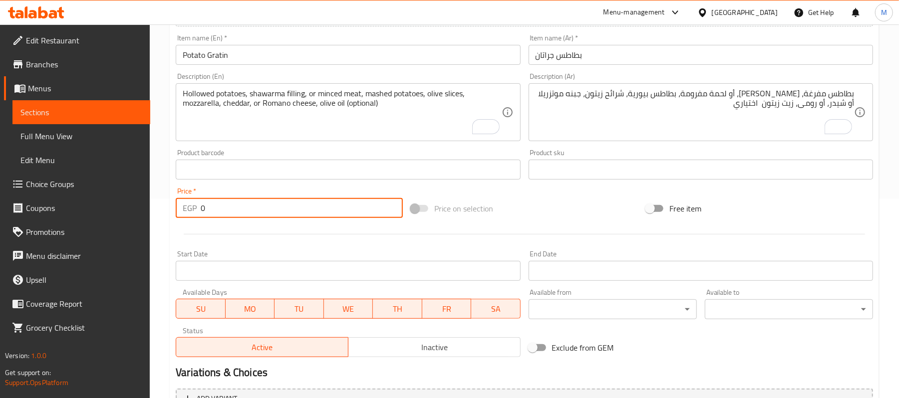
drag, startPoint x: 215, startPoint y: 213, endPoint x: 191, endPoint y: 214, distance: 24.0
click at [191, 214] on div "EGP 0 Price *" at bounding box center [289, 208] width 227 height 20
type input "60"
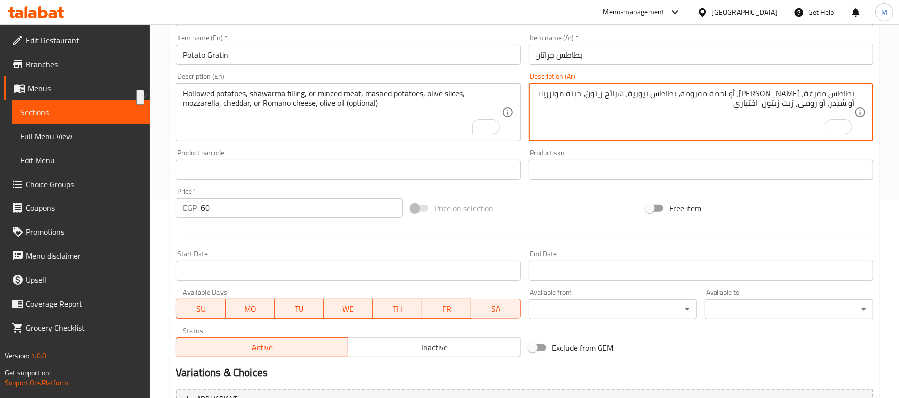
drag, startPoint x: 802, startPoint y: 93, endPoint x: 871, endPoint y: 93, distance: 68.4
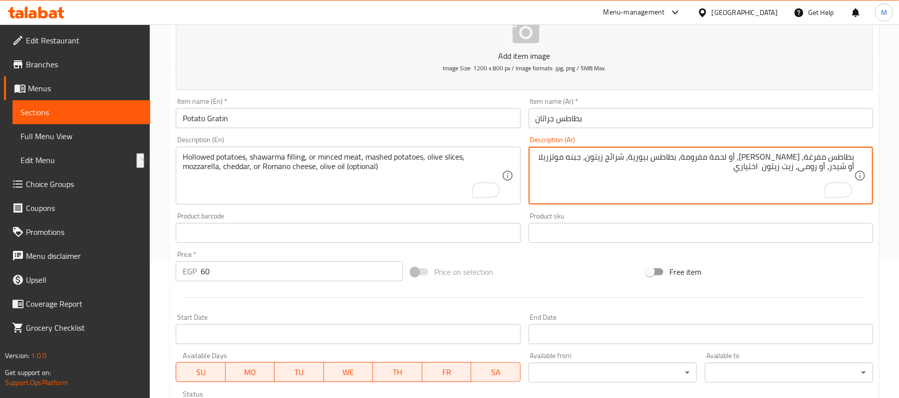
scroll to position [106, 0]
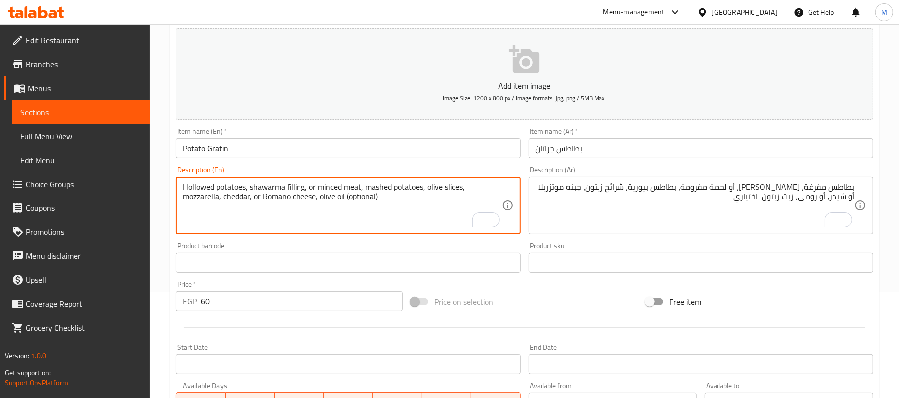
click at [278, 194] on textarea "Hollowed potatoes, shawarma filling, or minced meat, mashed potatoes, olive sli…" at bounding box center [342, 205] width 318 height 47
click at [273, 204] on textarea "Hollowed potatoes, shawarma filling, or minced meat, mashed potatoes, olive sli…" at bounding box center [342, 205] width 318 height 47
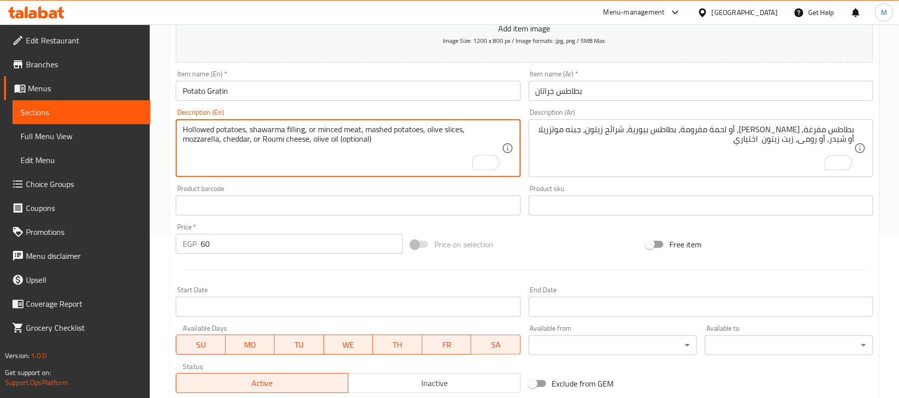
scroll to position [176, 0]
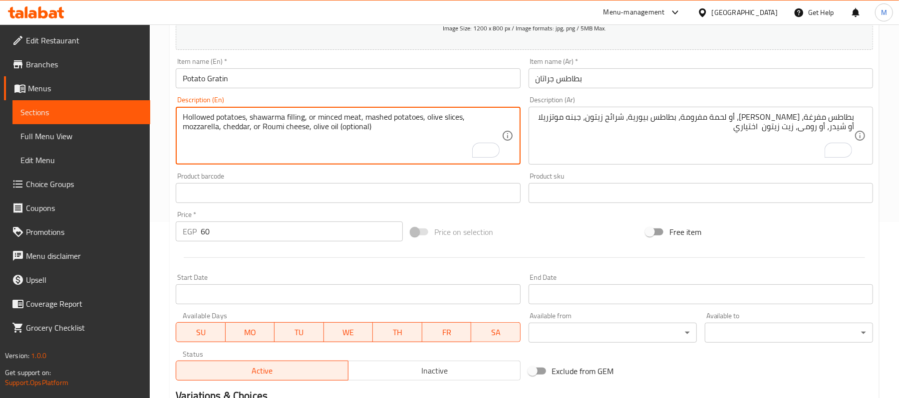
type textarea "Hollowed potatoes, shawarma filling, or minced meat, mashed potatoes, olive sli…"
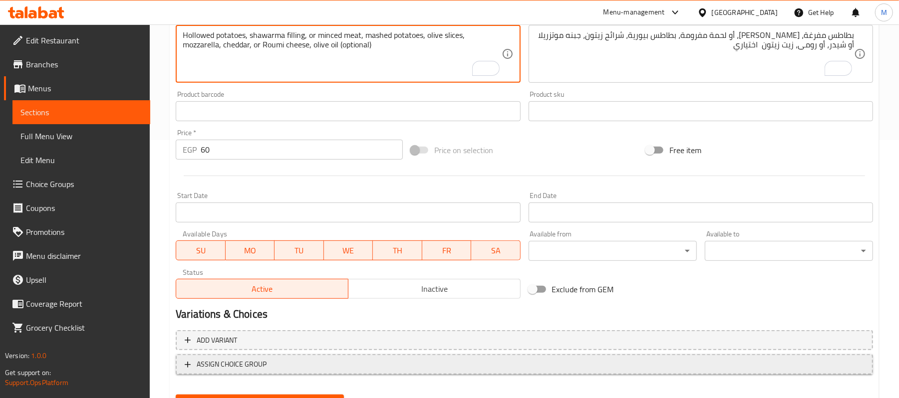
scroll to position [306, 0]
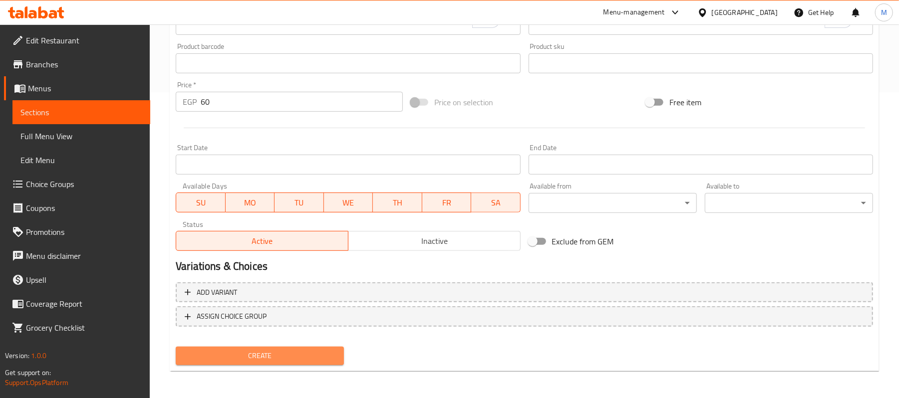
click at [269, 360] on span "Create" at bounding box center [260, 356] width 152 height 12
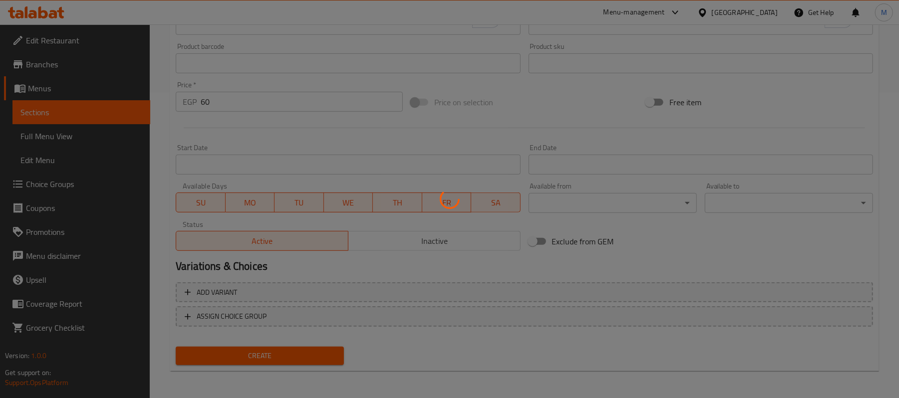
type input "0"
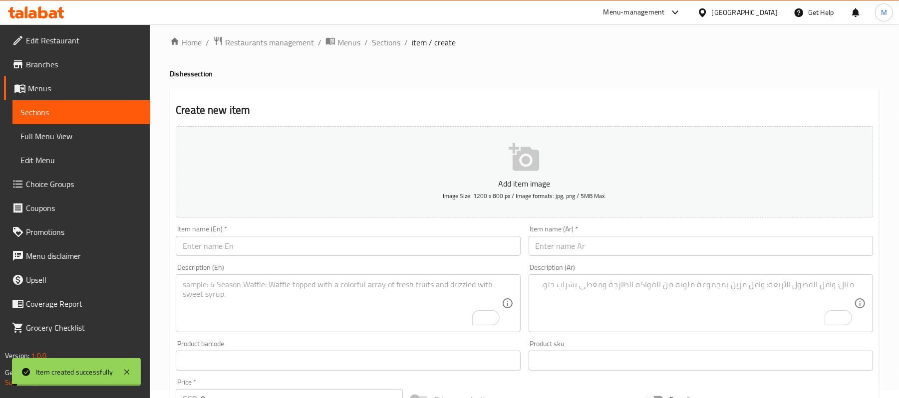
scroll to position [0, 0]
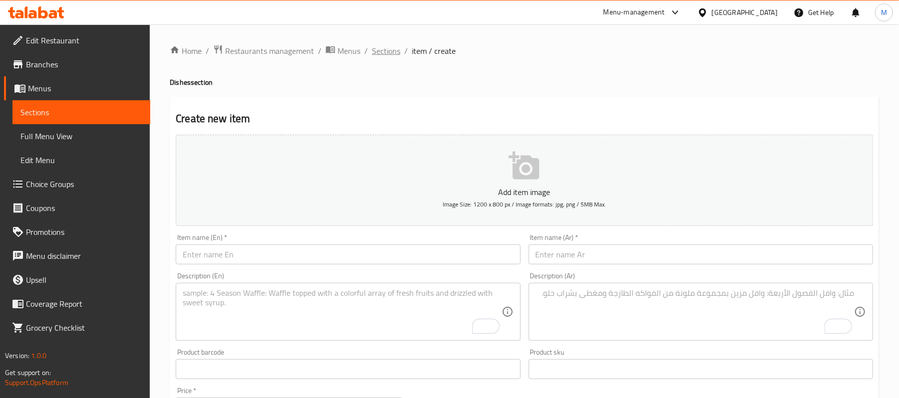
click at [374, 45] on span "Sections" at bounding box center [386, 51] width 28 height 12
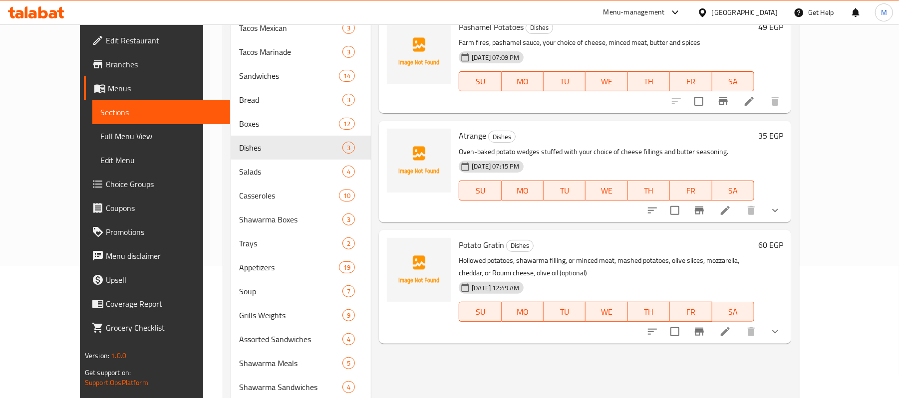
scroll to position [133, 0]
click at [730, 332] on icon at bounding box center [725, 331] width 9 height 9
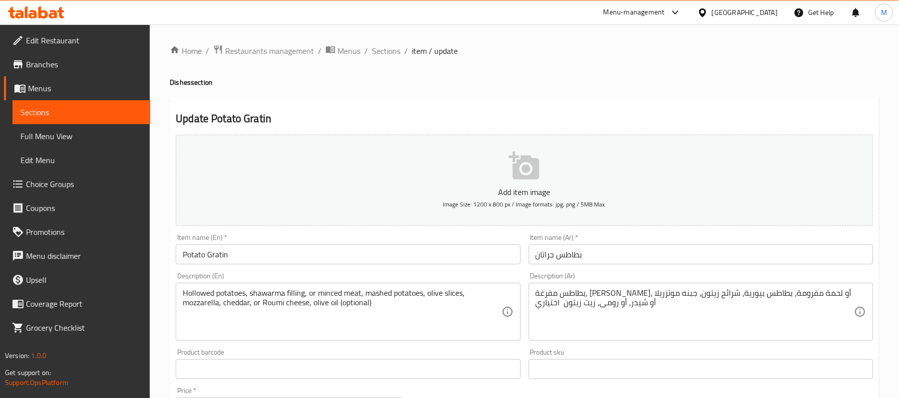
type input "أختيارك من الحشو:"
type input "1"
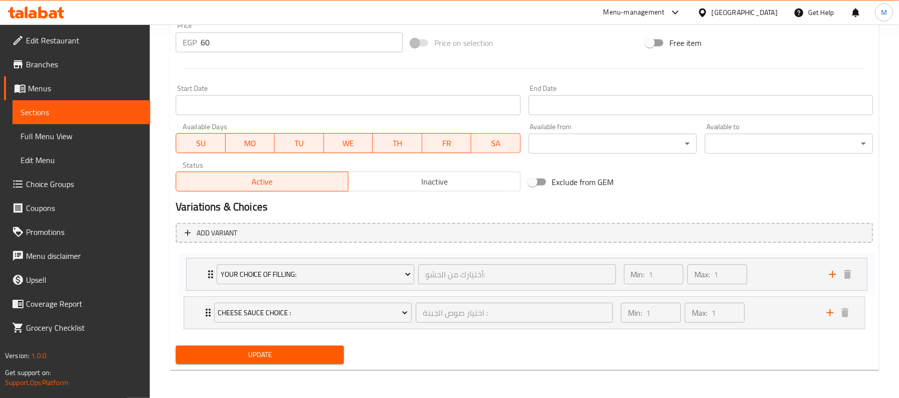
drag, startPoint x: 198, startPoint y: 316, endPoint x: 202, endPoint y: 272, distance: 43.6
click at [202, 272] on div "Cheese Sauce Choice : اختيار صوص الجبنة : ​ Min: 1 ​ Max: 1 ​ Mozzarella (ID: 2…" at bounding box center [524, 292] width 697 height 82
click at [231, 355] on span "Update" at bounding box center [260, 355] width 152 height 12
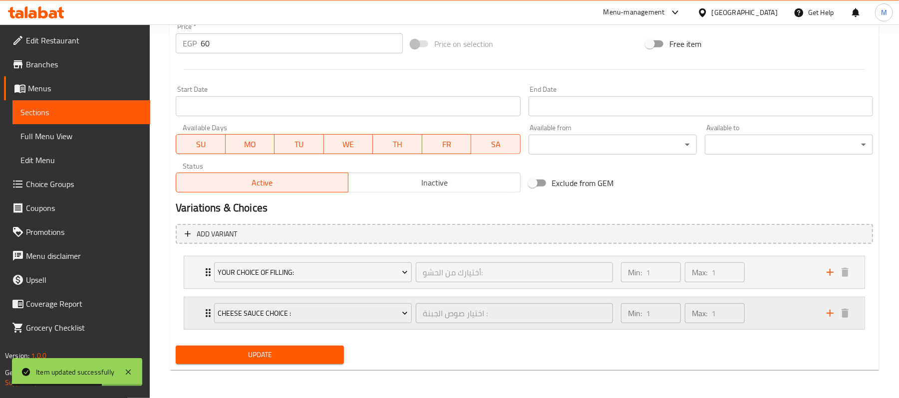
click at [196, 308] on div "Cheese Sauce Choice : اختيار صوص الجبنة : ​ Min: 1 ​ Max: 1 ​" at bounding box center [524, 313] width 680 height 32
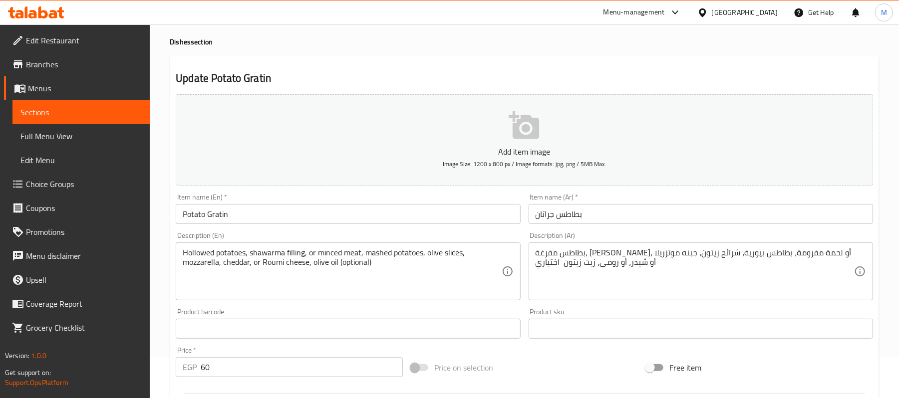
scroll to position [0, 0]
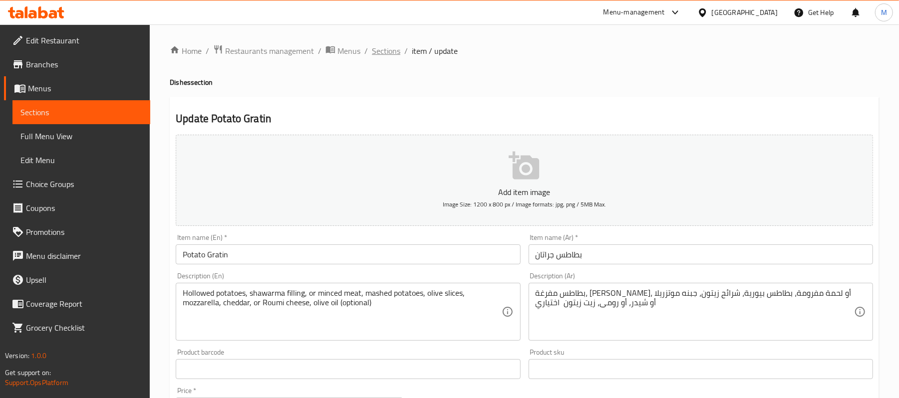
click at [378, 46] on span "Sections" at bounding box center [386, 51] width 28 height 12
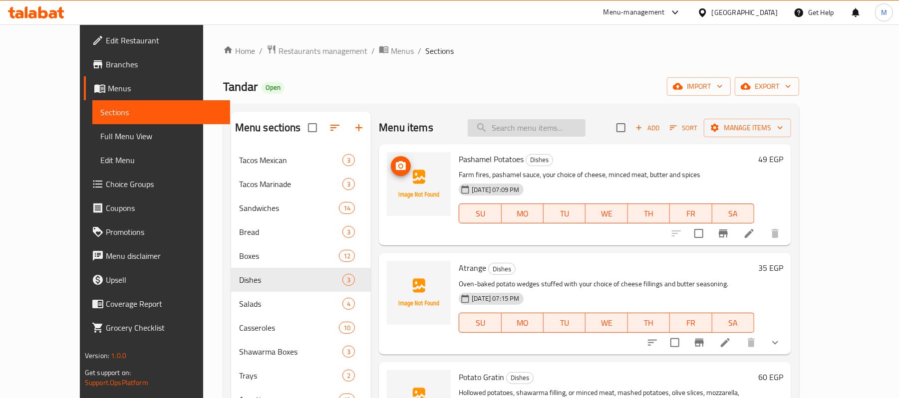
click at [549, 135] on input "search" at bounding box center [527, 127] width 118 height 17
paste input "دجاج برمجان"
type input "دجاج برمجان"
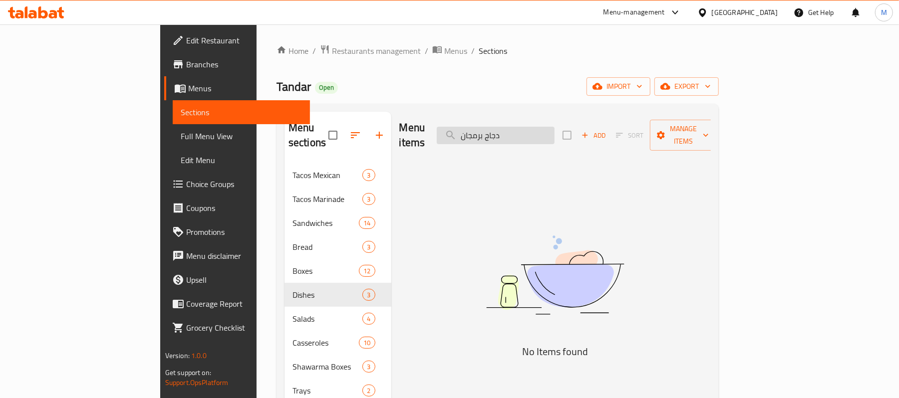
click at [543, 130] on input "دجاج برمجان" at bounding box center [496, 135] width 118 height 17
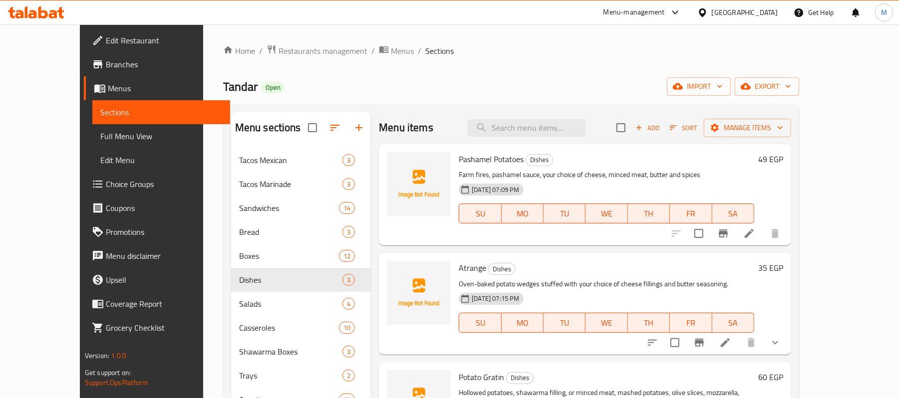
drag, startPoint x: 34, startPoint y: 134, endPoint x: 137, endPoint y: 188, distance: 115.4
click at [100, 134] on span "Full Menu View" at bounding box center [161, 136] width 122 height 12
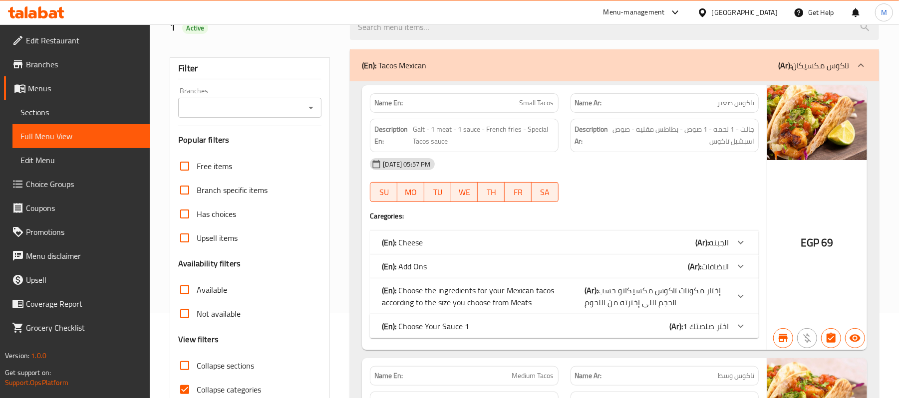
scroll to position [200, 0]
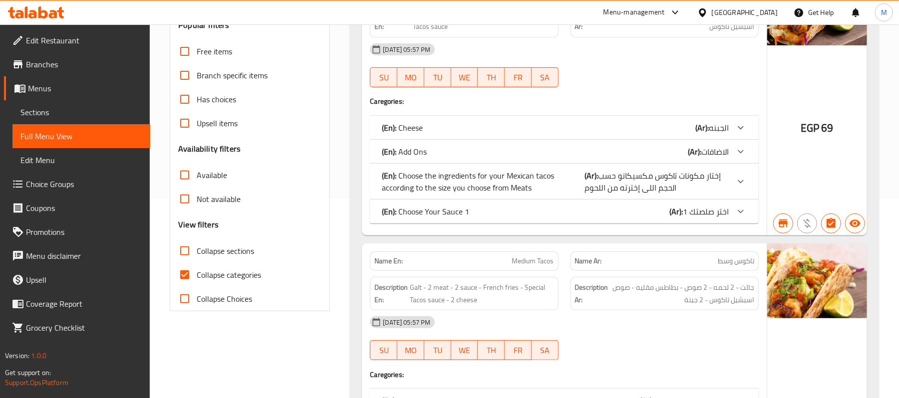
click at [185, 255] on input "Collapse sections" at bounding box center [185, 251] width 24 height 24
checkbox input "true"
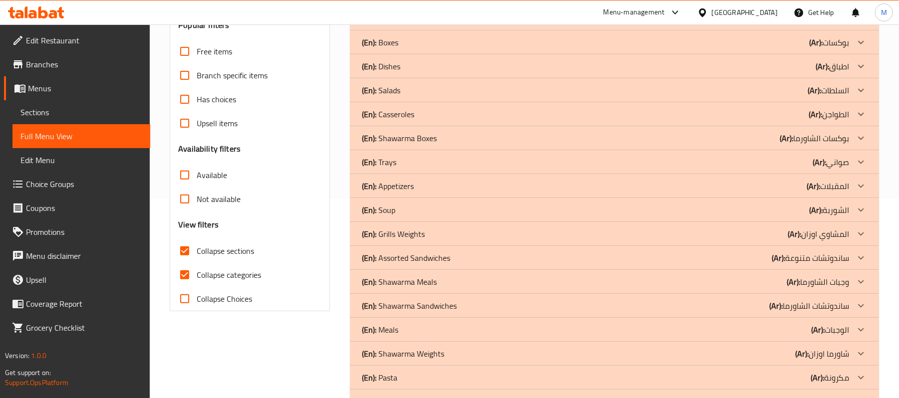
click at [635, 67] on div "(En): Dishes (Ar): اطباق" at bounding box center [605, 66] width 487 height 12
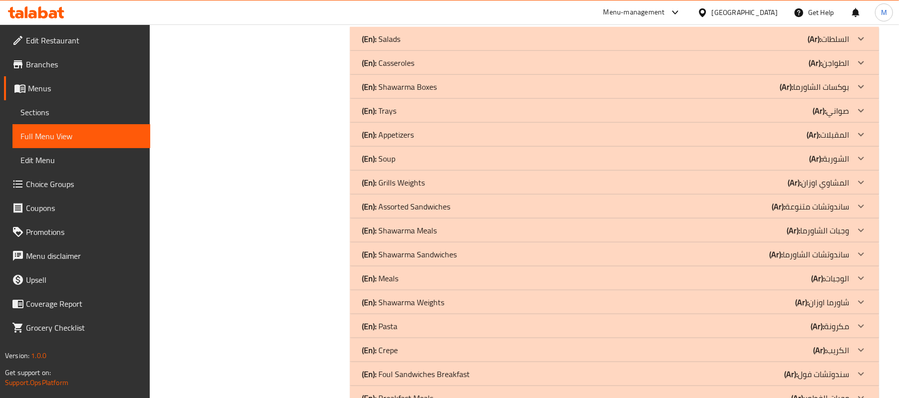
scroll to position [665, 0]
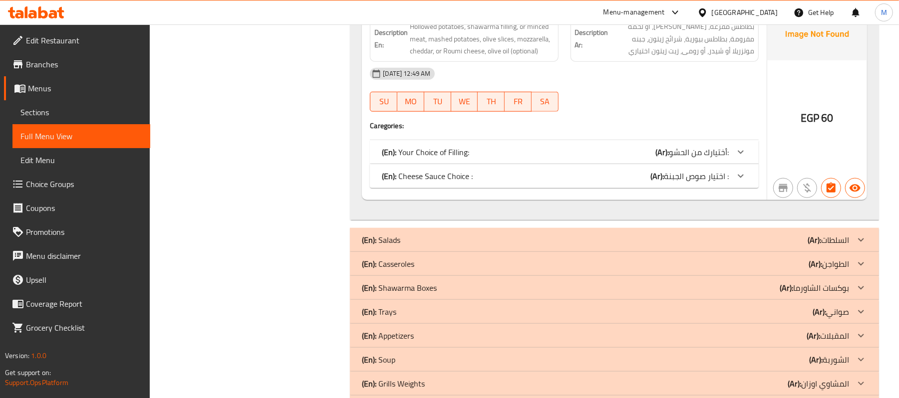
click at [613, 150] on div "(En): Your Choice of Filling: (Ar): أختيارك من الحشو:" at bounding box center [555, 152] width 347 height 12
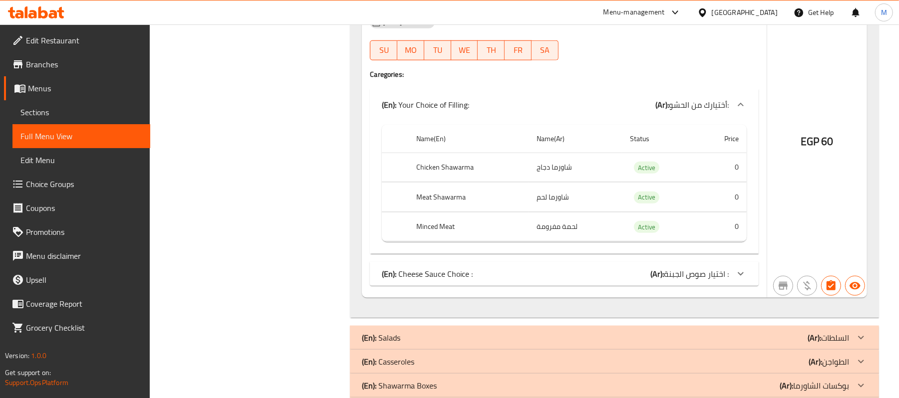
scroll to position [798, 0]
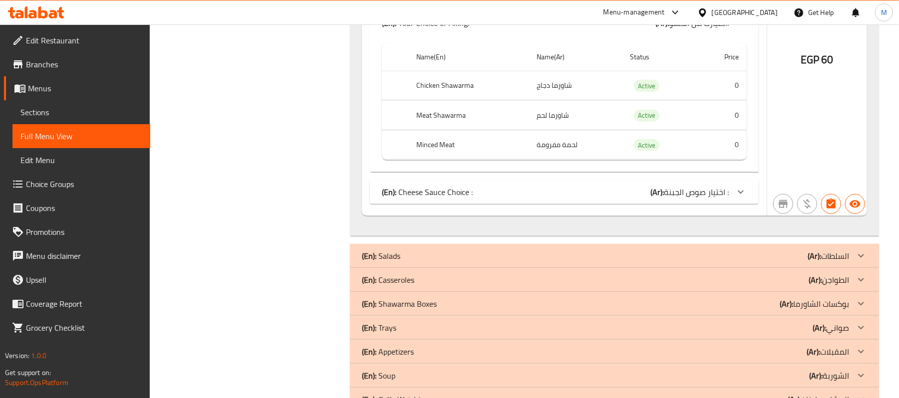
click at [587, 190] on div "(En): Cheese Sauce Choice : (Ar): اختيار صوص الجبنة :" at bounding box center [564, 192] width 389 height 24
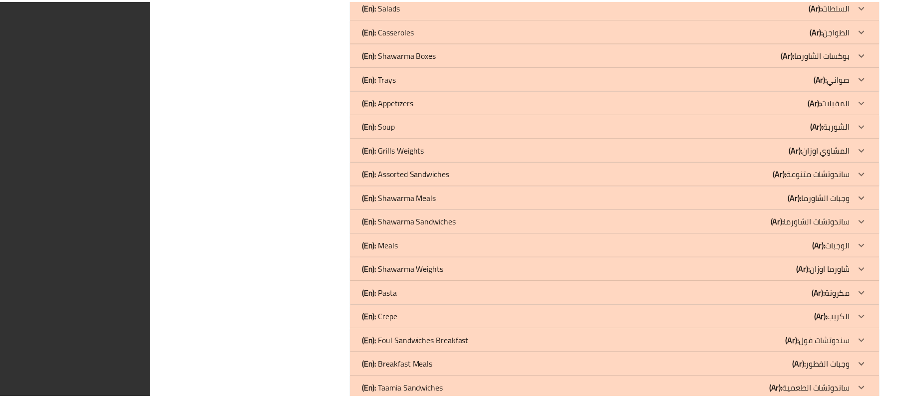
scroll to position [1410, 0]
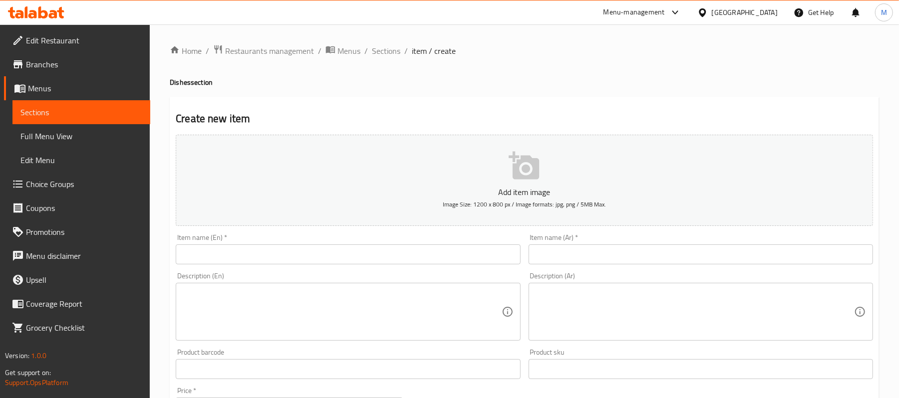
click at [55, 182] on span "Choice Groups" at bounding box center [84, 184] width 116 height 12
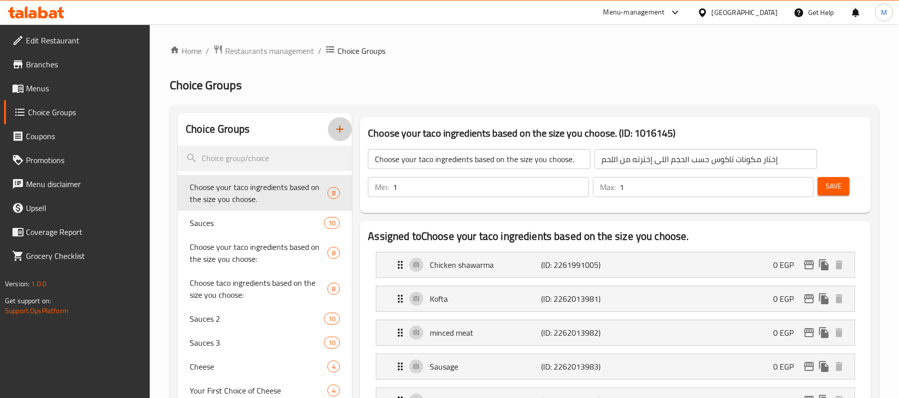
click at [338, 132] on icon "button" at bounding box center [340, 129] width 12 height 12
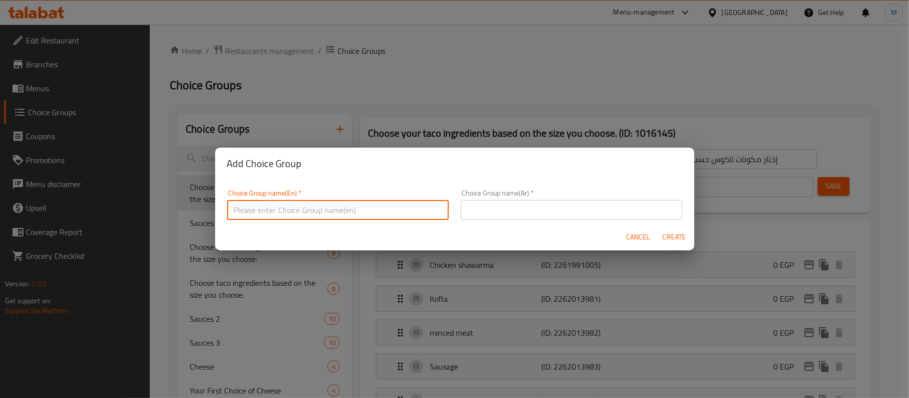
click at [378, 207] on input "text" at bounding box center [338, 210] width 222 height 20
type input "Your Choice of :"
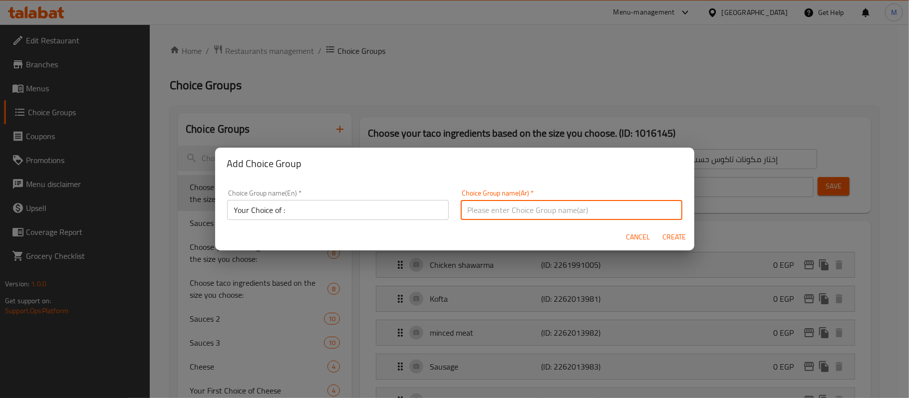
click at [634, 211] on input "text" at bounding box center [572, 210] width 222 height 20
type input "أختيارك من :"
click at [675, 228] on button "Create" at bounding box center [674, 237] width 32 height 18
type input "Your Choice of :"
type input "أختيارك من :"
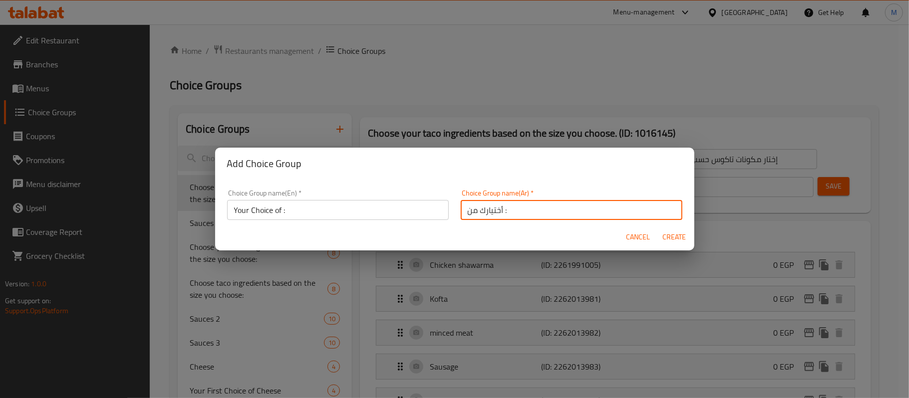
type input "0"
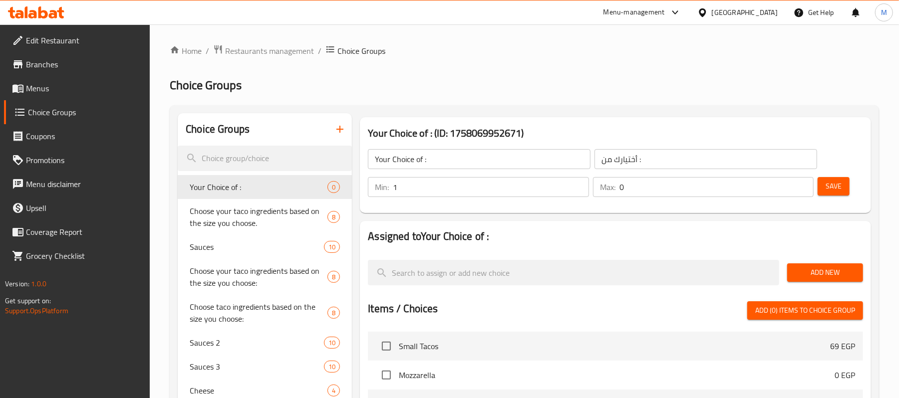
type input "1"
click at [580, 180] on input "1" at bounding box center [491, 187] width 196 height 20
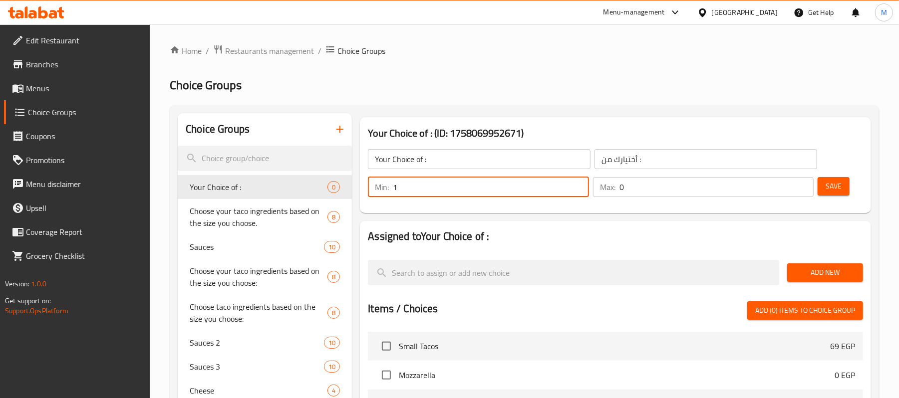
type input "1"
click at [801, 184] on input "1" at bounding box center [716, 187] width 194 height 20
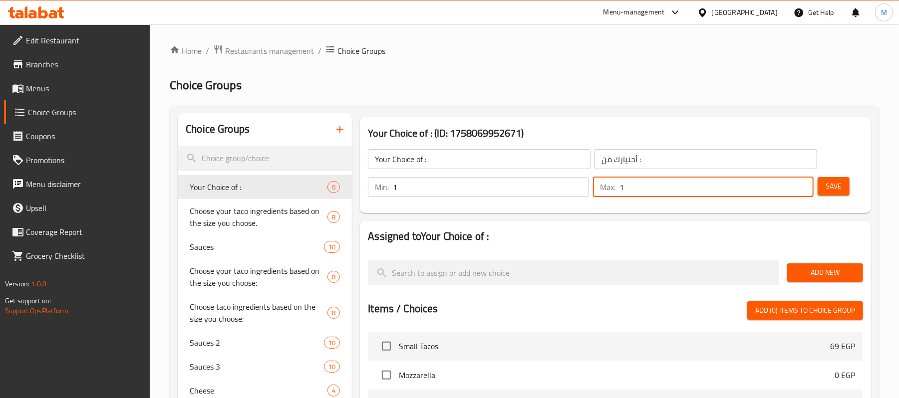
click at [815, 271] on span "Add New" at bounding box center [825, 272] width 60 height 12
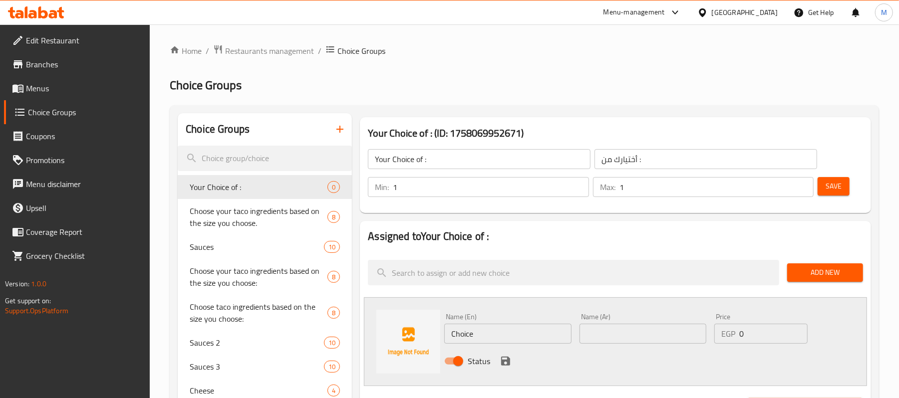
click at [474, 330] on input "Choice" at bounding box center [507, 334] width 127 height 20
click at [522, 332] on input "Chicken Shawerma Plate" at bounding box center [507, 334] width 127 height 20
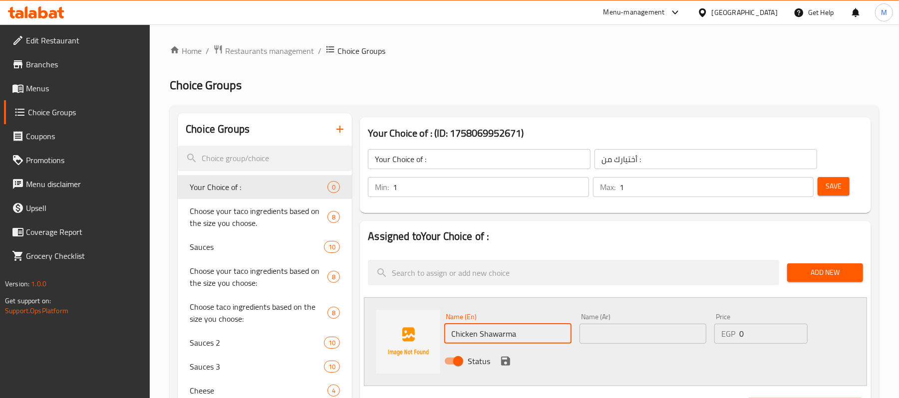
type input "Chicken Shawarma"
click at [682, 336] on input "text" at bounding box center [642, 334] width 127 height 20
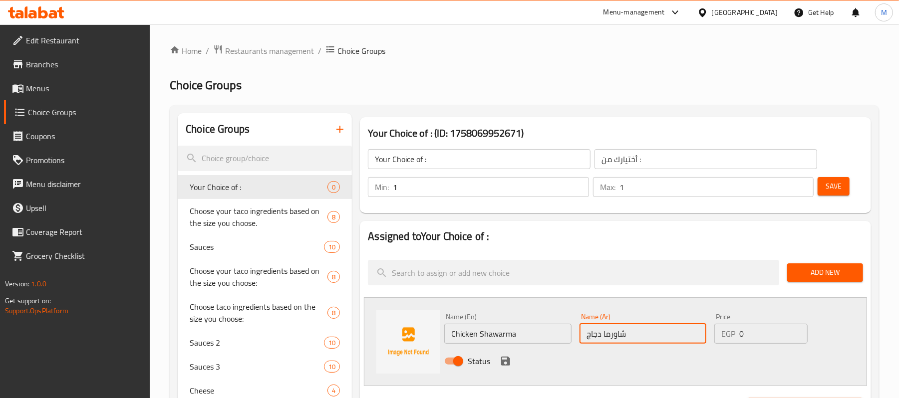
type input "شاورما دجاج"
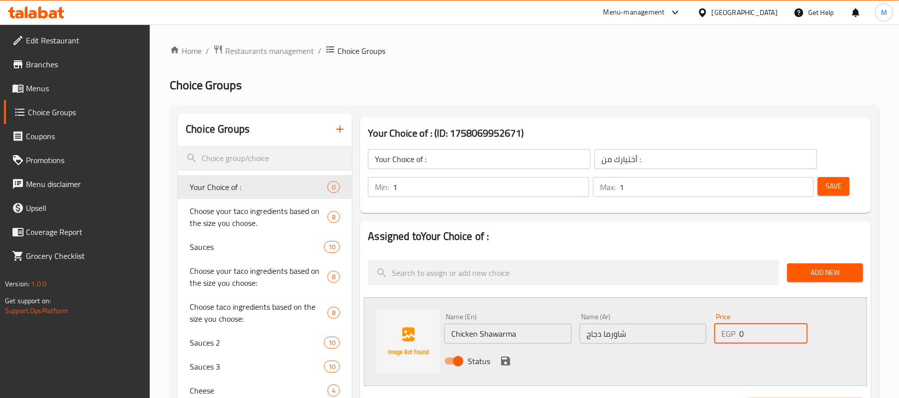
drag, startPoint x: 743, startPoint y: 333, endPoint x: 740, endPoint y: 343, distance: 10.6
click at [740, 333] on input "0" at bounding box center [773, 334] width 68 height 20
click at [500, 361] on icon "save" at bounding box center [506, 361] width 12 height 12
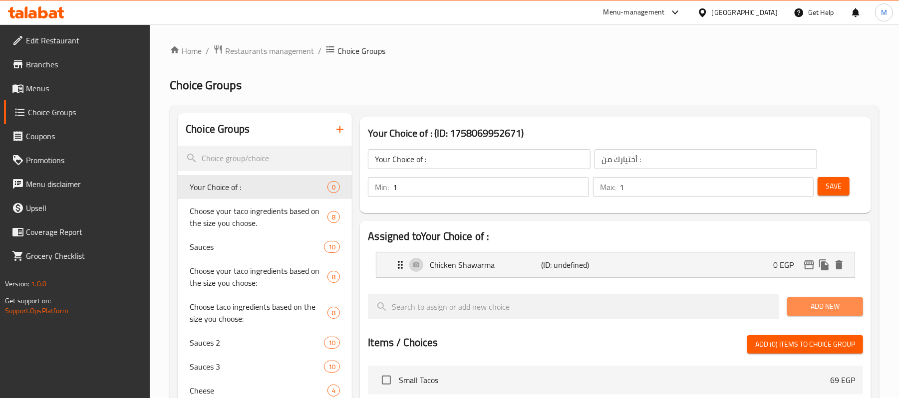
click at [853, 306] on span "Add New" at bounding box center [825, 306] width 60 height 12
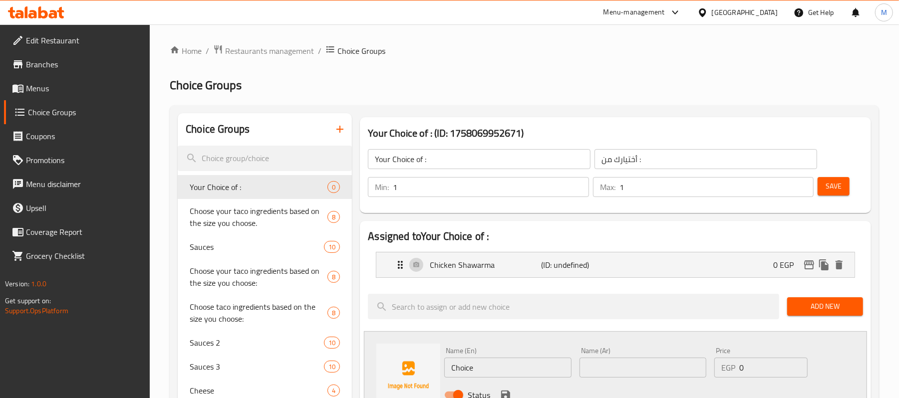
click at [484, 368] on input "Choice" at bounding box center [507, 368] width 127 height 20
click at [691, 368] on input "text" at bounding box center [642, 368] width 127 height 20
type input "شاورما لحم"
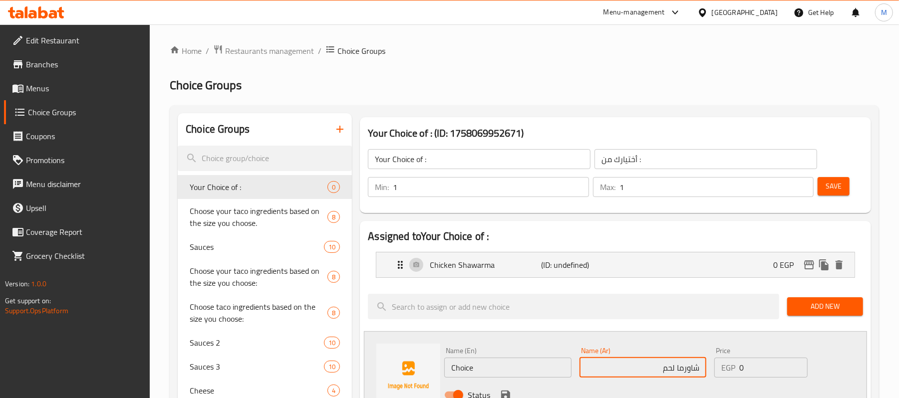
click at [497, 363] on input "Choice" at bounding box center [507, 368] width 127 height 20
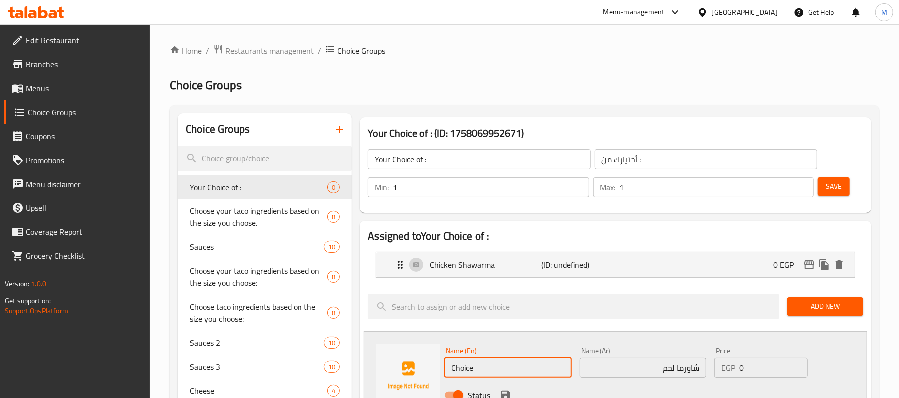
click at [497, 363] on input "Choice" at bounding box center [507, 368] width 127 height 20
click at [514, 370] on input "Meat Shawarma Box" at bounding box center [507, 368] width 127 height 20
type input "Meat Shawarma"
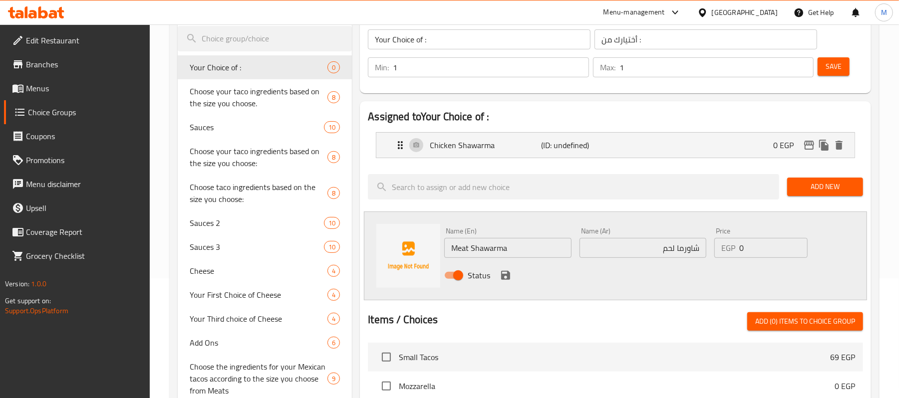
scroll to position [129, 0]
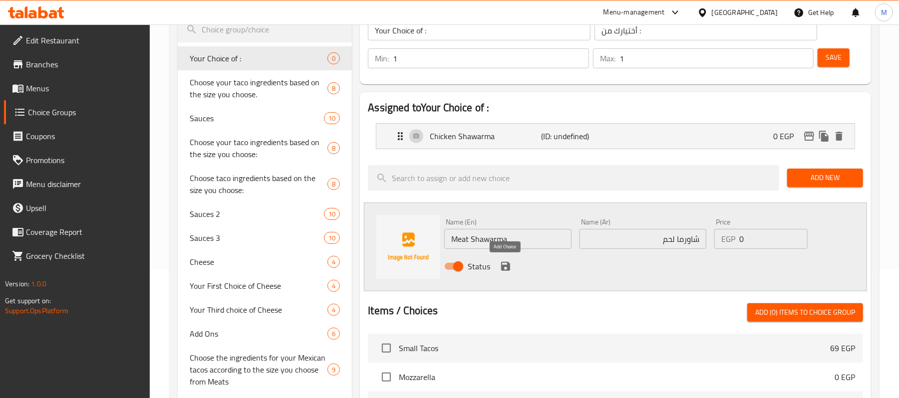
click at [502, 262] on icon "save" at bounding box center [505, 266] width 9 height 9
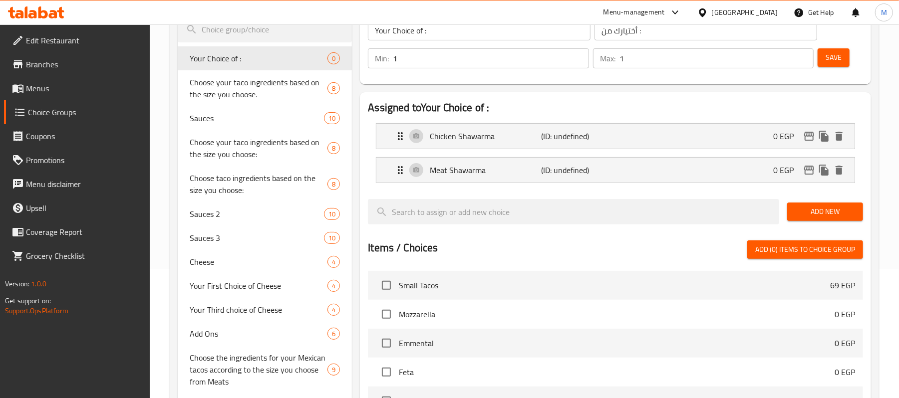
click at [833, 207] on span "Add New" at bounding box center [825, 212] width 60 height 12
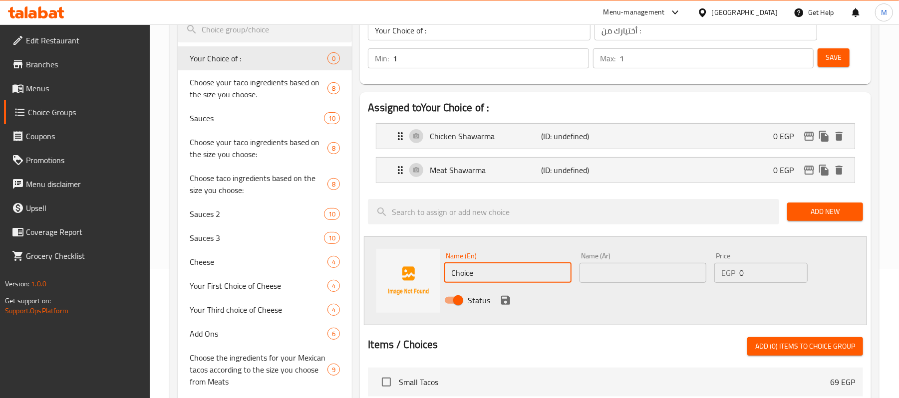
click at [474, 268] on input "Choice" at bounding box center [507, 273] width 127 height 20
click at [486, 276] on input "Minced Sausage" at bounding box center [507, 273] width 127 height 20
type input "Minced Meat"
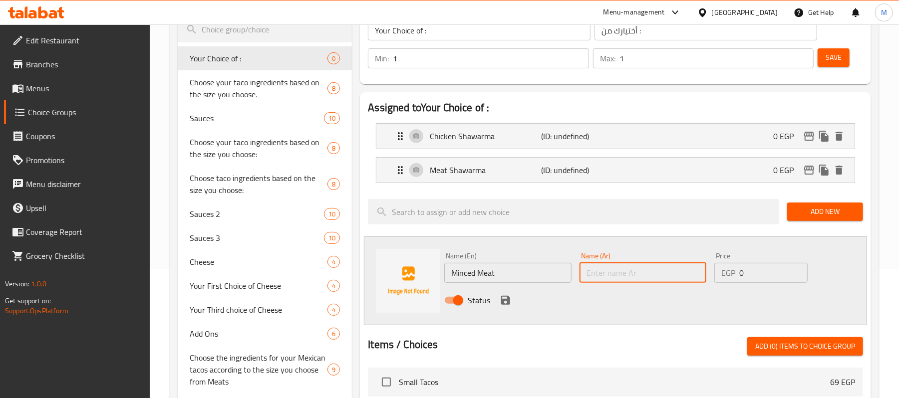
click at [684, 273] on input "text" at bounding box center [642, 273] width 127 height 20
click at [611, 278] on input "لحم مفروم" at bounding box center [642, 273] width 127 height 20
click at [662, 272] on input "لحمو مفروم" at bounding box center [642, 273] width 127 height 20
click at [614, 279] on input "لحمو مفرو" at bounding box center [642, 273] width 127 height 20
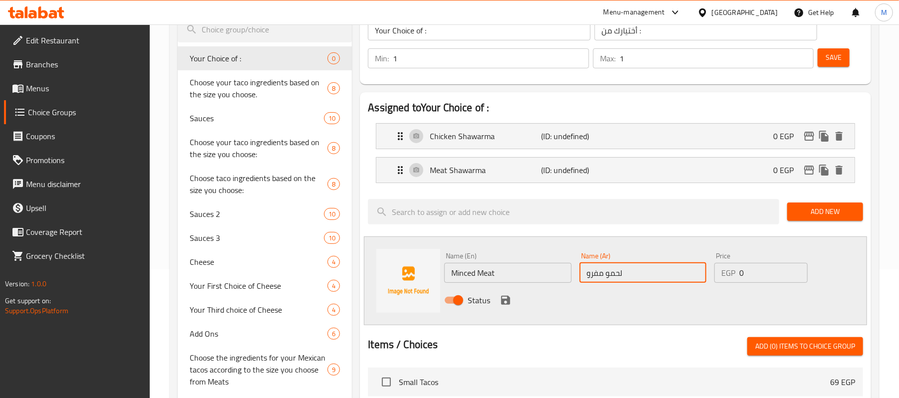
click at [614, 279] on input "لحمو مفرو" at bounding box center [642, 273] width 127 height 20
type input "لحمة مفرومة"
click at [501, 304] on icon "save" at bounding box center [505, 300] width 9 height 9
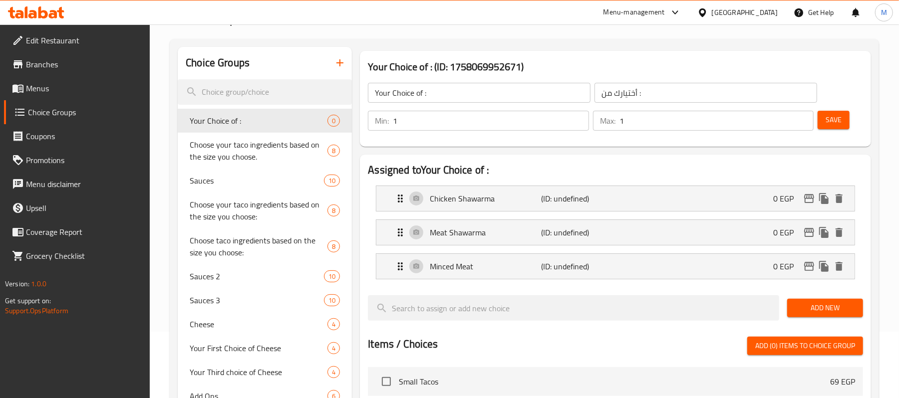
scroll to position [0, 0]
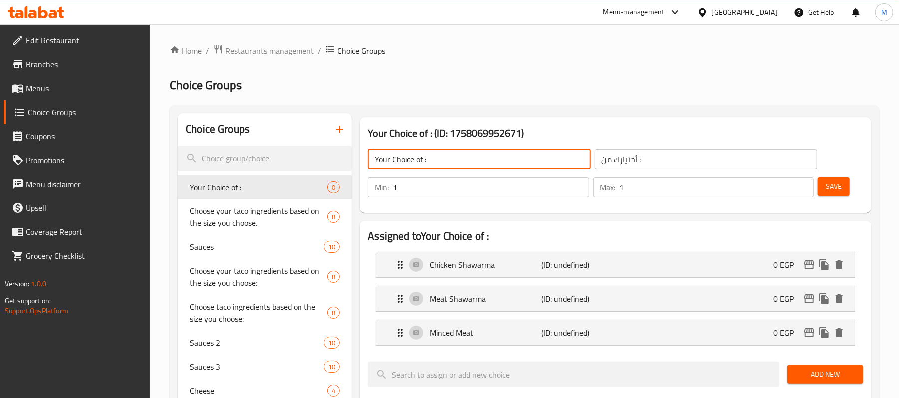
click at [424, 158] on input "Your Choice of :" at bounding box center [479, 159] width 223 height 20
type input "Your Choice of Filling:"
click at [673, 158] on input "أختيارك من :" at bounding box center [705, 159] width 223 height 20
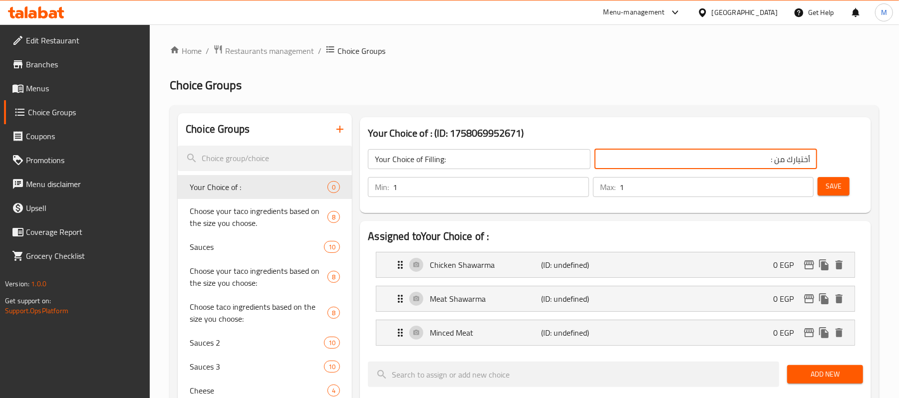
click at [775, 163] on input "أختيارك من :" at bounding box center [705, 159] width 223 height 20
click at [773, 163] on input "أختيارك من :" at bounding box center [705, 159] width 223 height 20
type input "أختيارك من الحشو:"
click at [829, 187] on span "Save" at bounding box center [833, 186] width 16 height 12
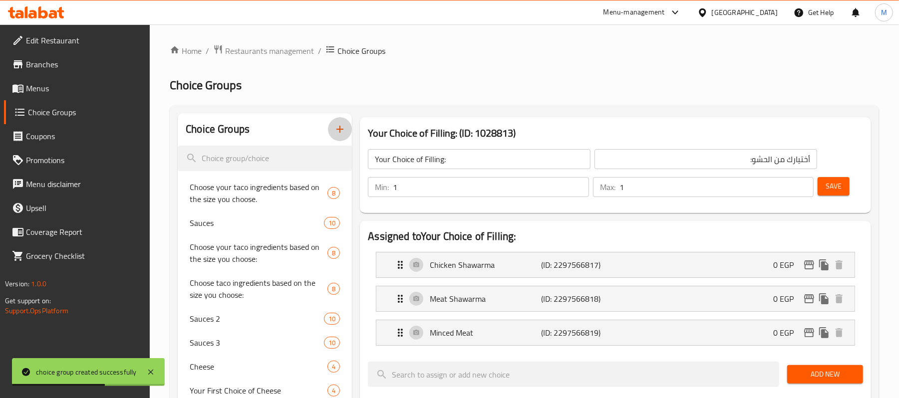
click at [336, 134] on icon "button" at bounding box center [340, 129] width 12 height 12
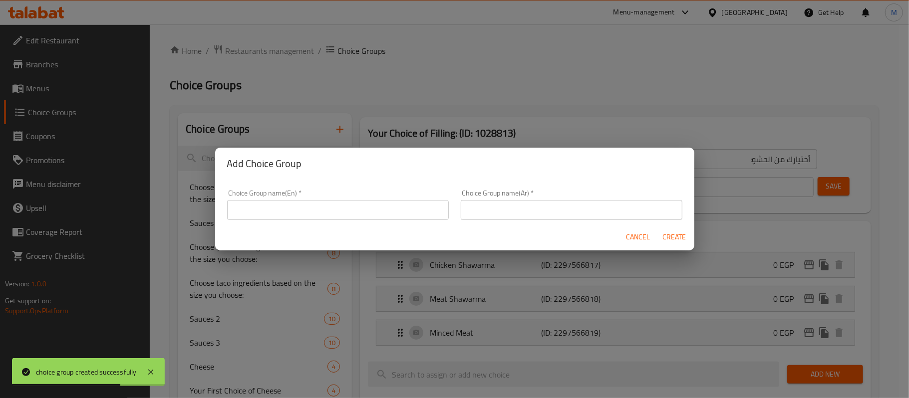
click at [406, 208] on input "text" at bounding box center [338, 210] width 222 height 20
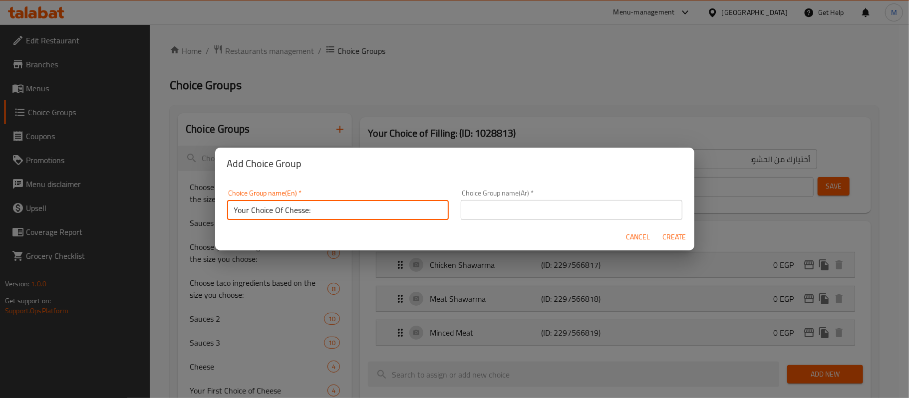
drag, startPoint x: 296, startPoint y: 214, endPoint x: 273, endPoint y: 208, distance: 23.6
click at [273, 208] on input "Your Choice Of Chesse:" at bounding box center [338, 210] width 222 height 20
click at [367, 214] on input "Your Choice Of Chesse:" at bounding box center [338, 210] width 222 height 20
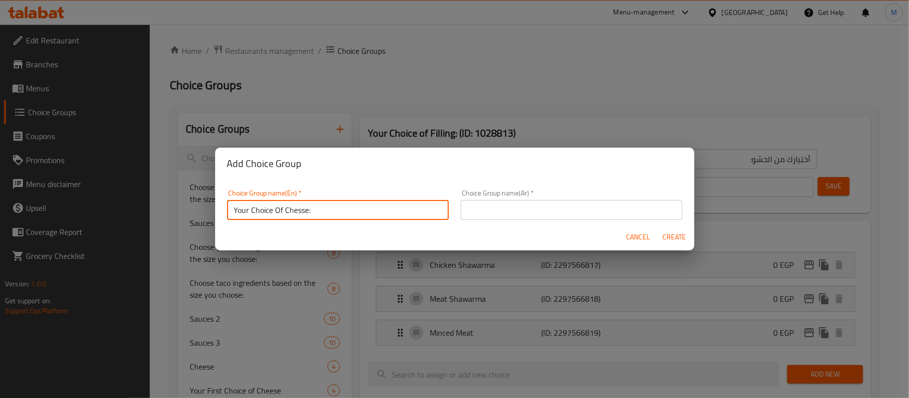
click at [367, 214] on input "Your Choice Of Chesse:" at bounding box center [338, 210] width 222 height 20
paste input "e"
type input "Your Choice Of Cheese:"
click at [618, 214] on input "text" at bounding box center [572, 210] width 222 height 20
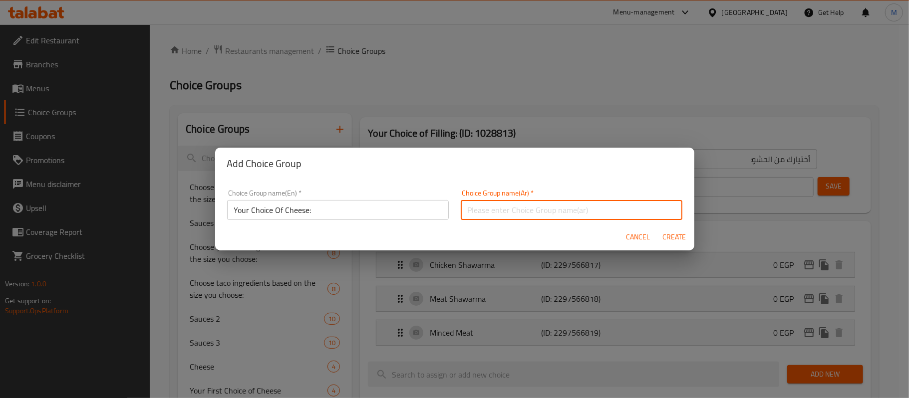
paste input "اختيارك من الجبن:"
type input "اختيارك من الجبن:"
click at [676, 236] on span "Create" at bounding box center [674, 237] width 24 height 12
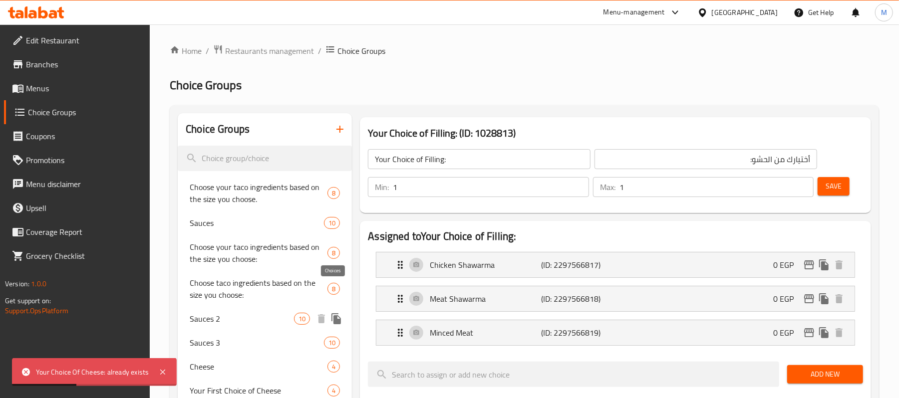
scroll to position [133, 0]
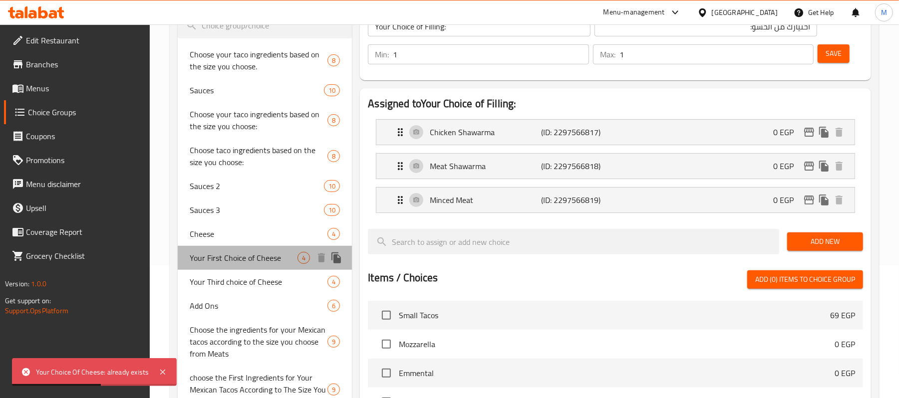
click at [257, 258] on span "Your First Choice of Cheese" at bounding box center [244, 258] width 108 height 12
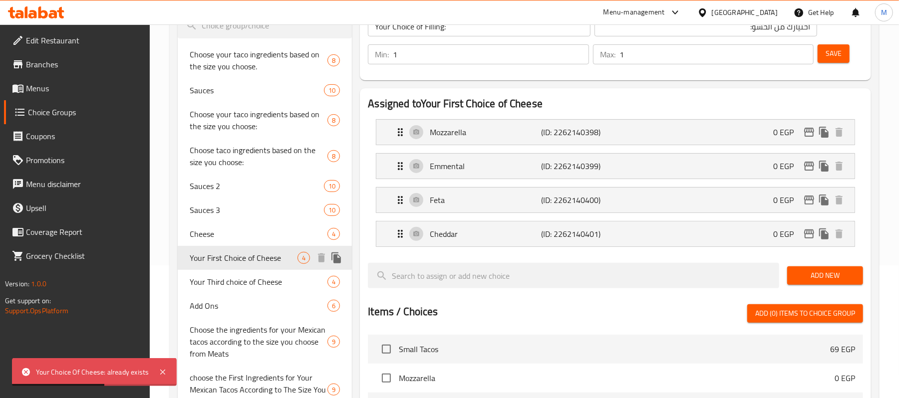
type input "Your First Choice of Cheese"
type input "اختيارك الاول من الجبنة"
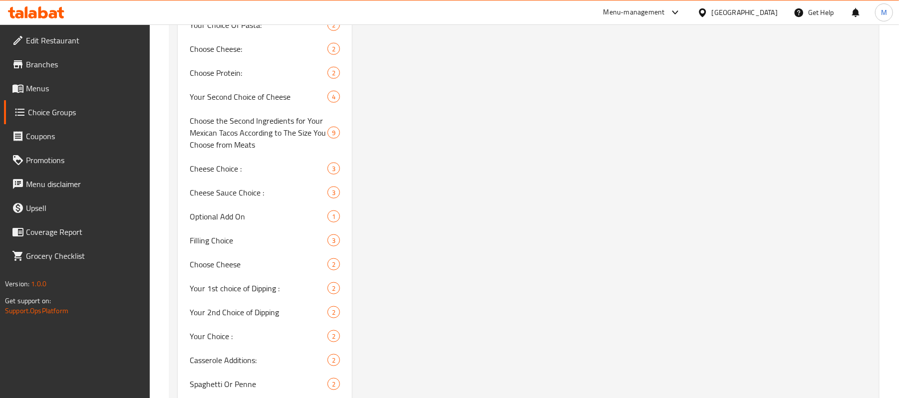
scroll to position [723, 0]
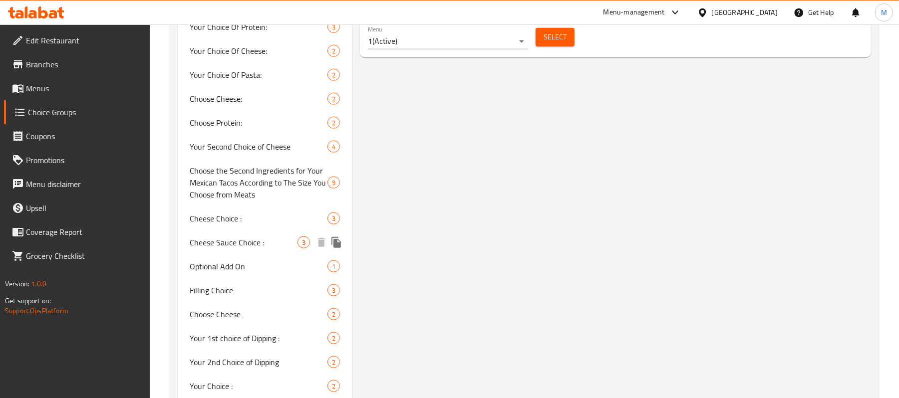
click at [270, 243] on span "Cheese Sauce Choice :" at bounding box center [244, 243] width 108 height 12
type input "Cheese Sauce Choice :"
type input "اختيار صوص الجبنة :"
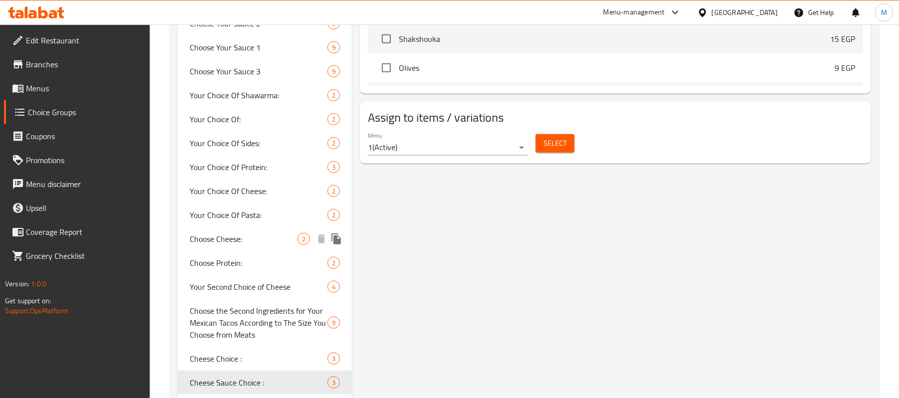
scroll to position [665, 0]
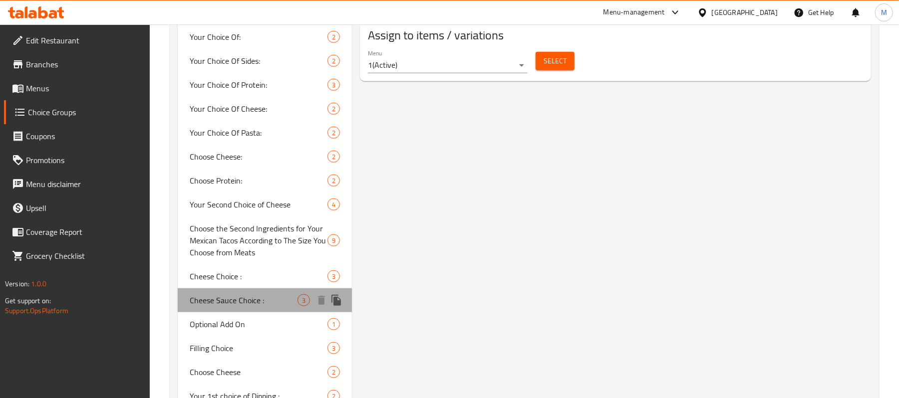
click at [290, 296] on span "Cheese Sauce Choice :" at bounding box center [244, 300] width 108 height 12
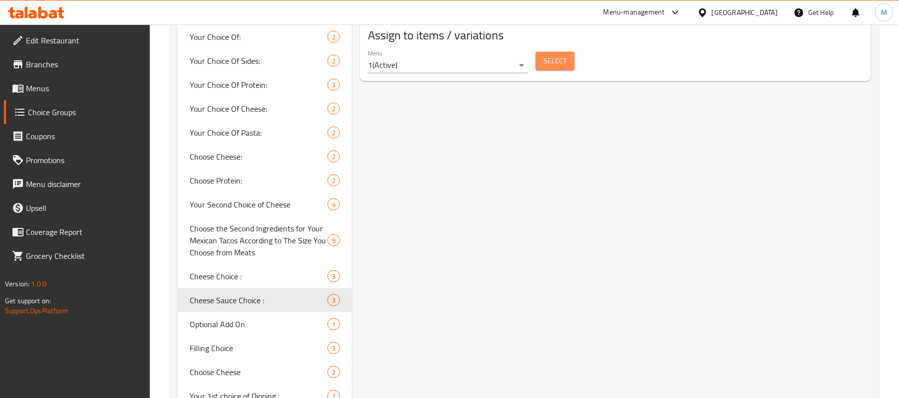
click at [564, 66] on span "Select" at bounding box center [554, 61] width 23 height 12
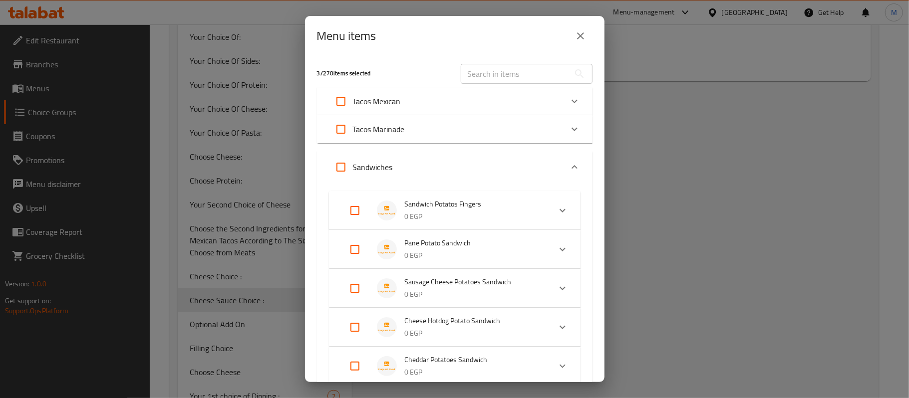
click at [580, 52] on div at bounding box center [454, 199] width 909 height 398
click at [579, 35] on icon "close" at bounding box center [580, 35] width 7 height 7
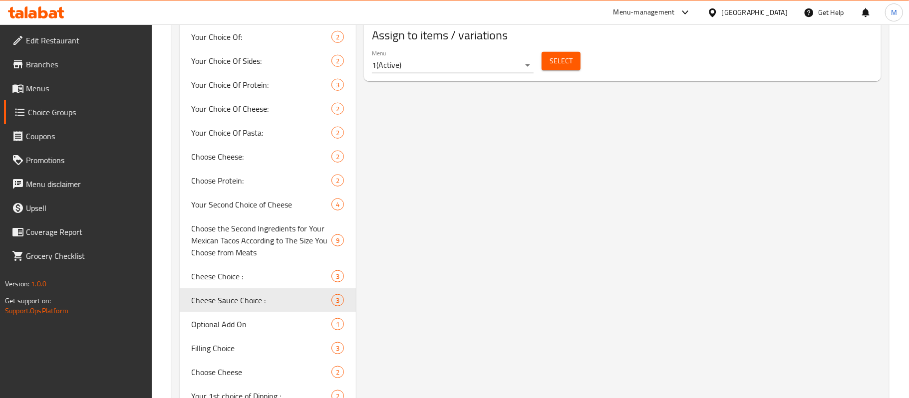
scroll to position [727, 0]
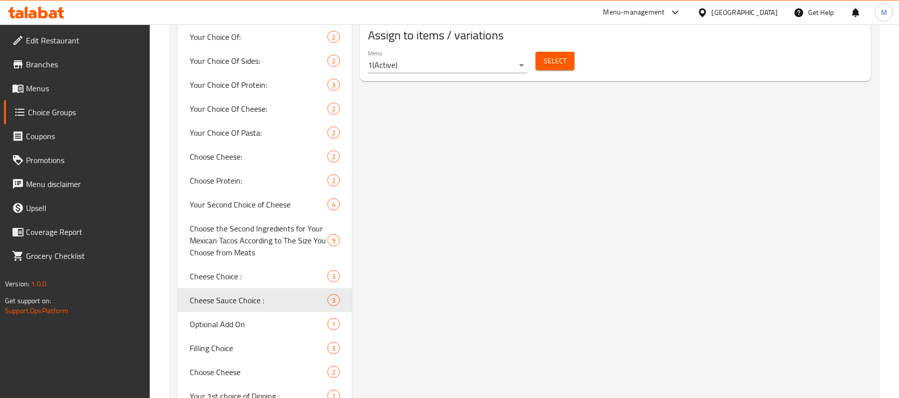
click at [567, 58] on button "Select" at bounding box center [554, 61] width 39 height 18
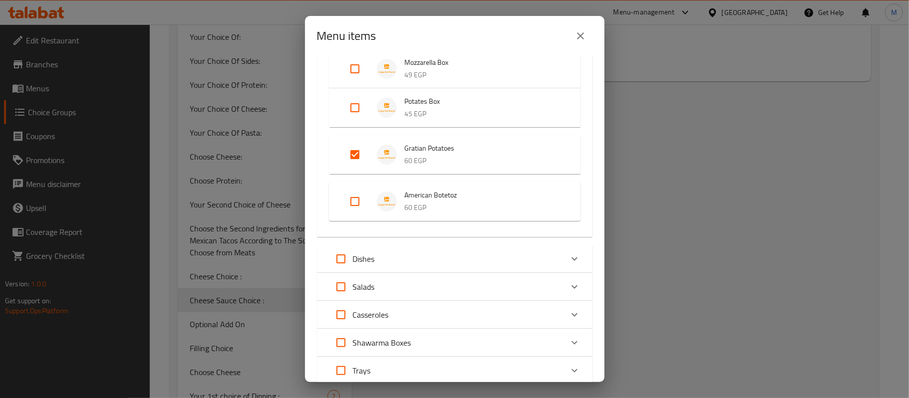
scroll to position [1198, 0]
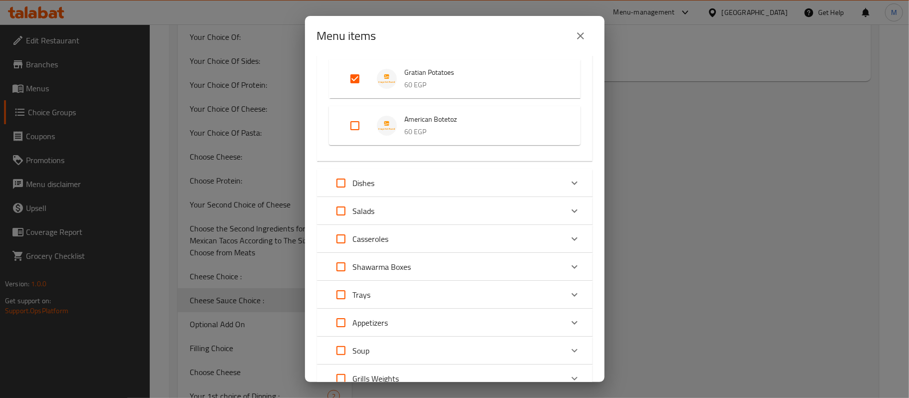
click at [411, 180] on div "Dishes" at bounding box center [446, 183] width 234 height 24
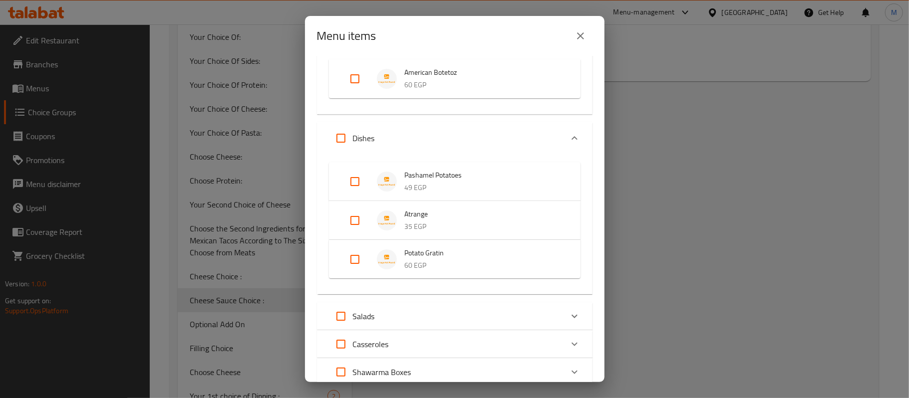
scroll to position [1264, 0]
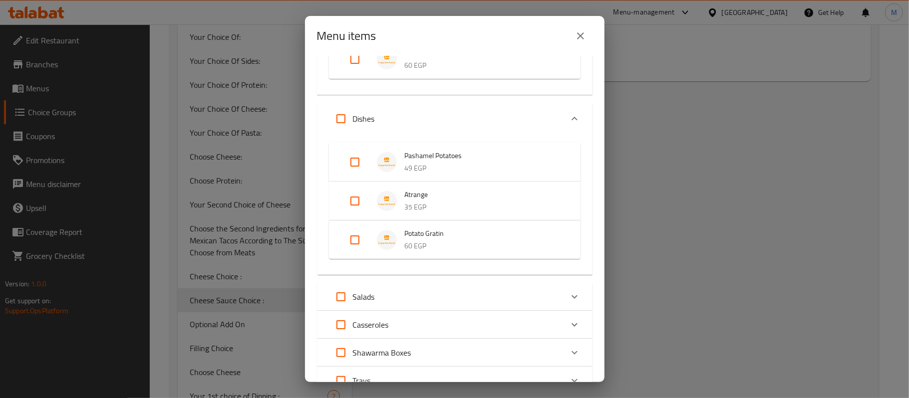
click at [352, 235] on input "Expand" at bounding box center [355, 240] width 24 height 24
checkbox input "true"
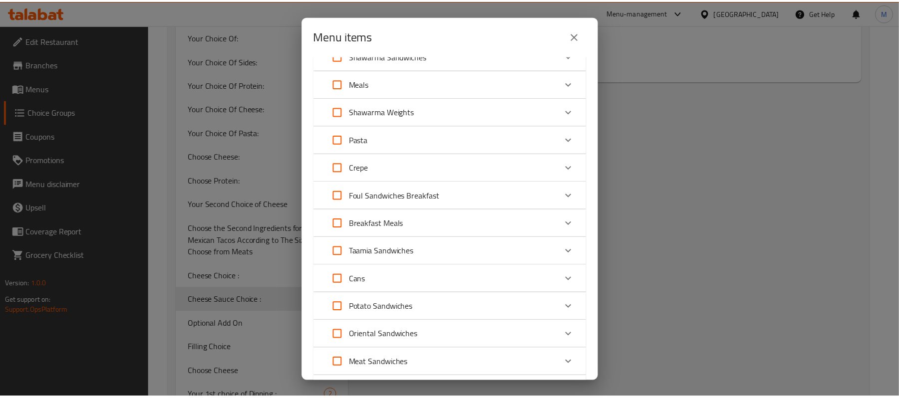
scroll to position [1912, 0]
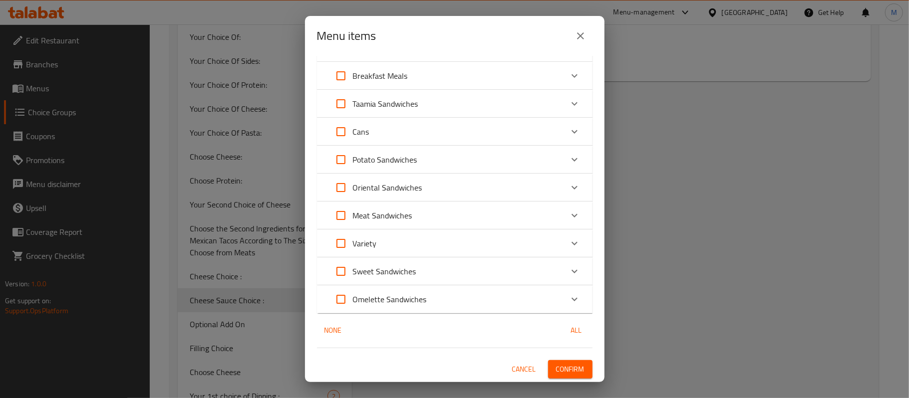
click at [555, 378] on div "4 / 270 items selected ​ Tacos Mexican Small Tacos 69 EGP Medium Tacos 89 EGP L…" at bounding box center [454, 219] width 299 height 326
click at [561, 372] on span "Confirm" at bounding box center [570, 369] width 28 height 12
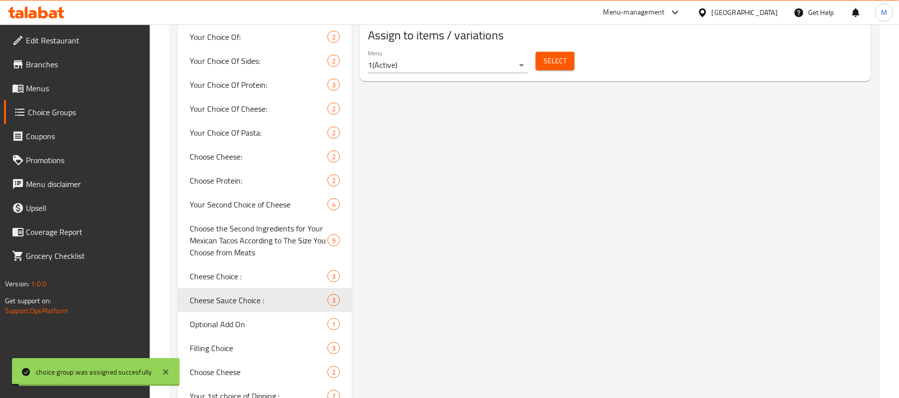
scroll to position [727, 0]
click at [260, 296] on span "Cheese Sauce Choice :" at bounding box center [244, 300] width 108 height 12
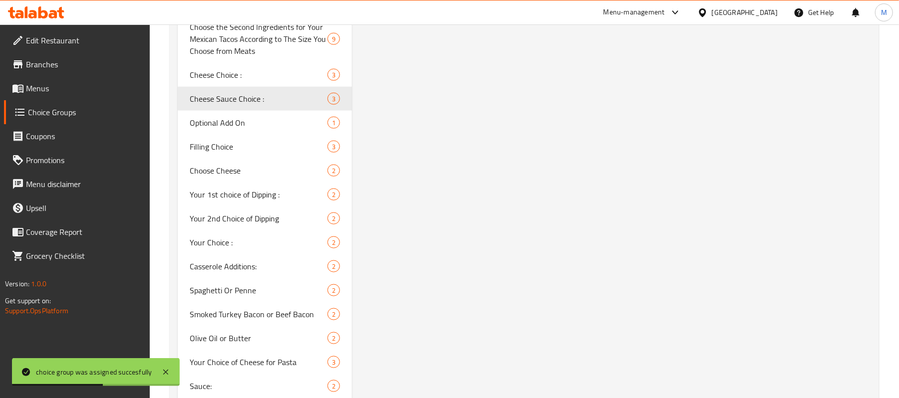
scroll to position [923, 0]
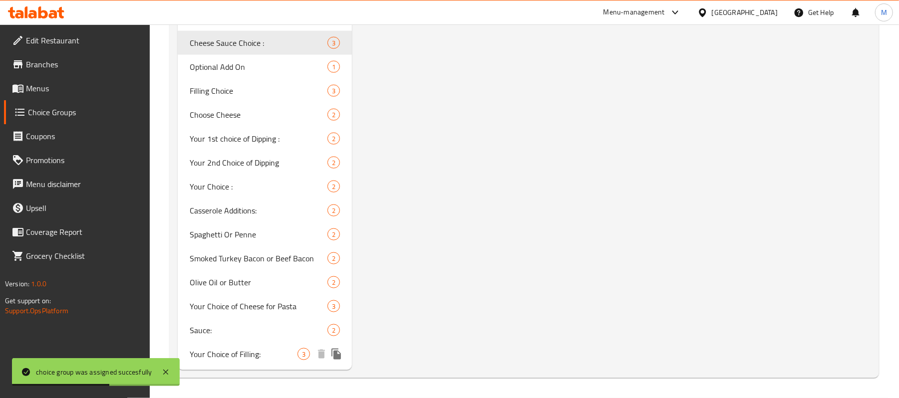
click at [248, 353] on span "Your Choice of Filling:" at bounding box center [244, 354] width 108 height 12
type input "Your Choice of Filling:"
type input "أختيارك من الحشو:"
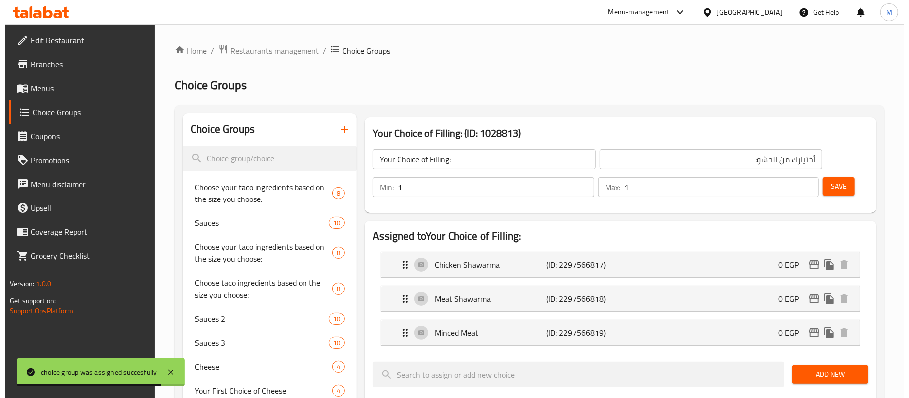
scroll to position [466, 0]
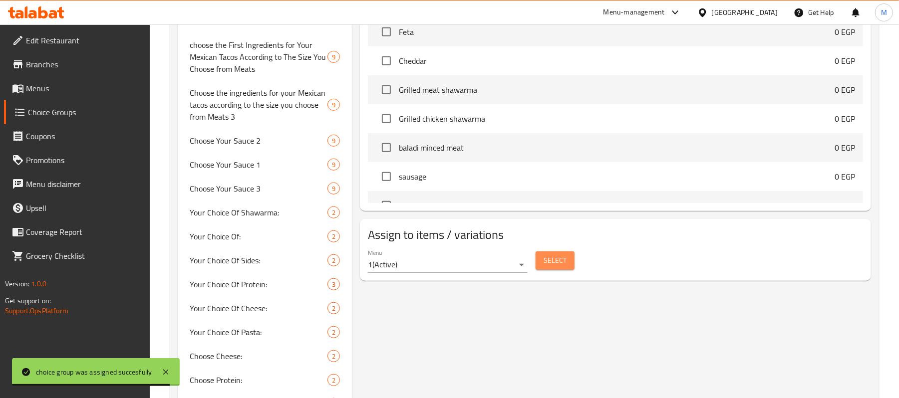
click at [547, 270] on button "Select" at bounding box center [554, 261] width 39 height 18
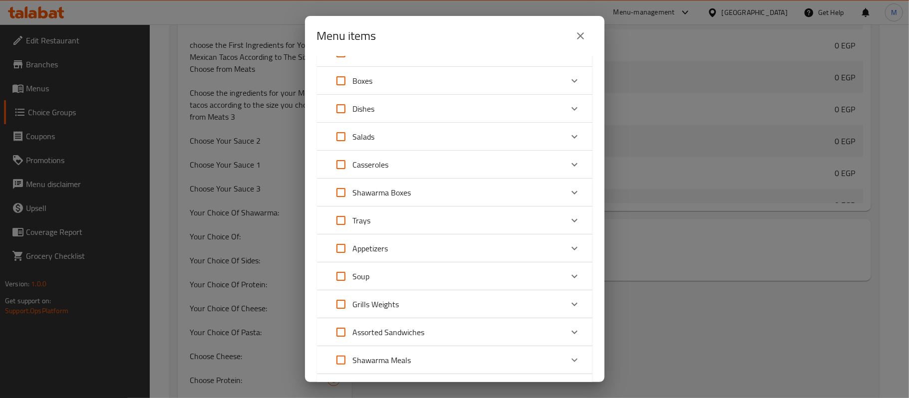
scroll to position [133, 0]
click at [438, 102] on div "Dishes" at bounding box center [446, 108] width 234 height 24
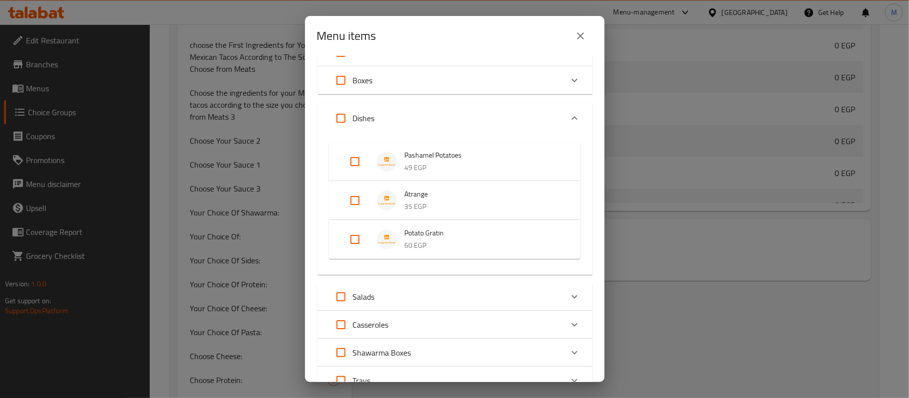
click at [360, 236] on input "Expand" at bounding box center [355, 240] width 24 height 24
click at [356, 238] on input "Expand" at bounding box center [355, 248] width 24 height 24
click at [362, 235] on input "Expand" at bounding box center [355, 240] width 24 height 24
checkbox input "true"
drag, startPoint x: 614, startPoint y: 164, endPoint x: 611, endPoint y: 208, distance: 43.5
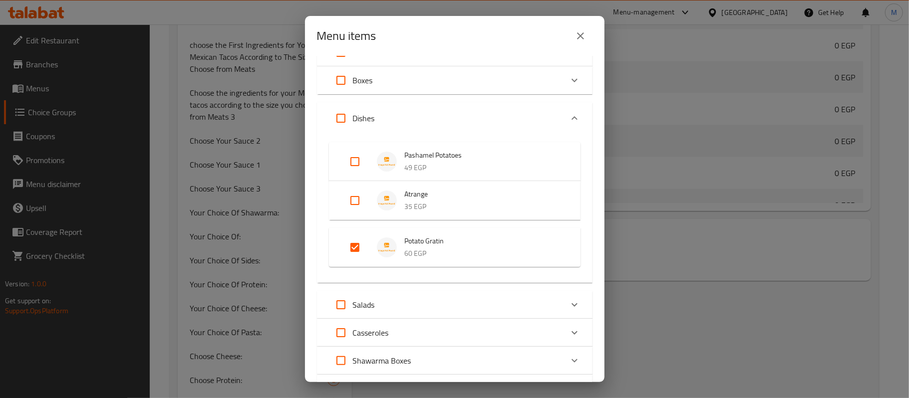
click at [611, 208] on div "Menu items 1 / 270 items selected ​ Tacos Mexican Small Tacos 69 EGP Medium Tac…" at bounding box center [454, 199] width 909 height 398
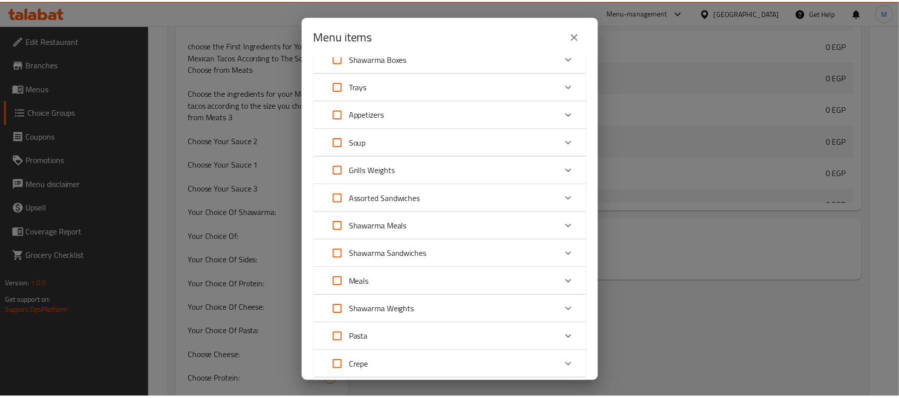
scroll to position [781, 0]
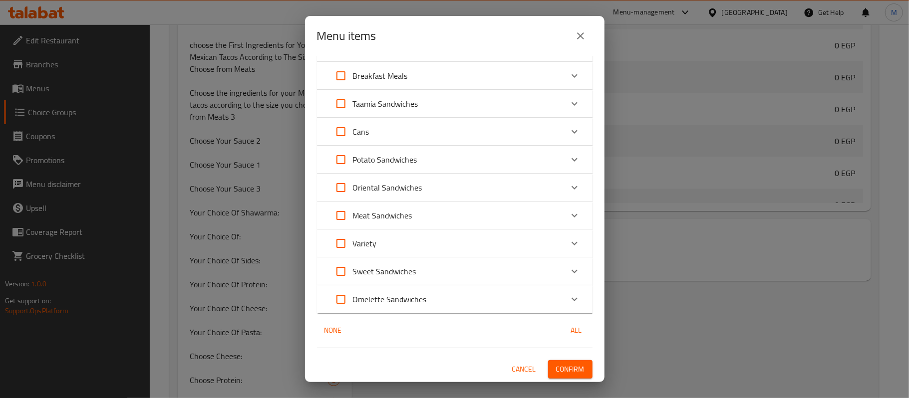
click at [558, 364] on span "Confirm" at bounding box center [570, 369] width 28 height 12
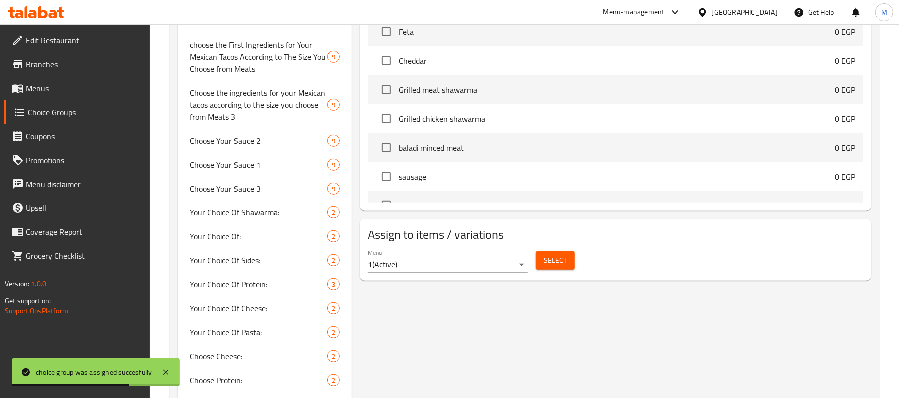
scroll to position [903, 0]
